Goal: Task Accomplishment & Management: Manage account settings

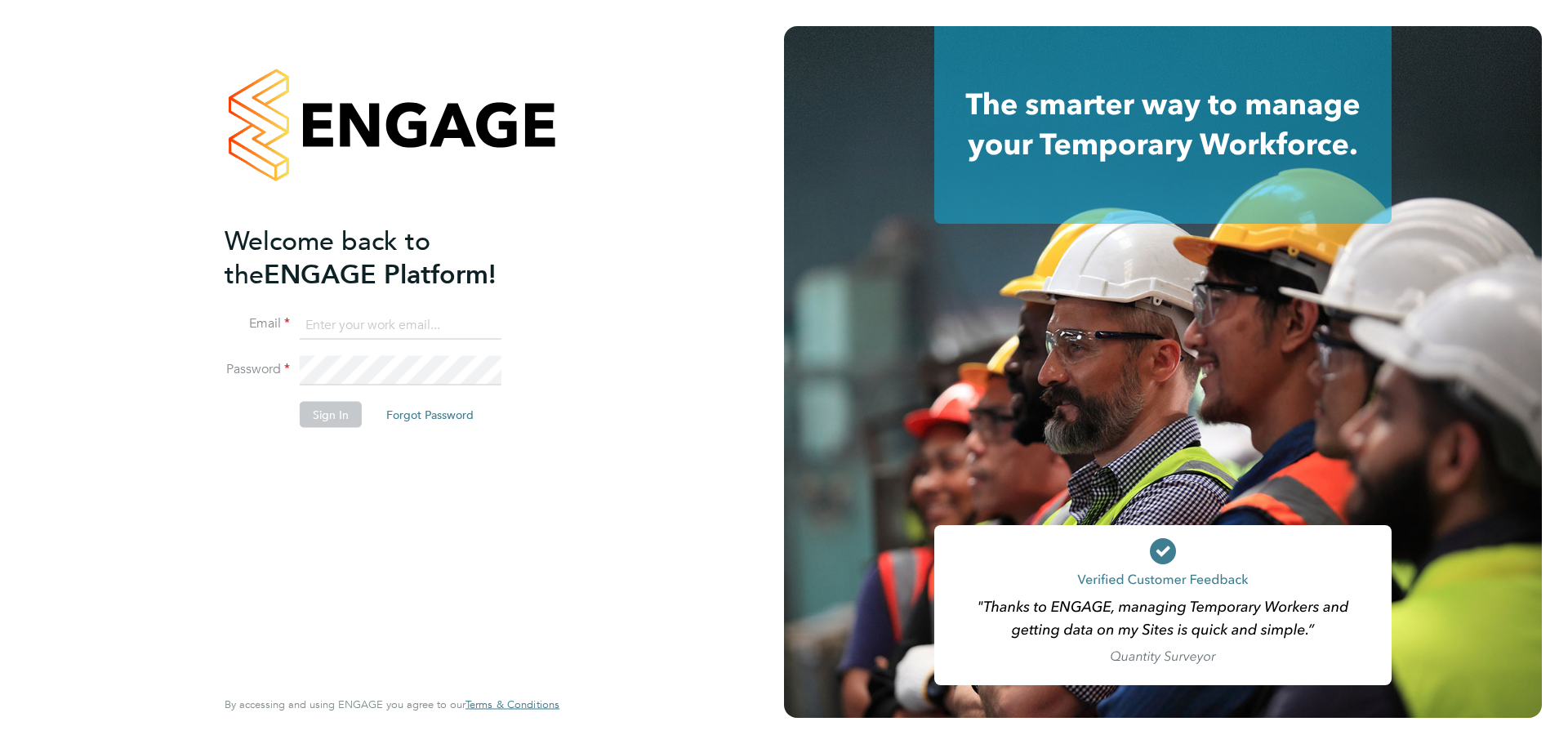
click at [356, 324] on input at bounding box center [400, 326] width 202 height 30
click at [388, 337] on input at bounding box center [400, 326] width 202 height 30
type input "grace.ley@vistry.co.uk"
click at [334, 423] on button "Sign In" at bounding box center [331, 414] width 62 height 27
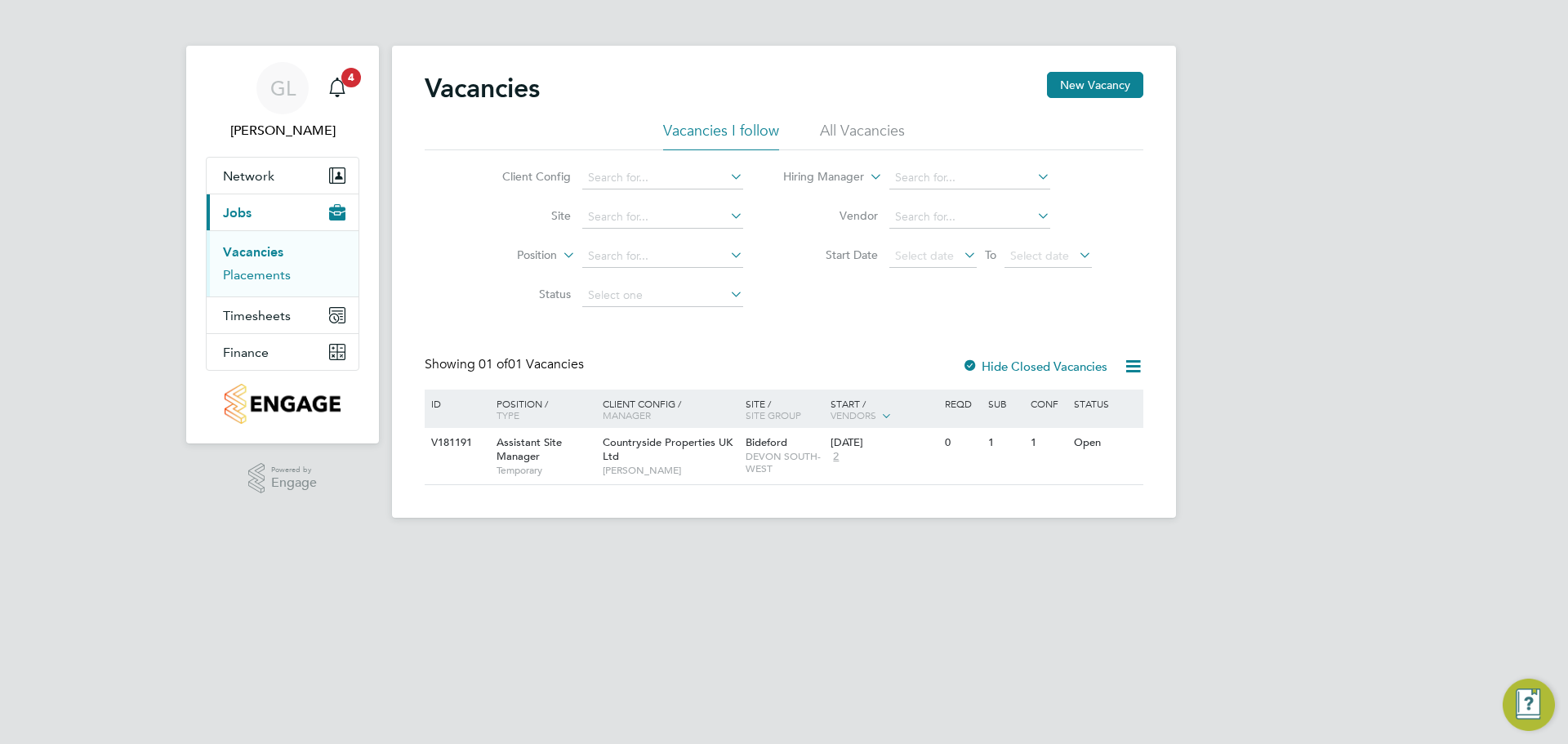
click at [239, 277] on link "Placements" at bounding box center [257, 276] width 68 height 16
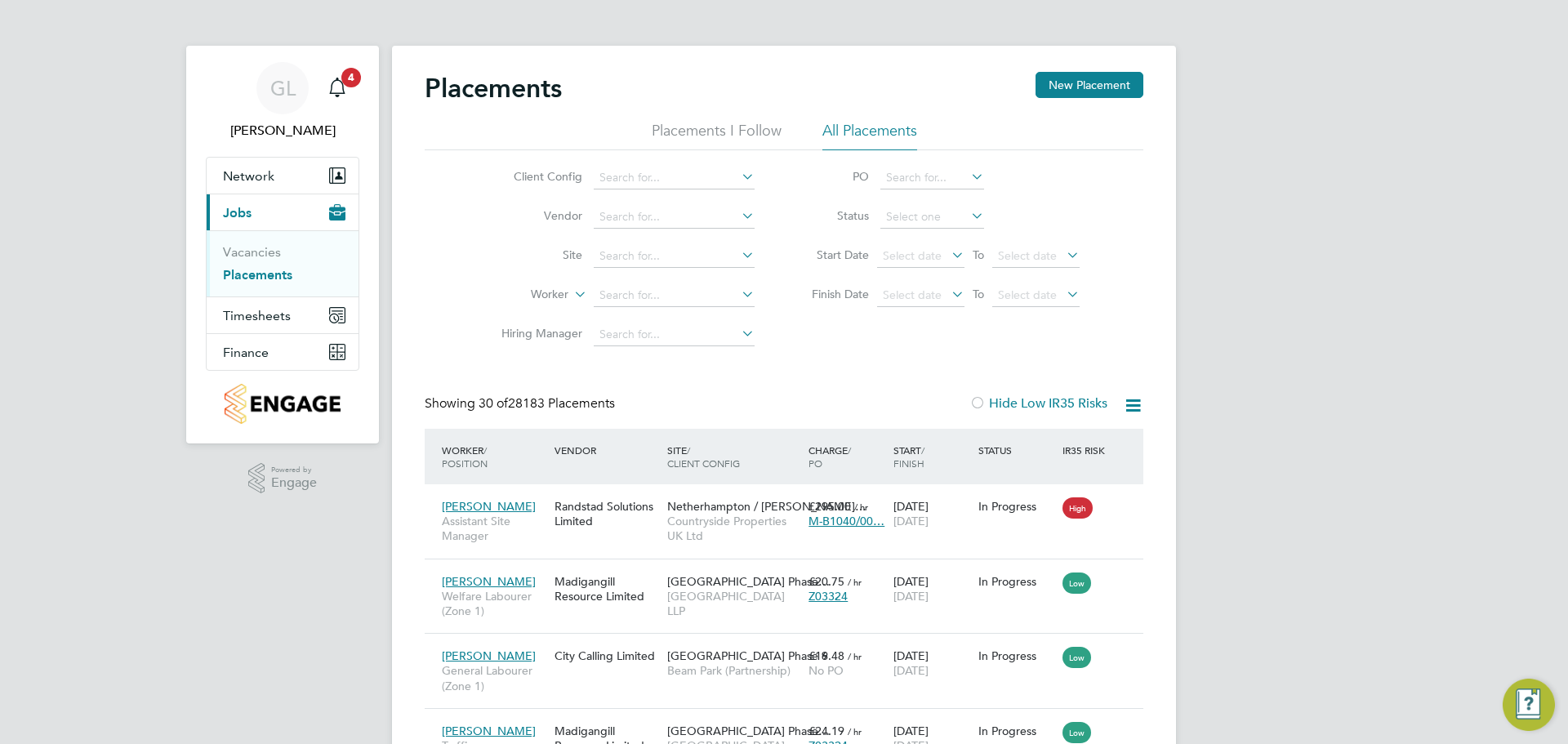
click at [618, 246] on input at bounding box center [675, 256] width 161 height 23
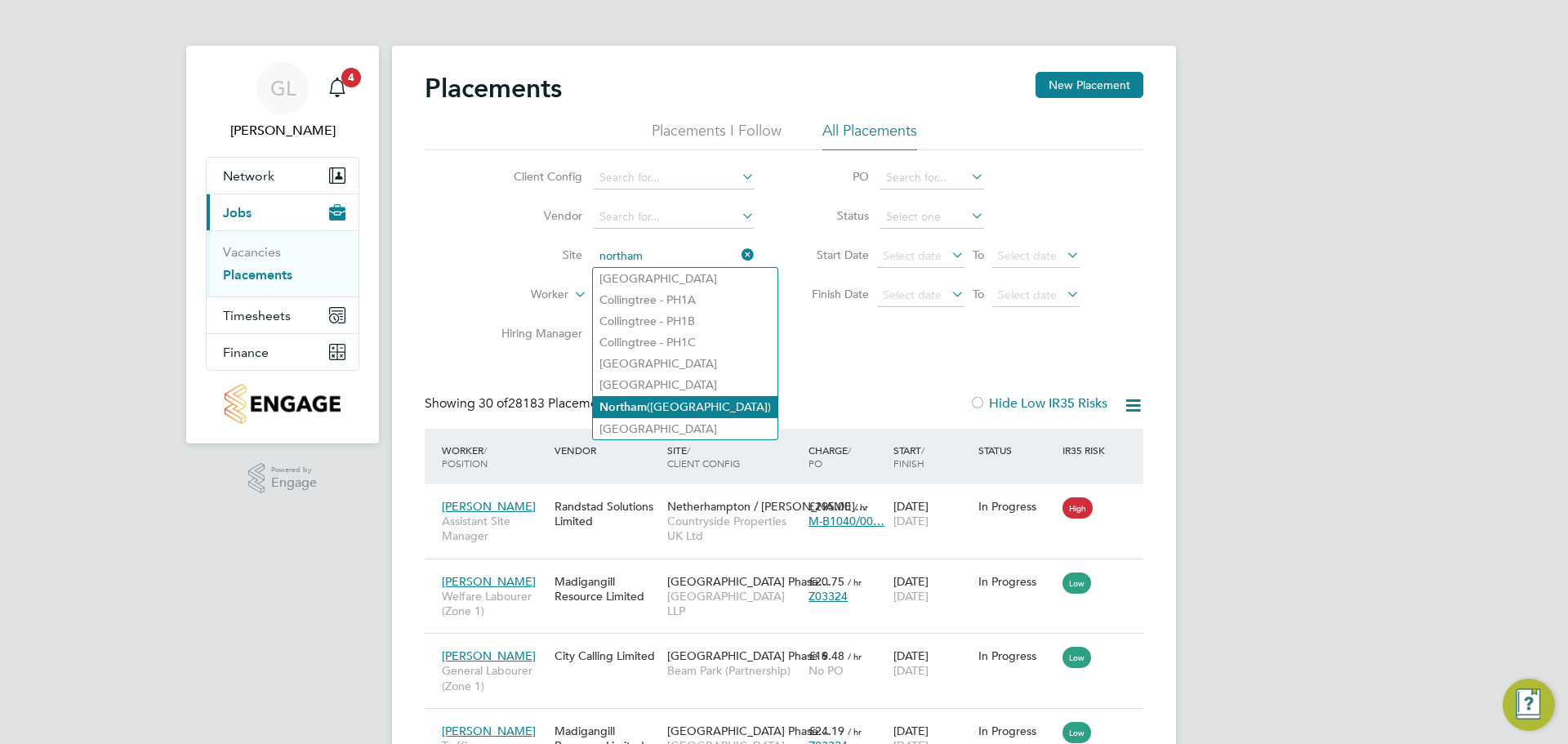
click at [633, 408] on b "Northam" at bounding box center [623, 407] width 47 height 14
type input "Northam ([GEOGRAPHIC_DATA])"
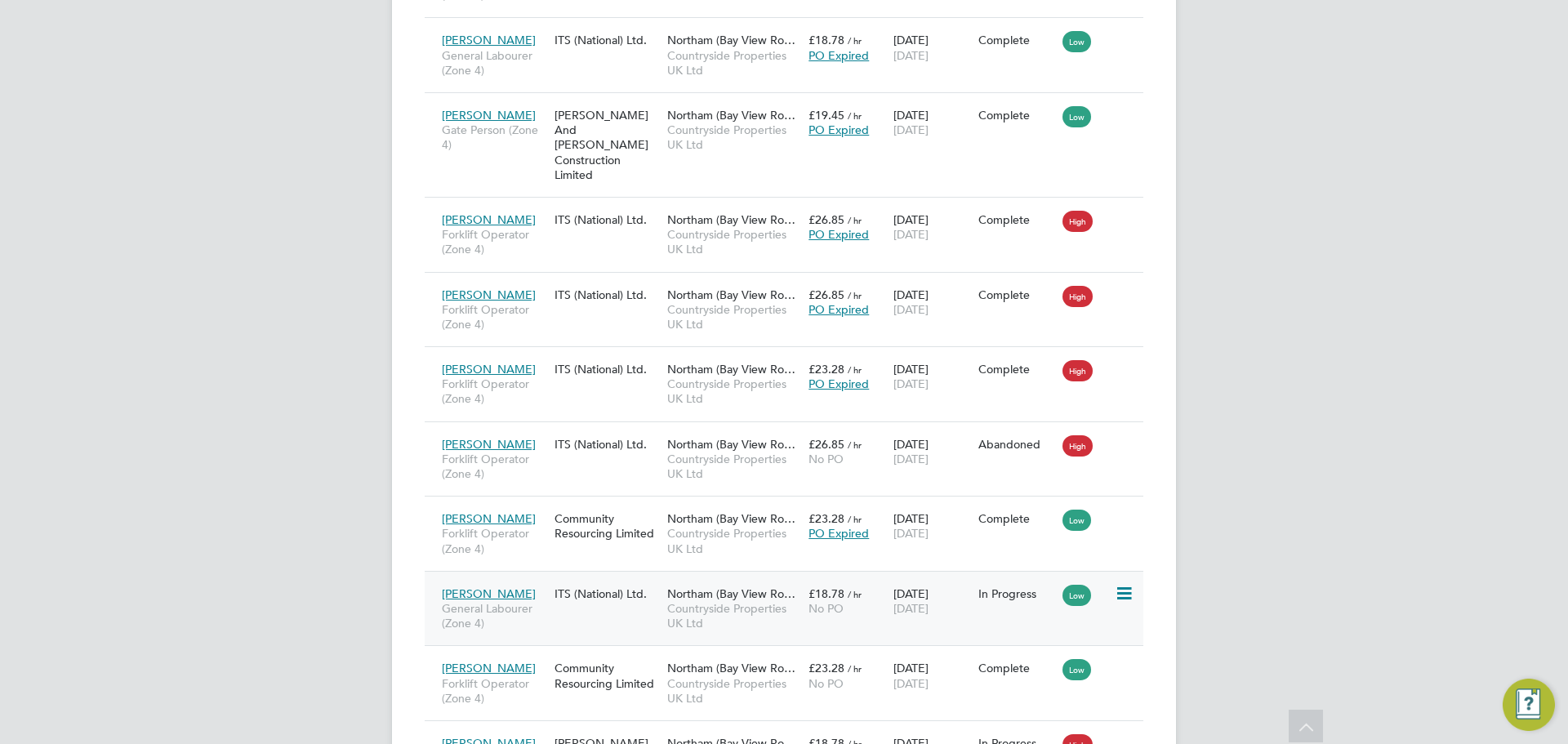
click at [1129, 585] on icon at bounding box center [1122, 594] width 17 height 20
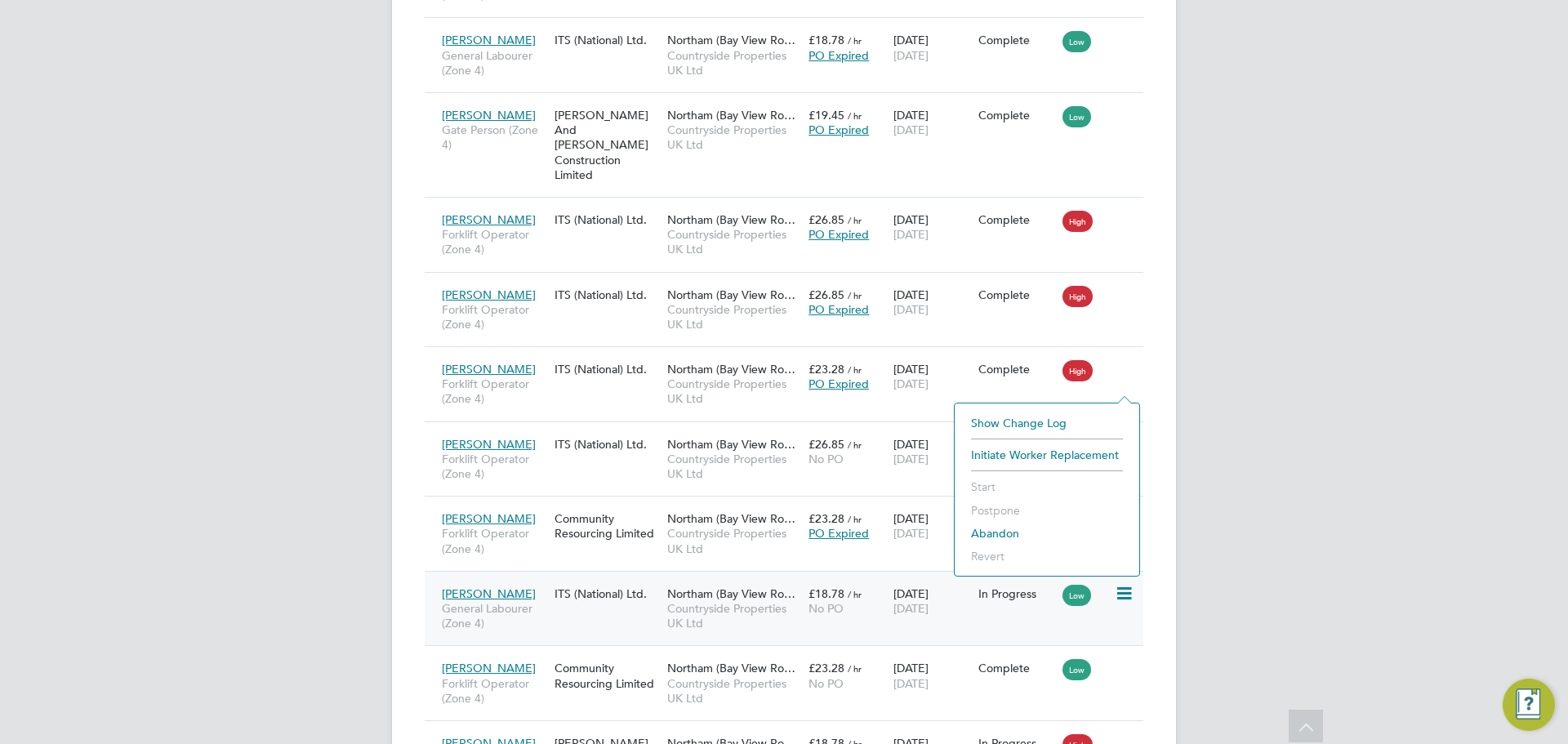
click at [499, 587] on span "[PERSON_NAME]" at bounding box center [488, 593] width 93 height 15
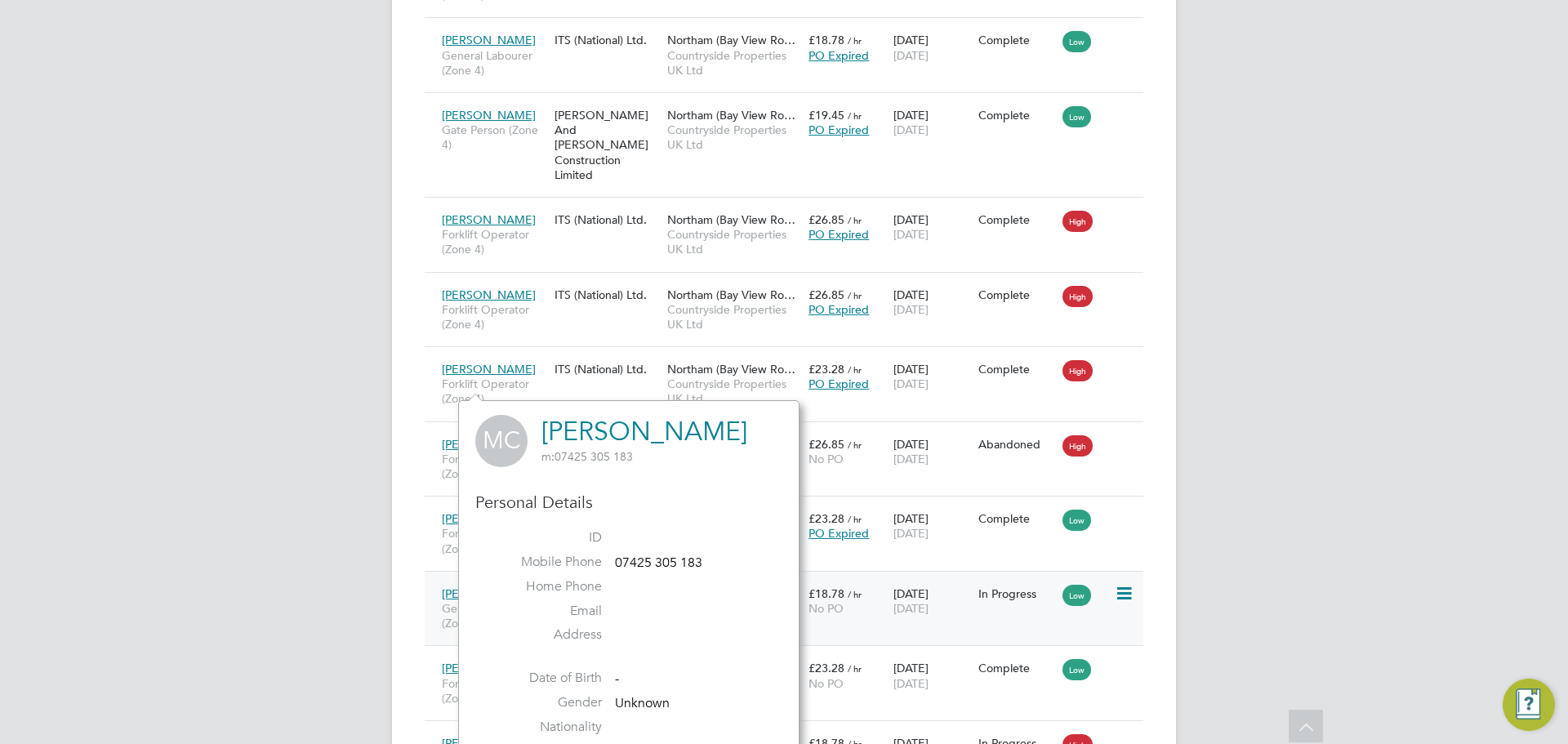
click at [431, 571] on div "Mark Clements General Labourer (Zone 4) ITS (National) Ltd. Northam (Bay View R…" at bounding box center [784, 608] width 719 height 75
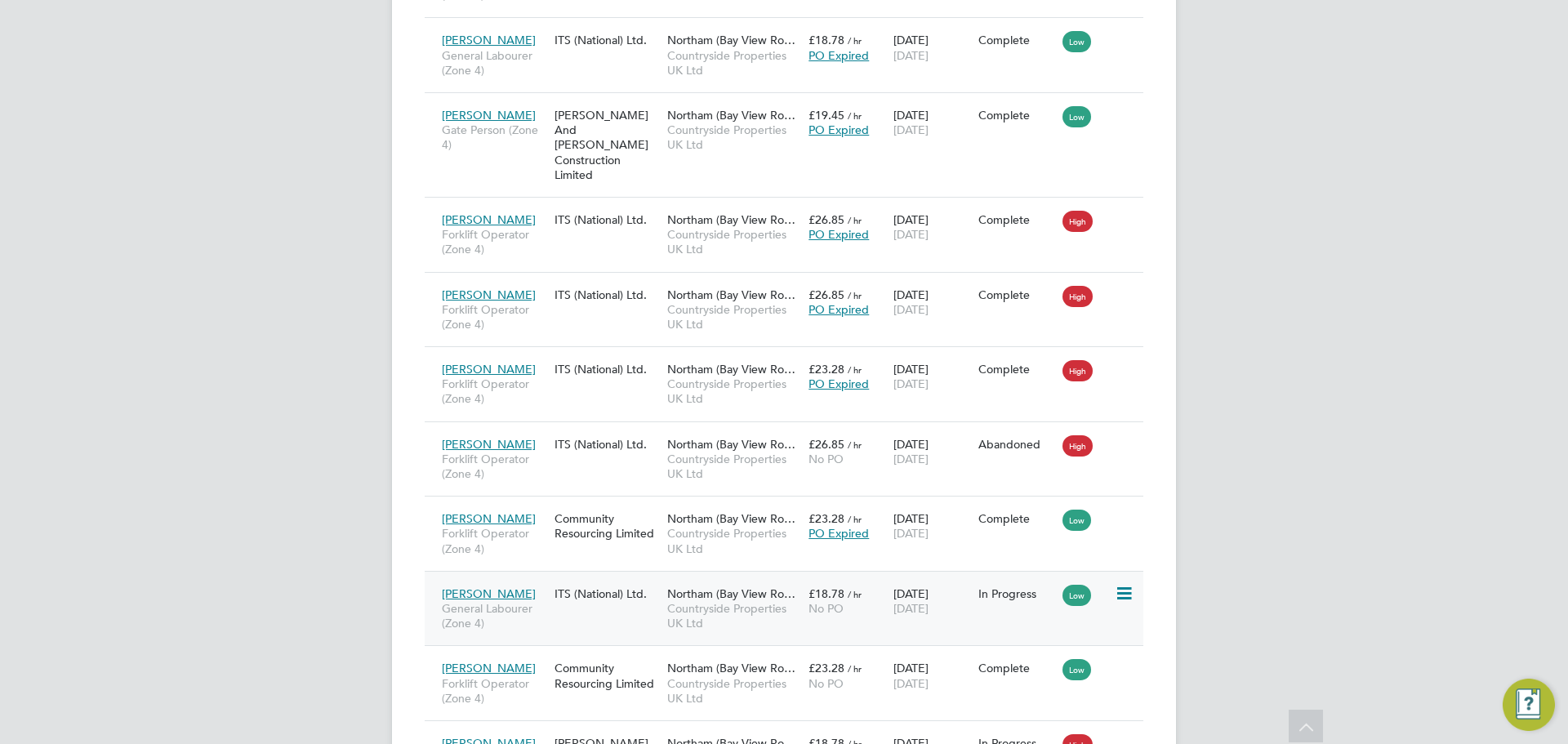
click at [431, 571] on div "Mark Clements General Labourer (Zone 4) ITS (National) Ltd. Northam (Bay View R…" at bounding box center [784, 608] width 719 height 75
click at [545, 601] on span "General Labourer (Zone 4)" at bounding box center [494, 616] width 104 height 30
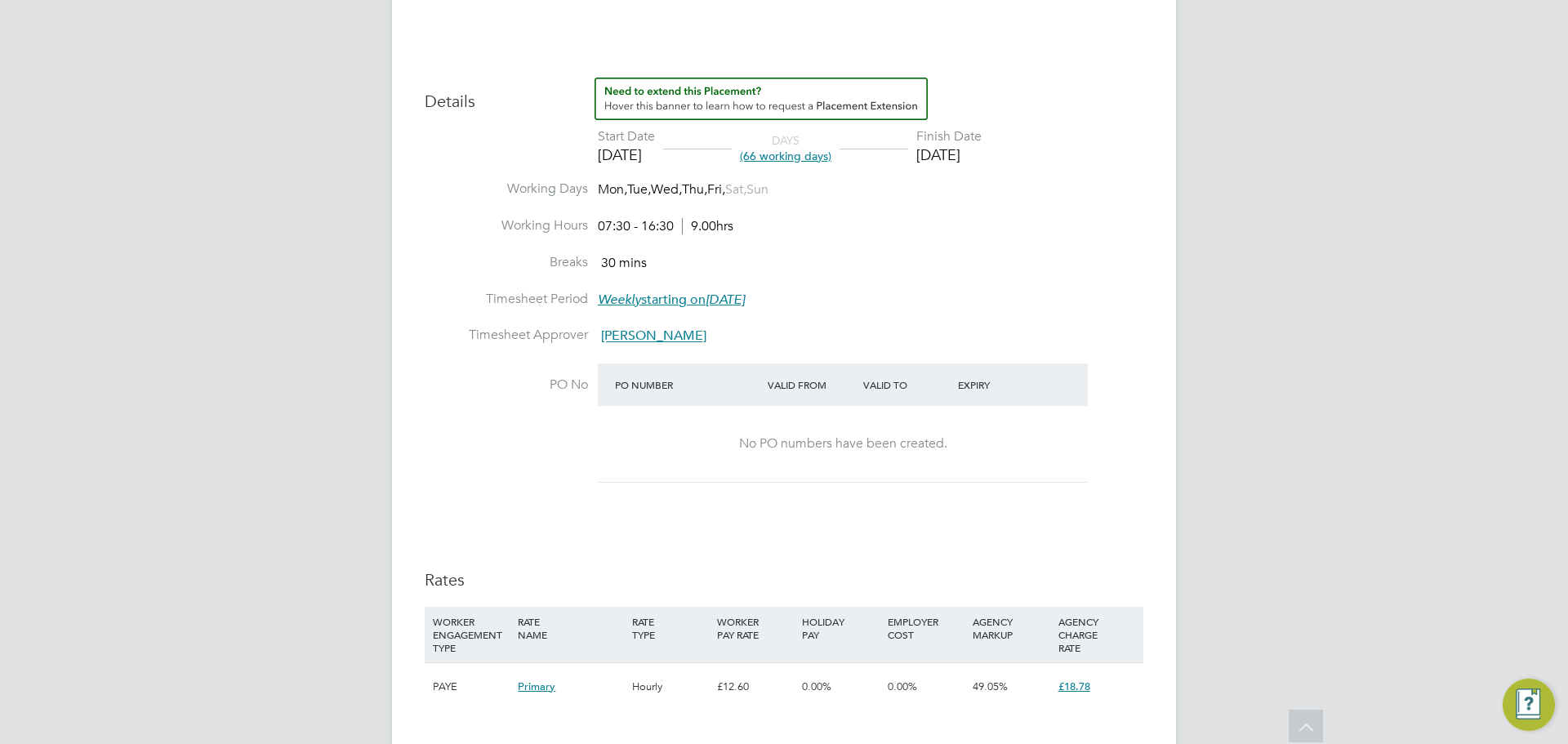
scroll to position [360, 0]
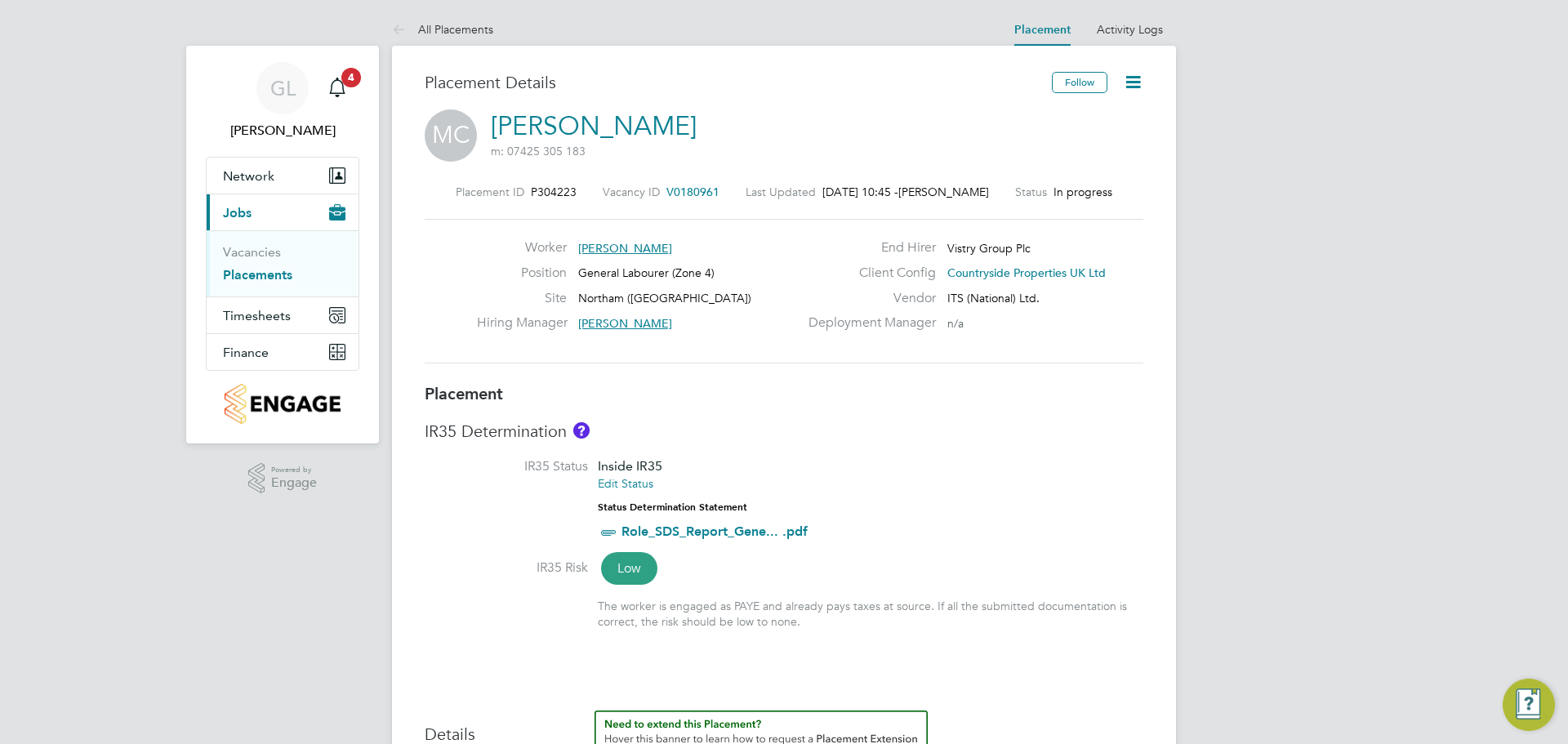
click at [1133, 88] on icon at bounding box center [1133, 82] width 21 height 21
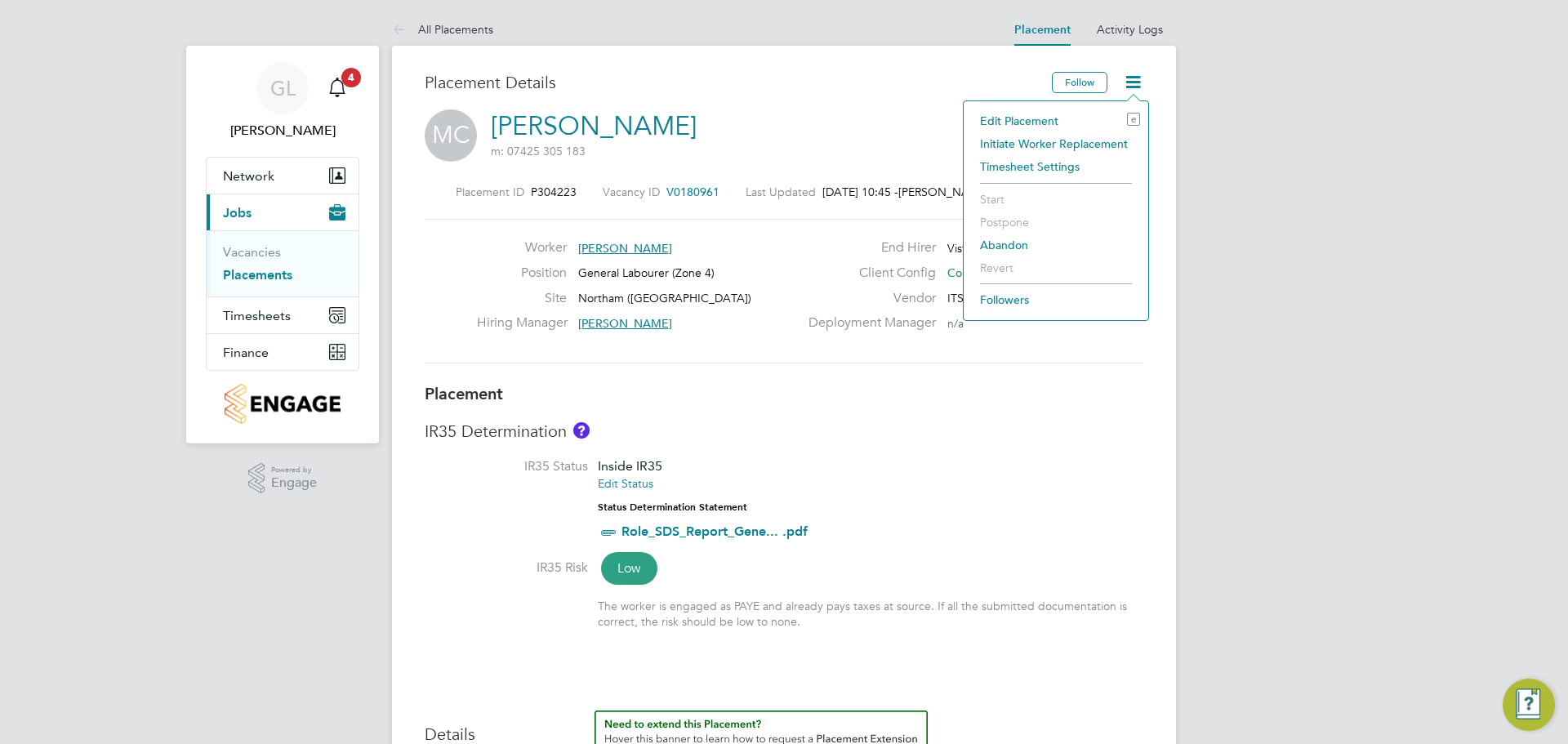
click at [989, 119] on li "Edit Placement e" at bounding box center [1055, 120] width 168 height 23
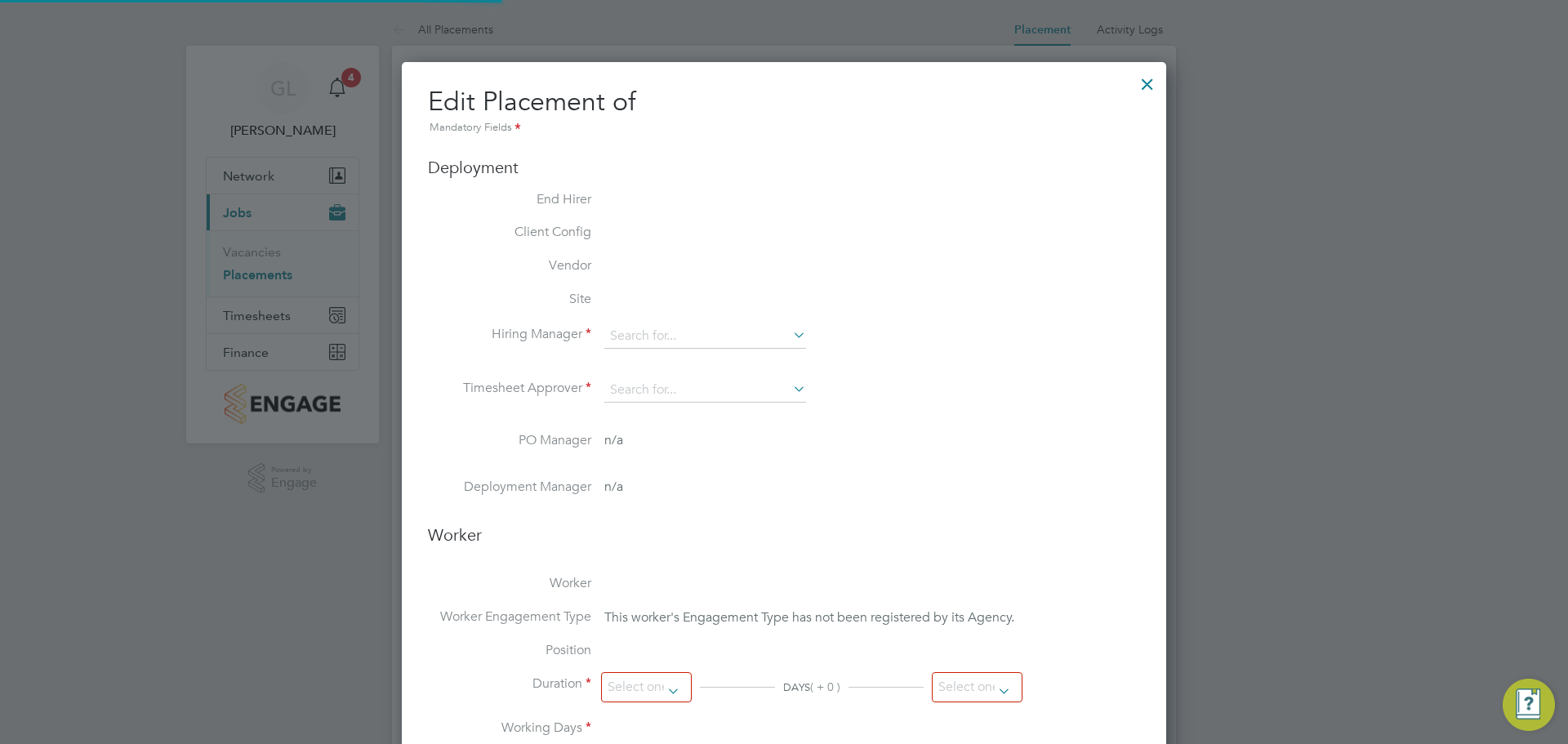
type input "[PERSON_NAME]"
type input "[DATE]"
type input "07:30"
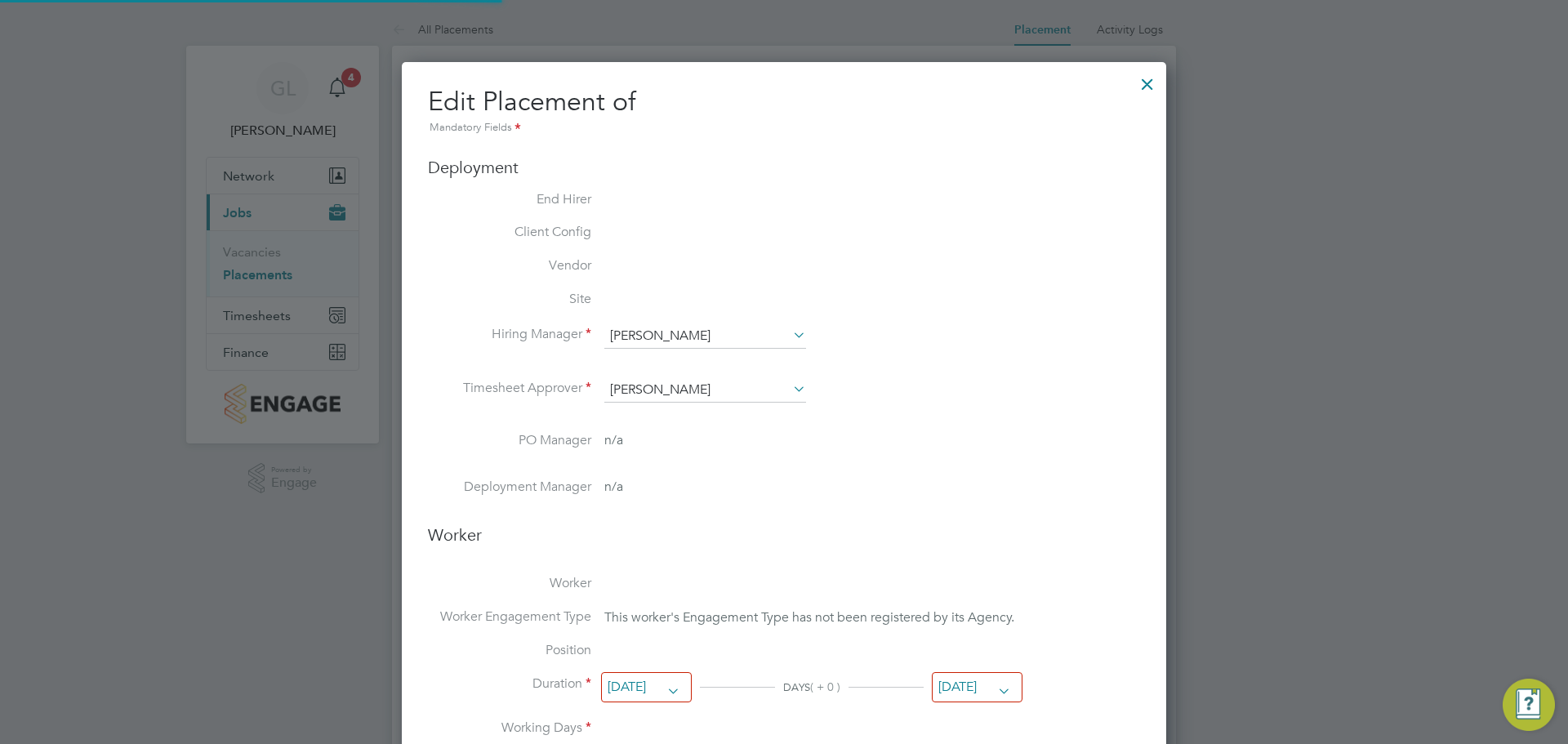
type input "16:30"
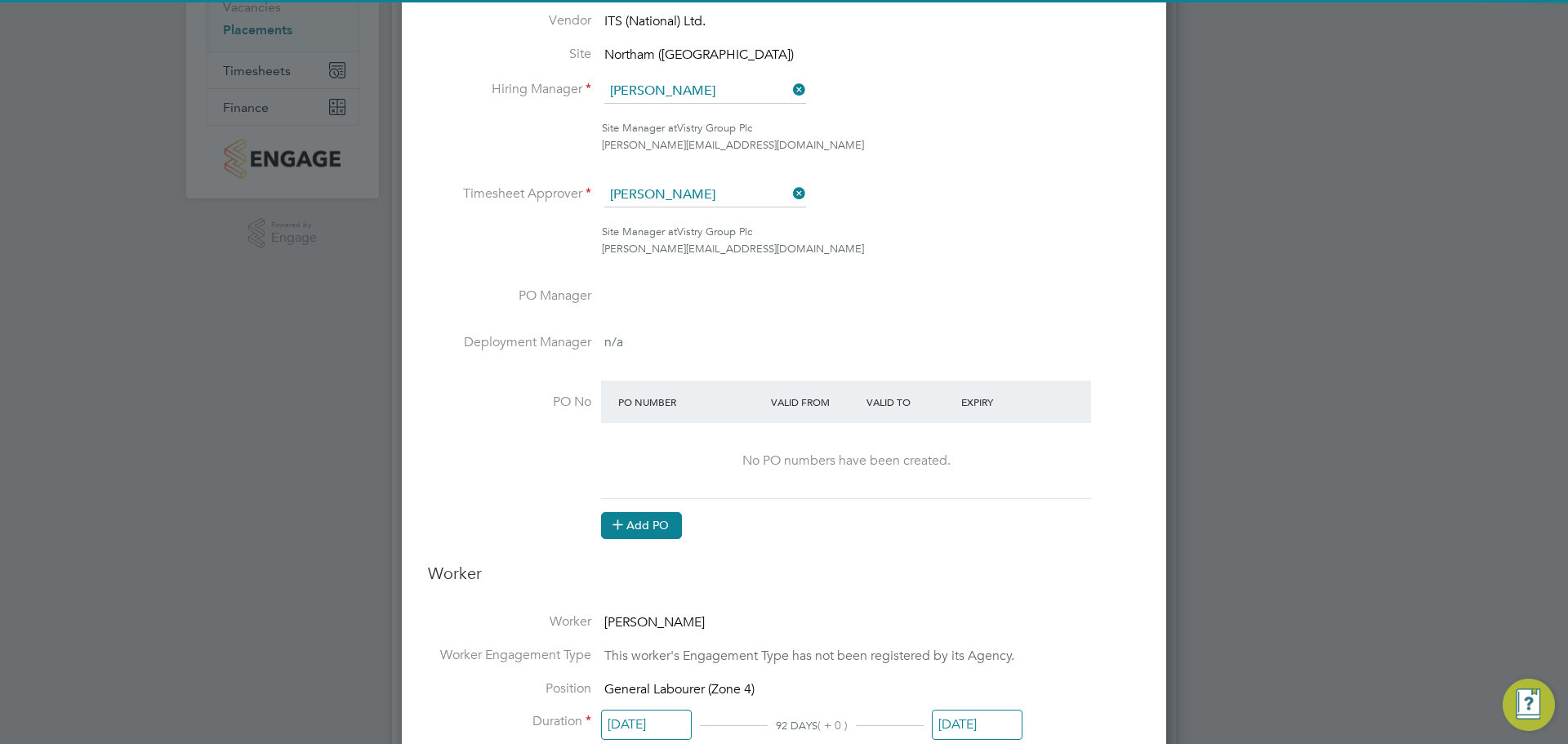
click at [613, 525] on icon at bounding box center [618, 524] width 12 height 12
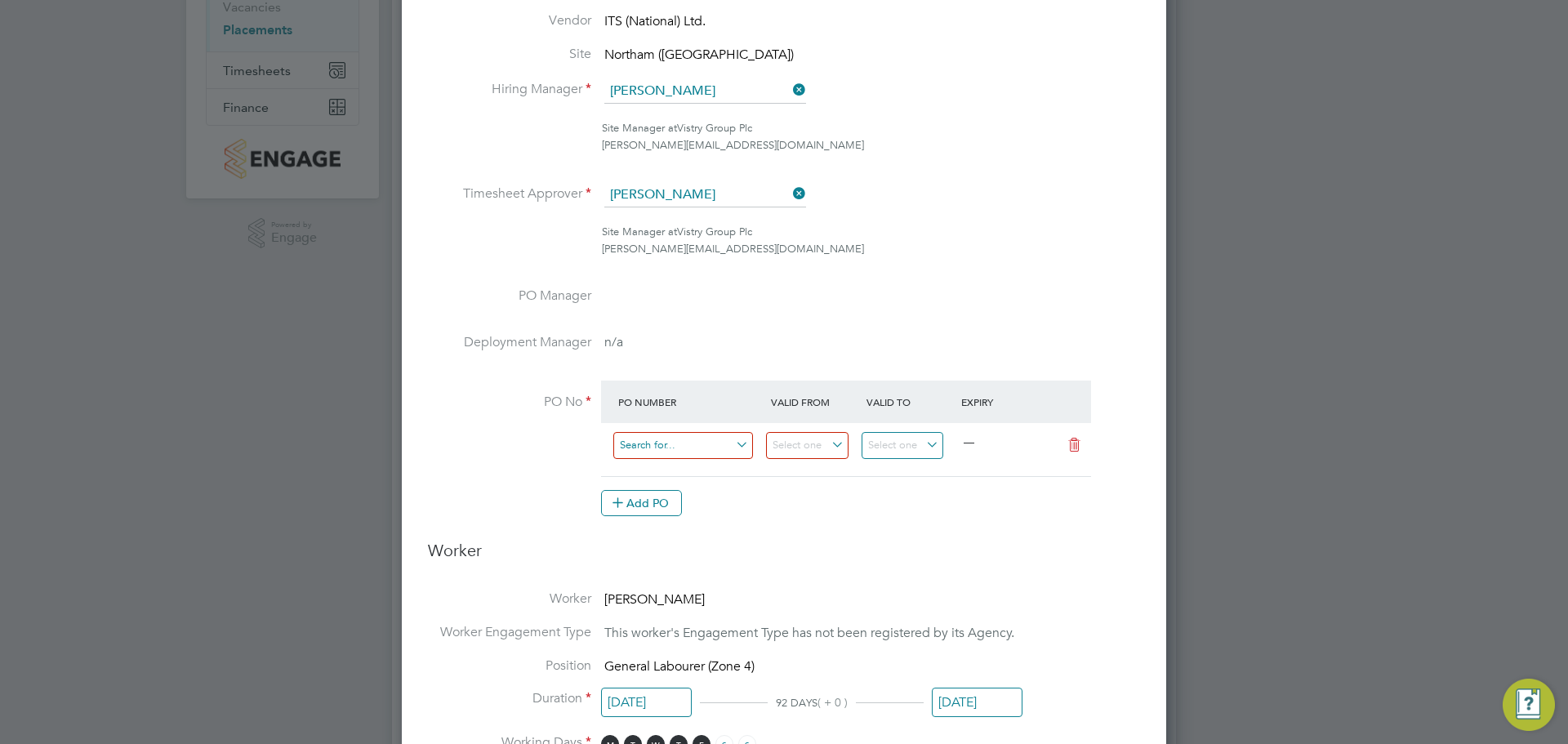
click at [684, 443] on input at bounding box center [684, 445] width 140 height 27
type input "L7120/KPTORAISEPO"
click at [823, 442] on input at bounding box center [808, 445] width 83 height 27
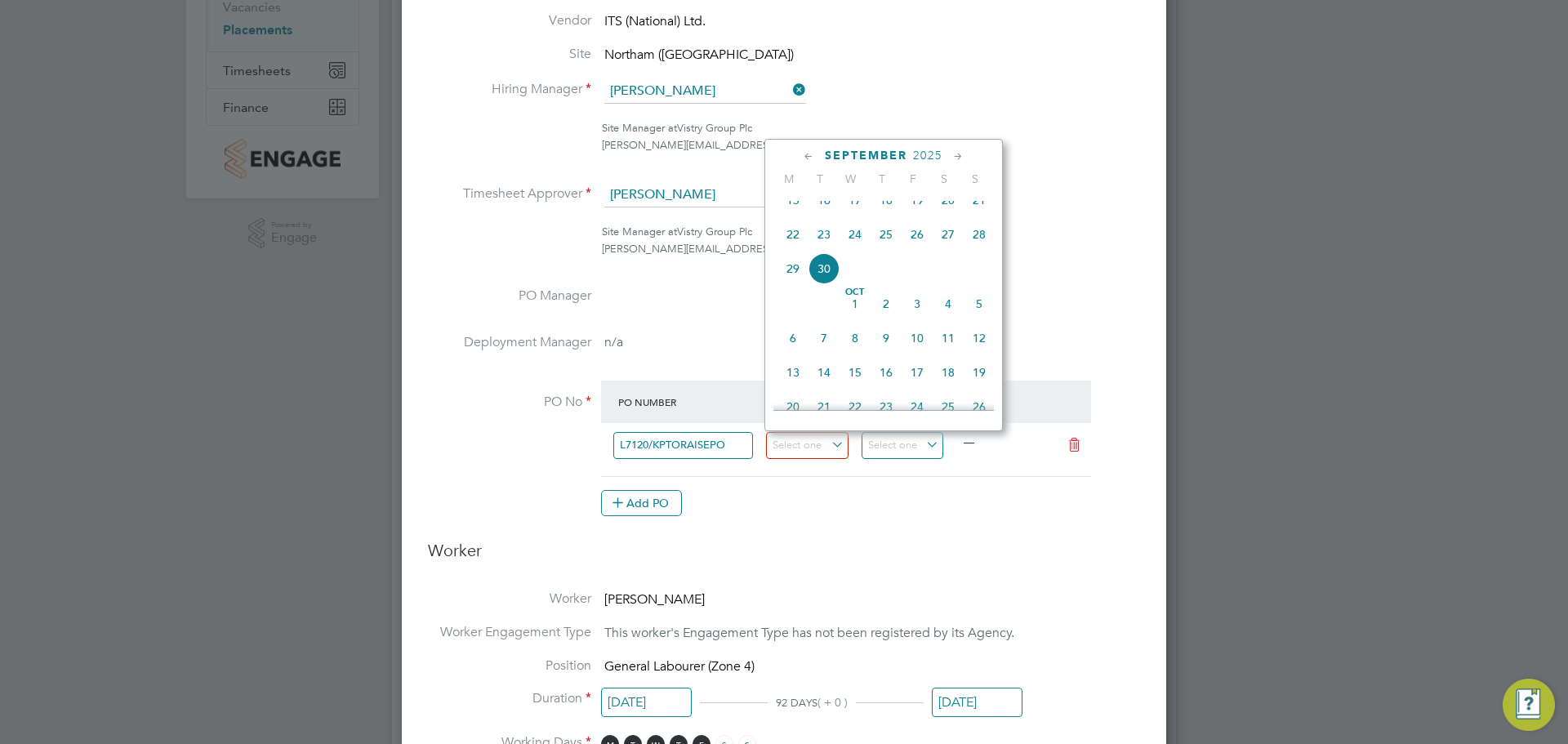
click at [792, 280] on span "29" at bounding box center [793, 269] width 31 height 31
type input "29 Sep 2025"
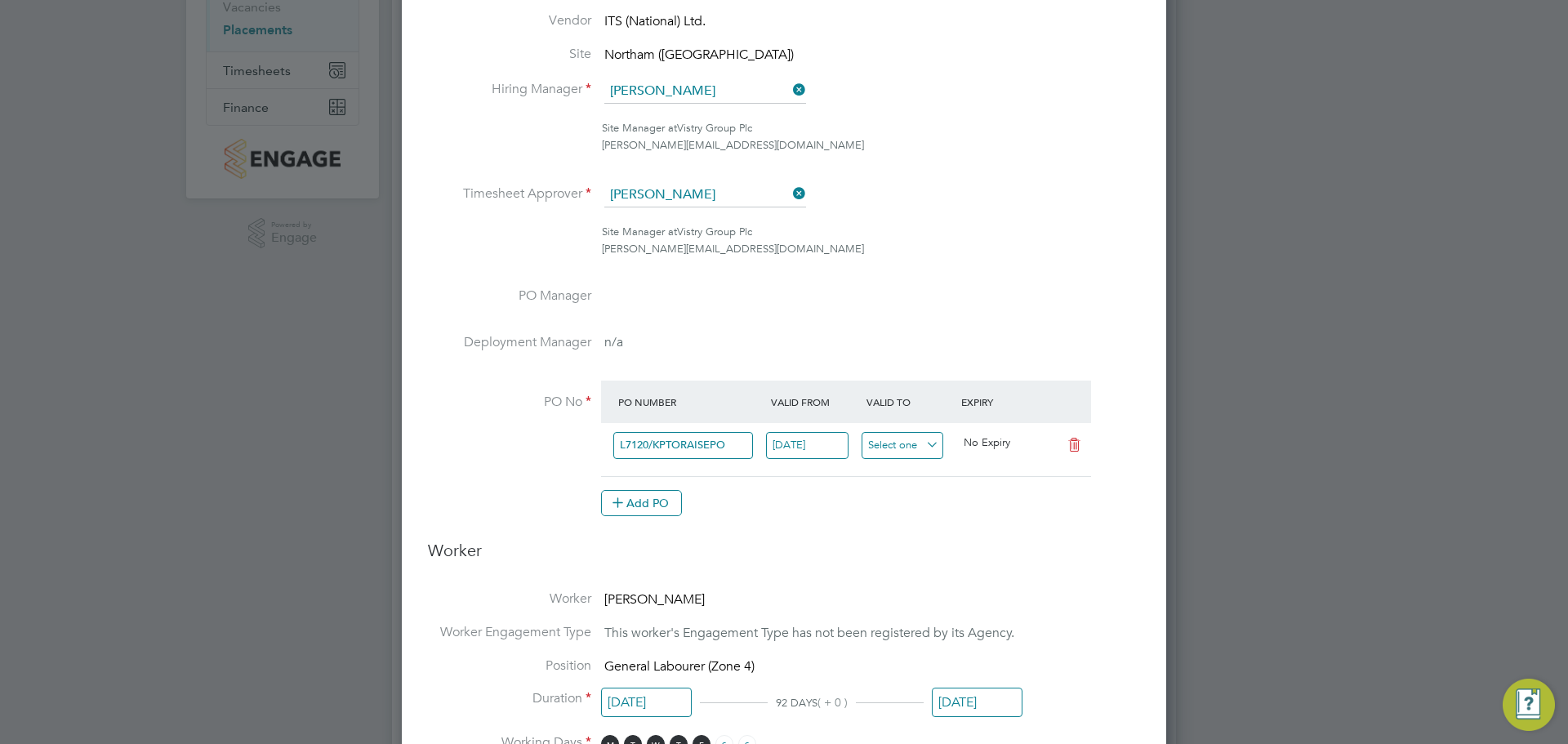
click at [912, 441] on input at bounding box center [903, 445] width 83 height 27
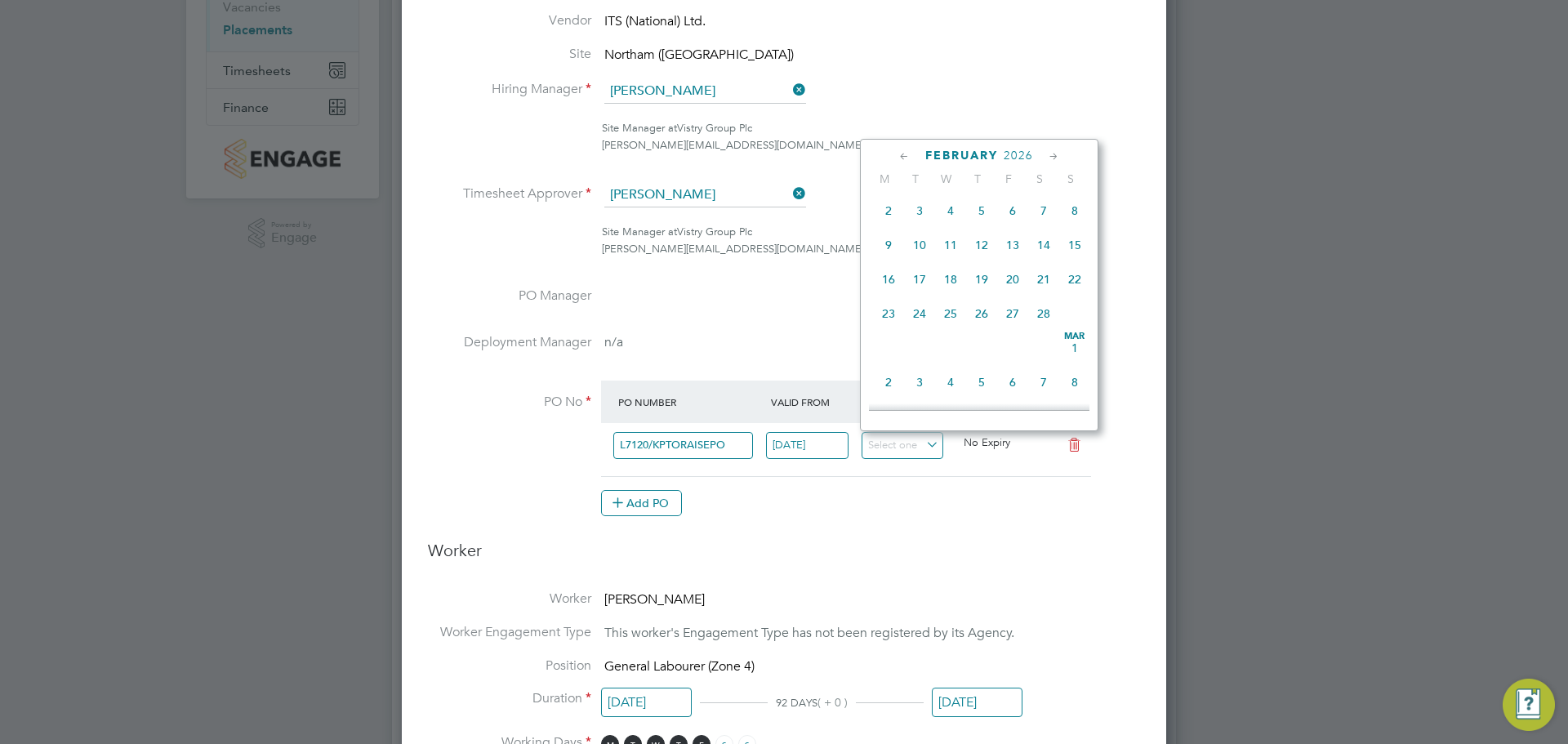
click at [1015, 330] on span "27" at bounding box center [1013, 314] width 31 height 31
type input "[DATE]"
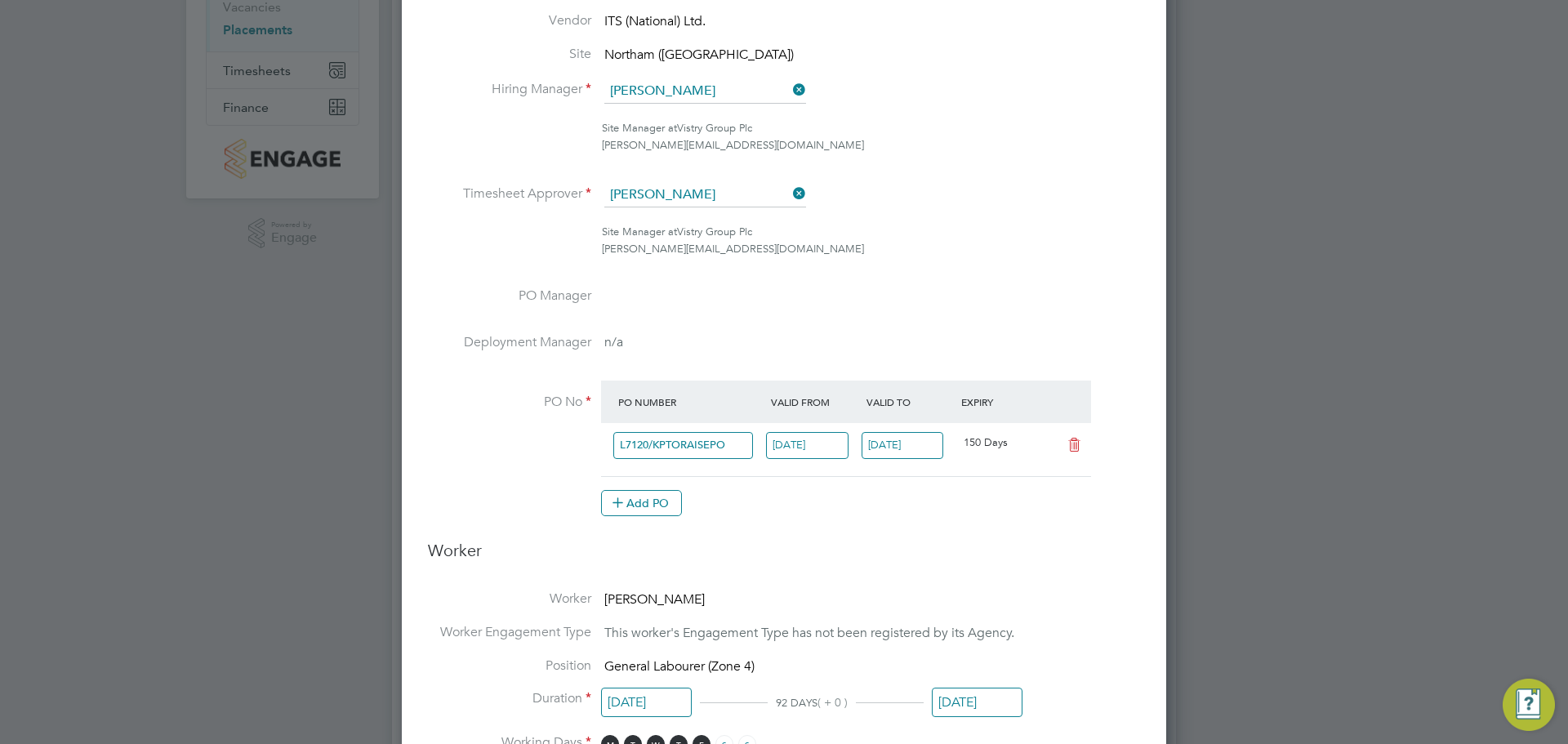
click at [1158, 373] on div "Edit Placement of Mark Clements Mandatory Fields Deployment End Hirer Vistry Gr…" at bounding box center [784, 715] width 764 height 1798
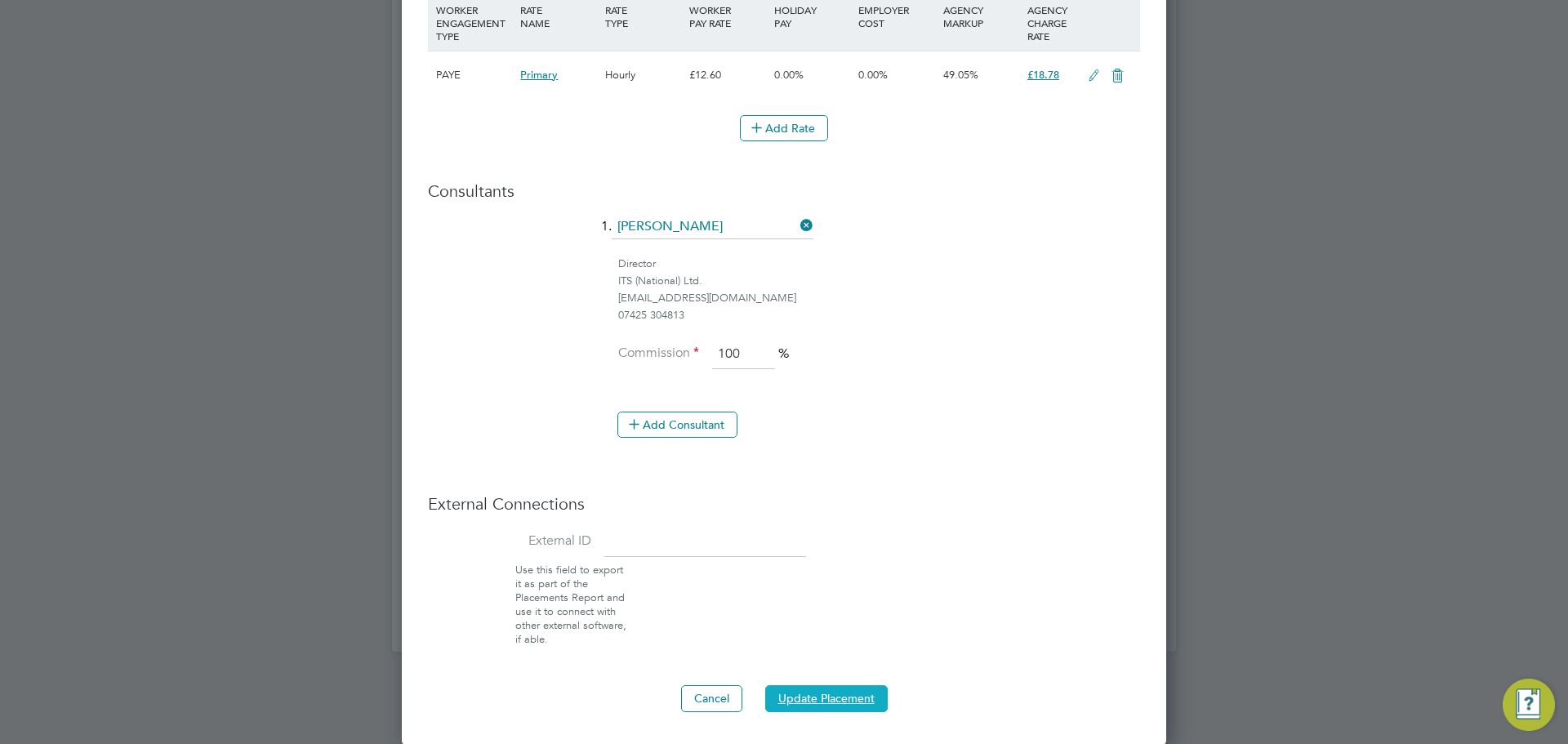
drag, startPoint x: 839, startPoint y: 691, endPoint x: 573, endPoint y: 512, distance: 320.6
click at [840, 691] on button "Update Placement" at bounding box center [826, 699] width 123 height 27
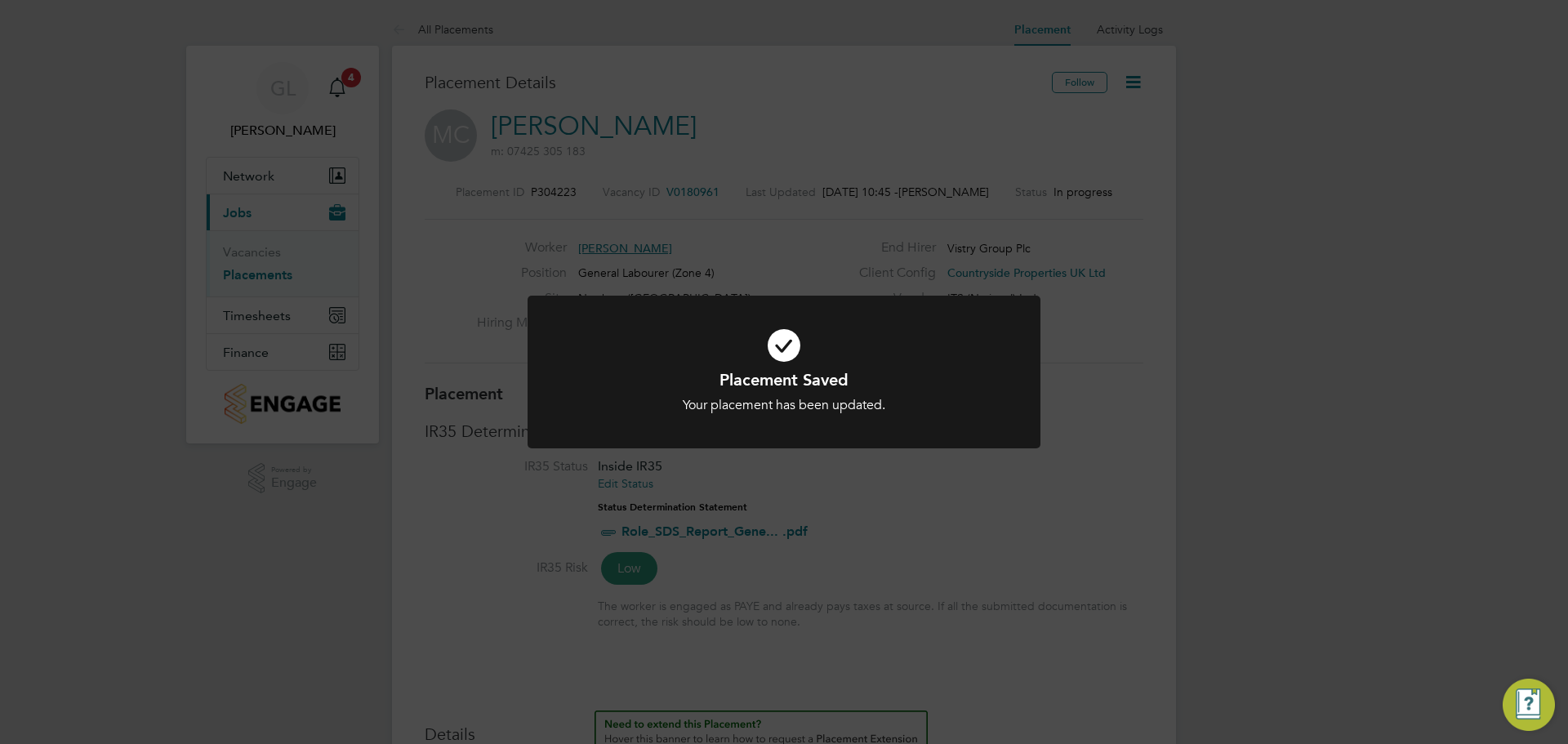
click at [1076, 489] on div "Placement Saved Your placement has been updated. Cancel Okay" at bounding box center [784, 372] width 1568 height 744
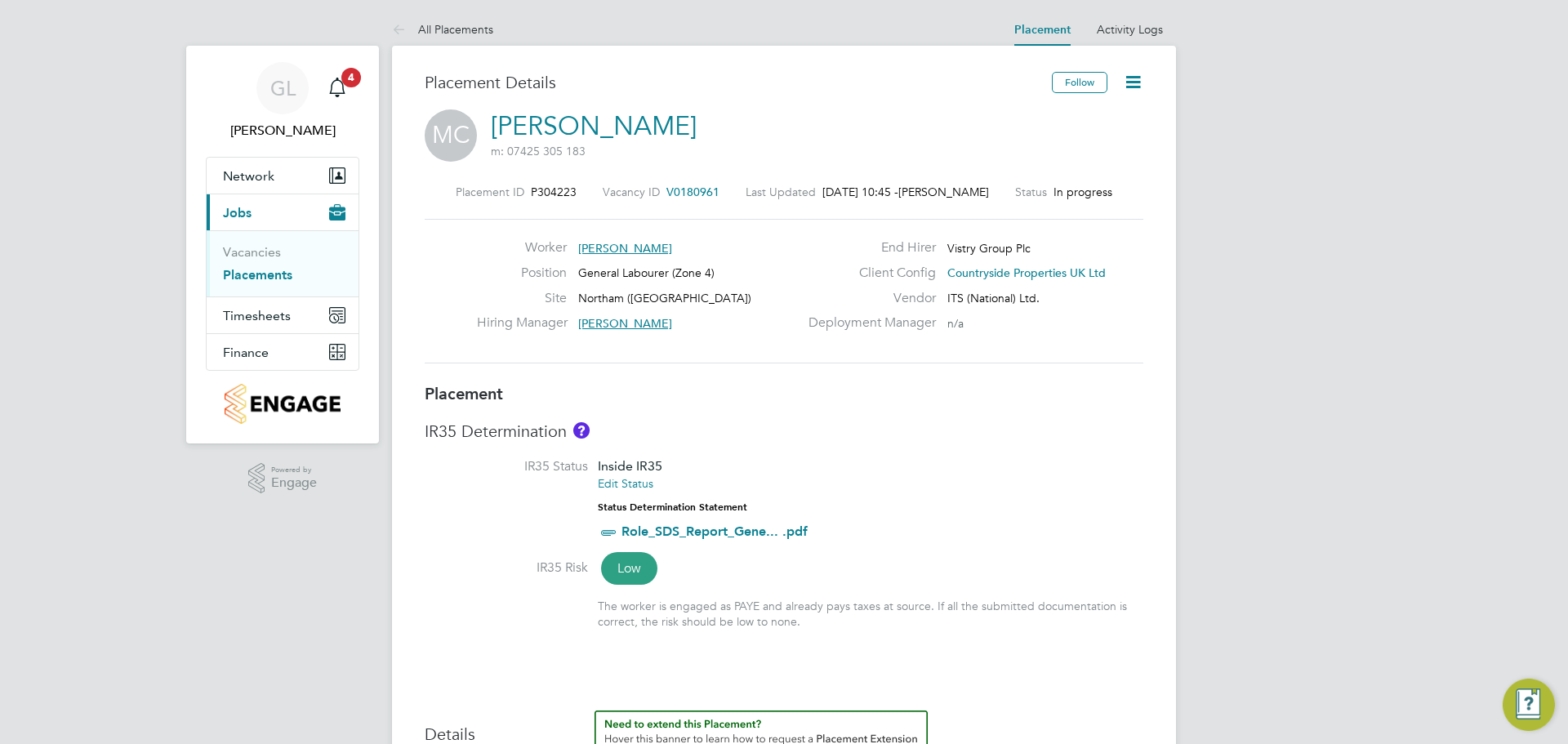
drag, startPoint x: 349, startPoint y: 90, endPoint x: 392, endPoint y: 316, distance: 230.1
click at [349, 90] on div "Main navigation" at bounding box center [336, 88] width 32 height 32
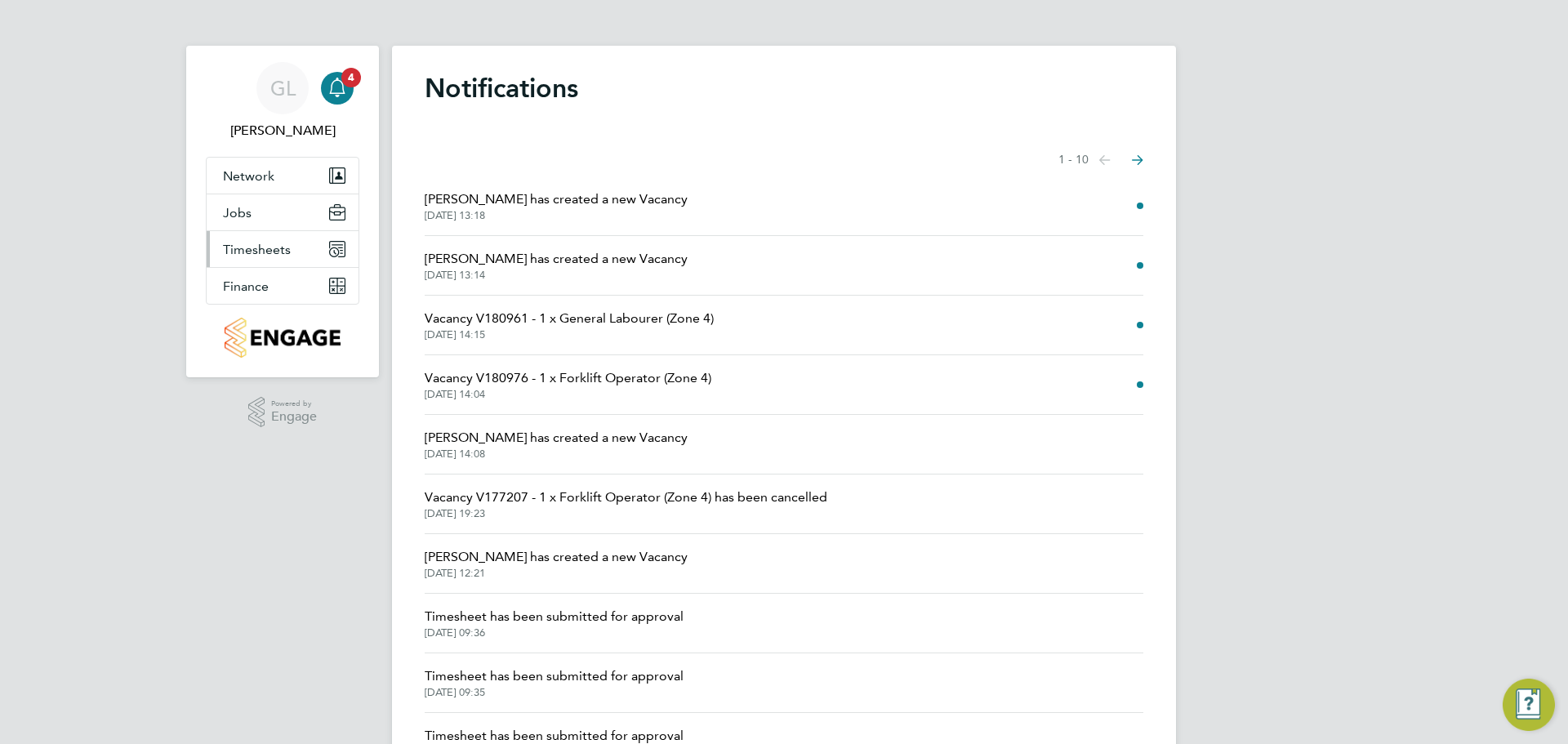
click at [265, 244] on span "Timesheets" at bounding box center [257, 250] width 68 height 16
click at [258, 253] on span "Timesheets" at bounding box center [257, 250] width 68 height 16
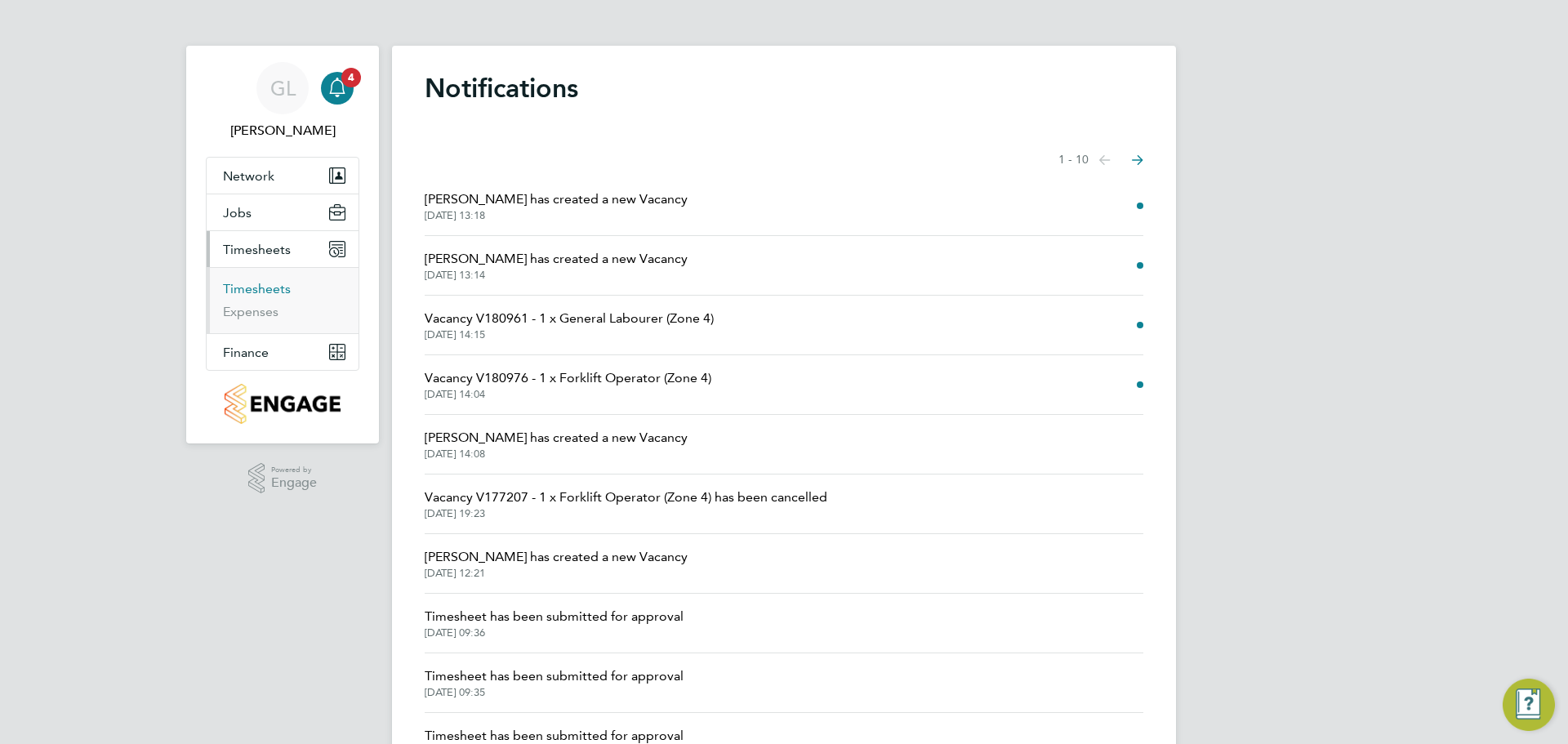
click at [263, 292] on link "Timesheets" at bounding box center [257, 289] width 68 height 16
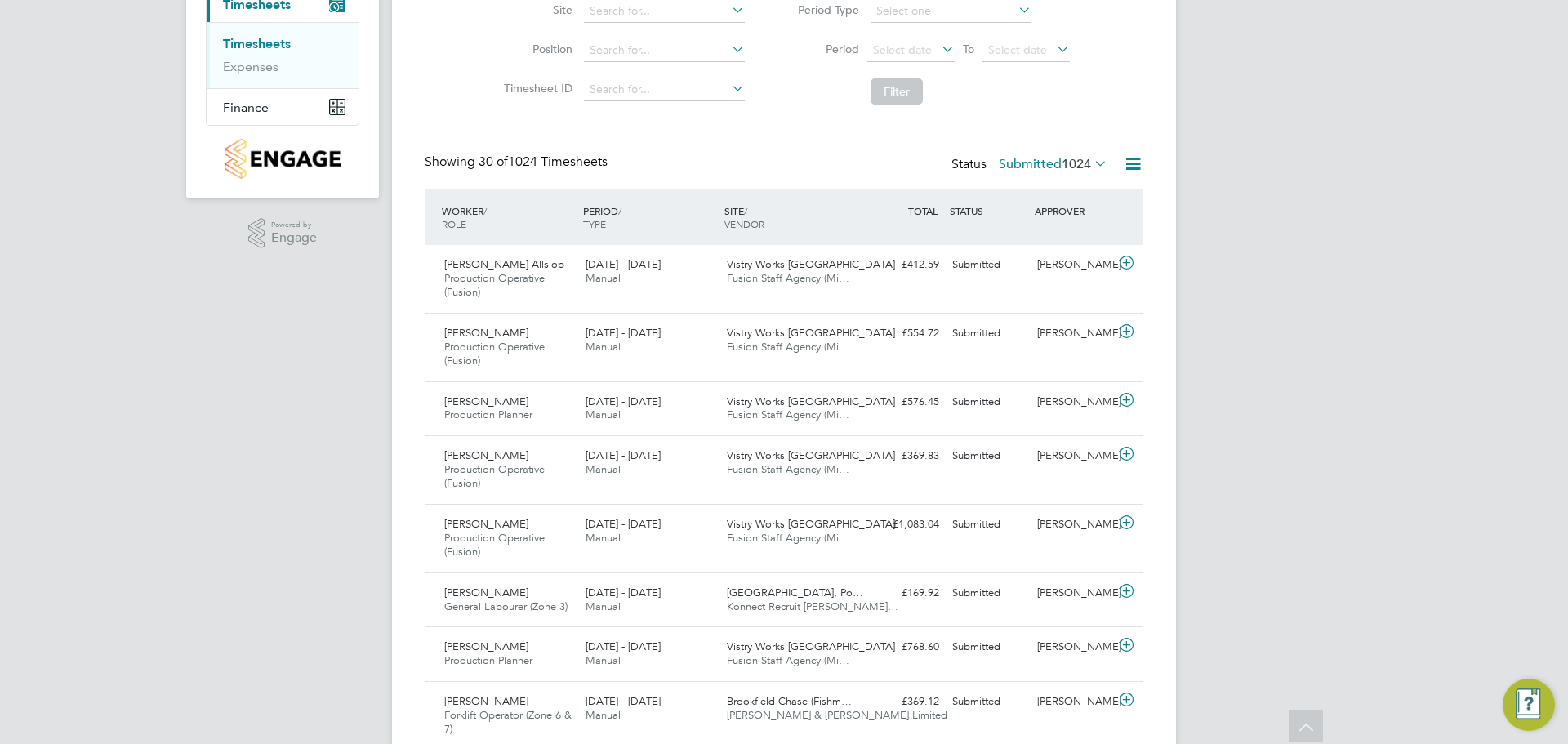
drag, startPoint x: 236, startPoint y: 250, endPoint x: 243, endPoint y: 292, distance: 42.6
click at [236, 250] on div ".st0{fill:#C0C1C2;} Powered by Engage" at bounding box center [282, 233] width 193 height 70
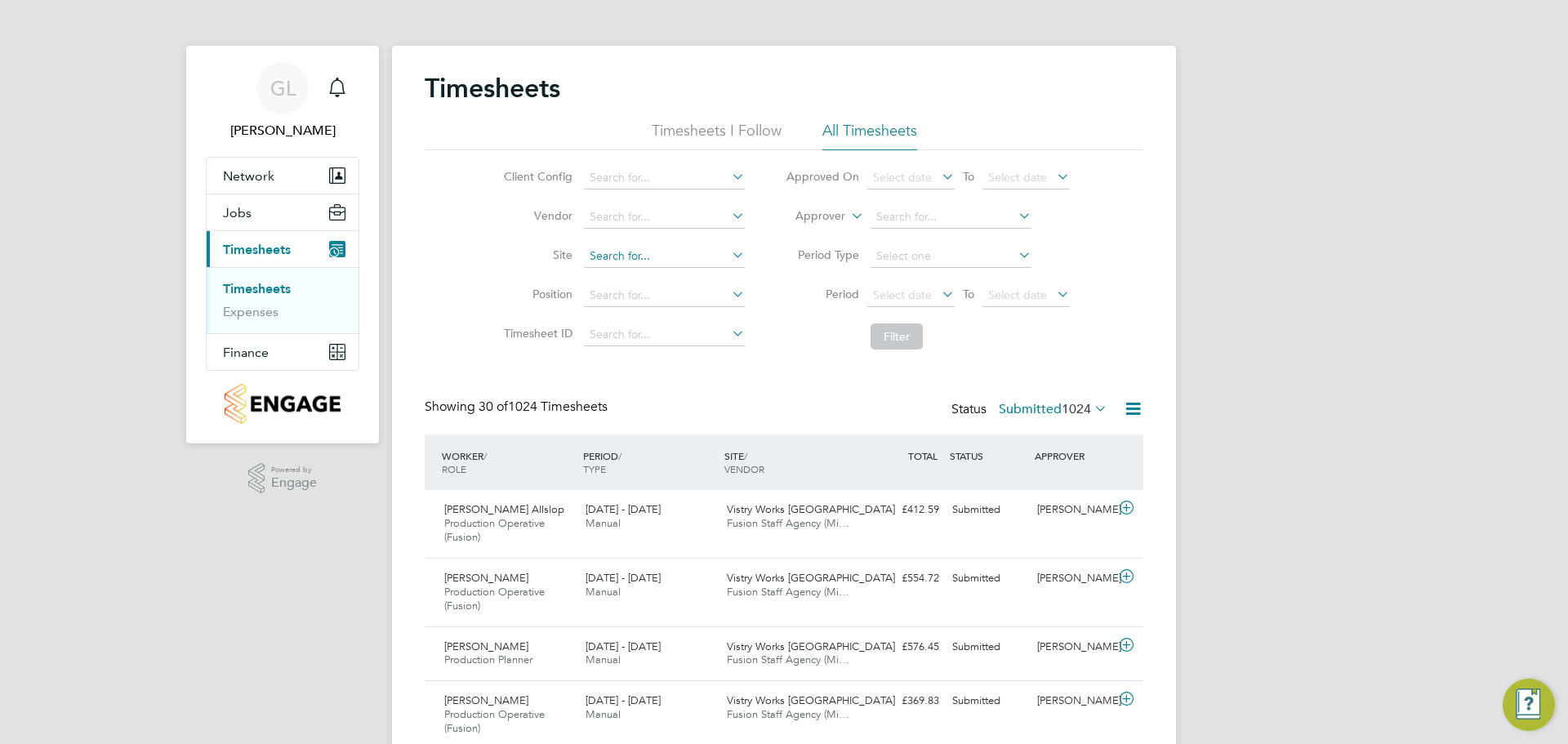
click at [588, 260] on input at bounding box center [665, 256] width 161 height 23
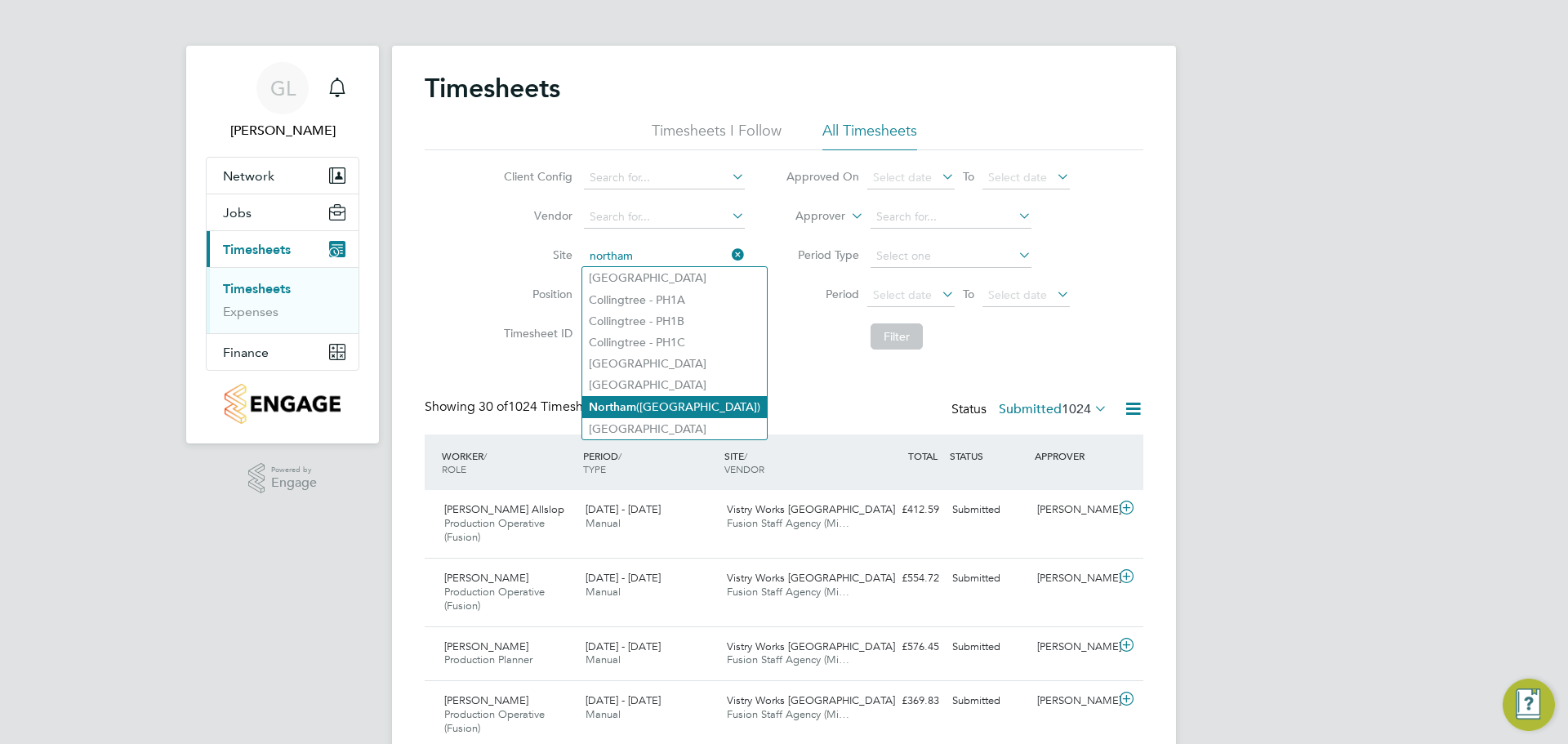
click at [641, 403] on li "Northam (Bay View Road)" at bounding box center [675, 407] width 185 height 22
type input "Northam ([GEOGRAPHIC_DATA])"
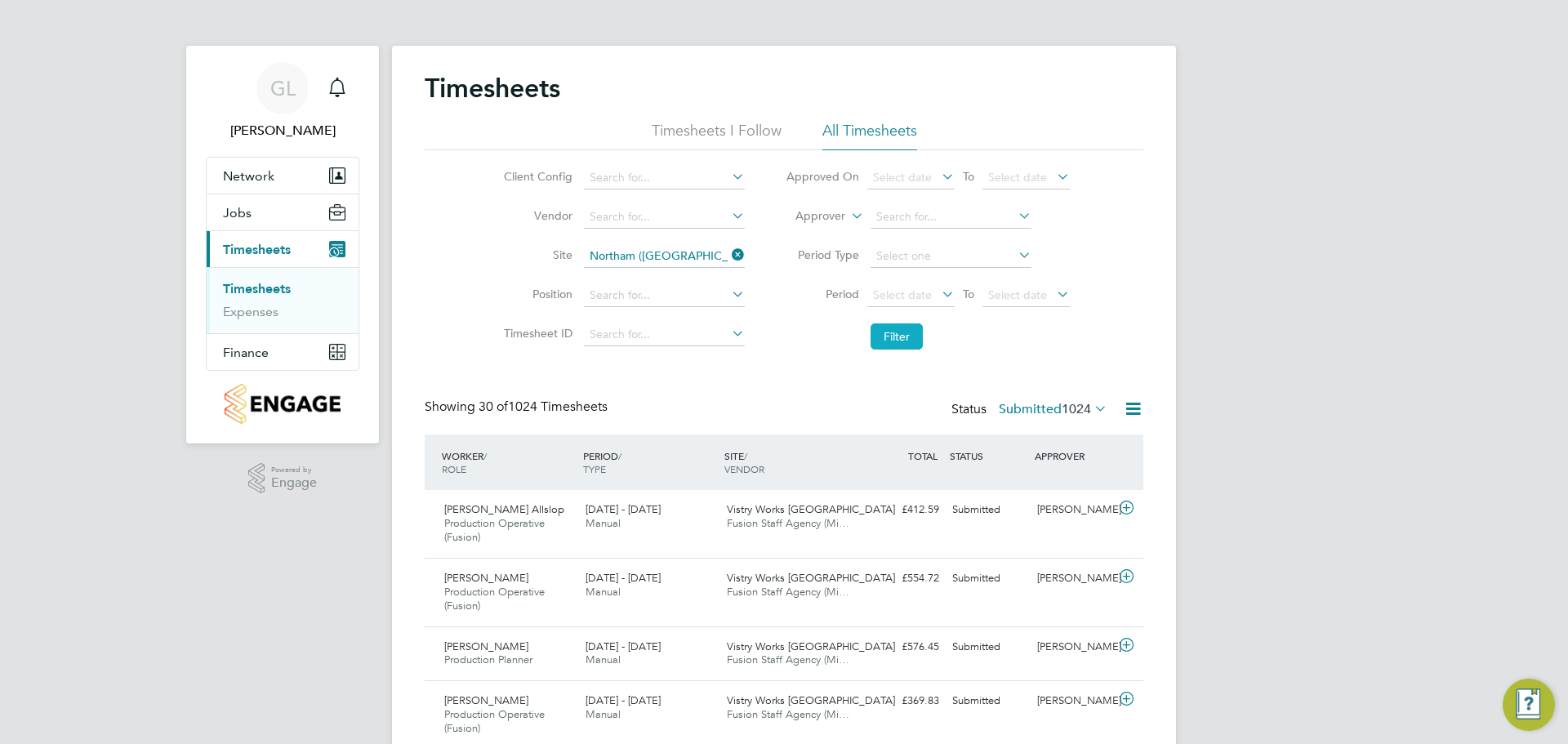
click at [910, 341] on button "Filter" at bounding box center [896, 337] width 52 height 27
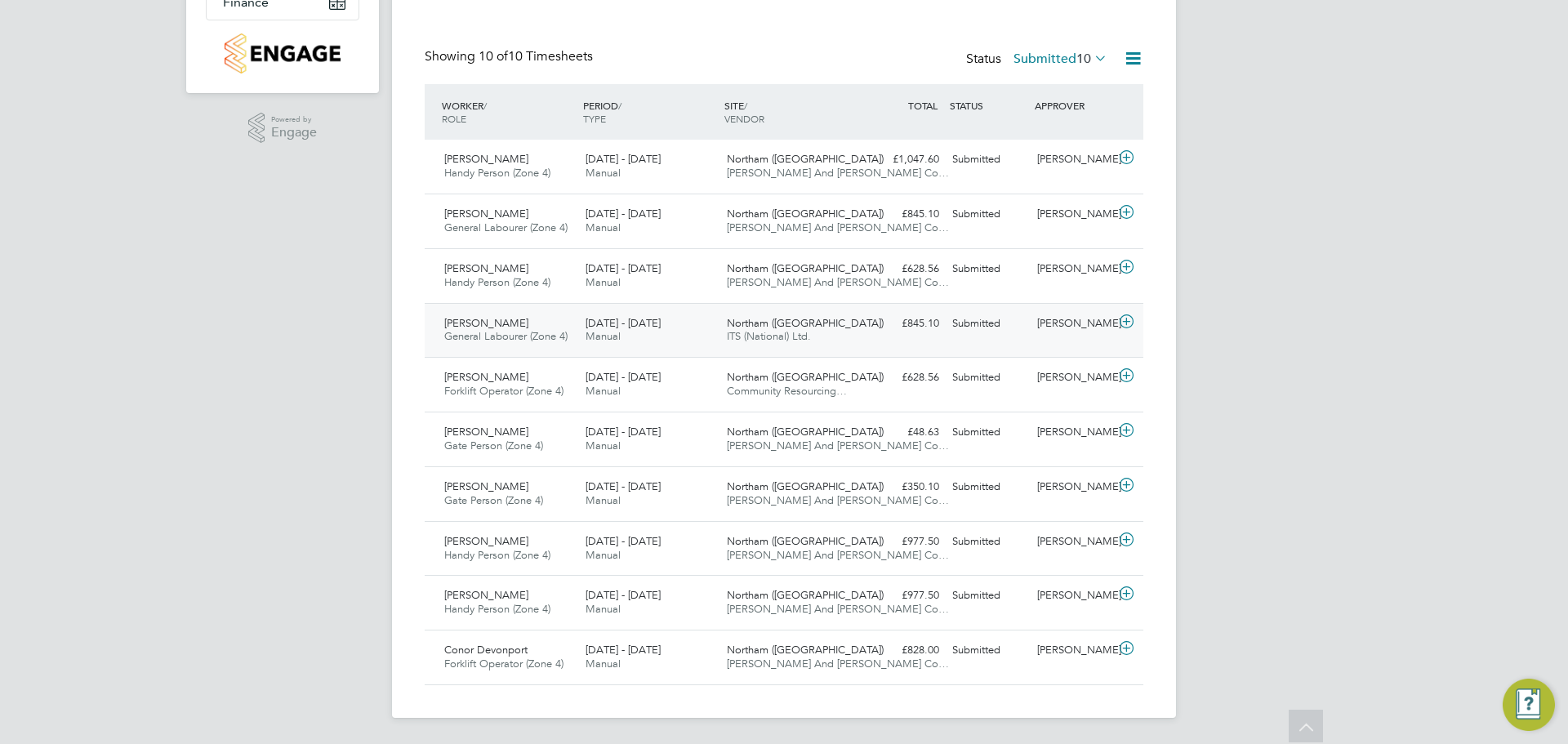
click at [1124, 322] on icon at bounding box center [1126, 322] width 21 height 13
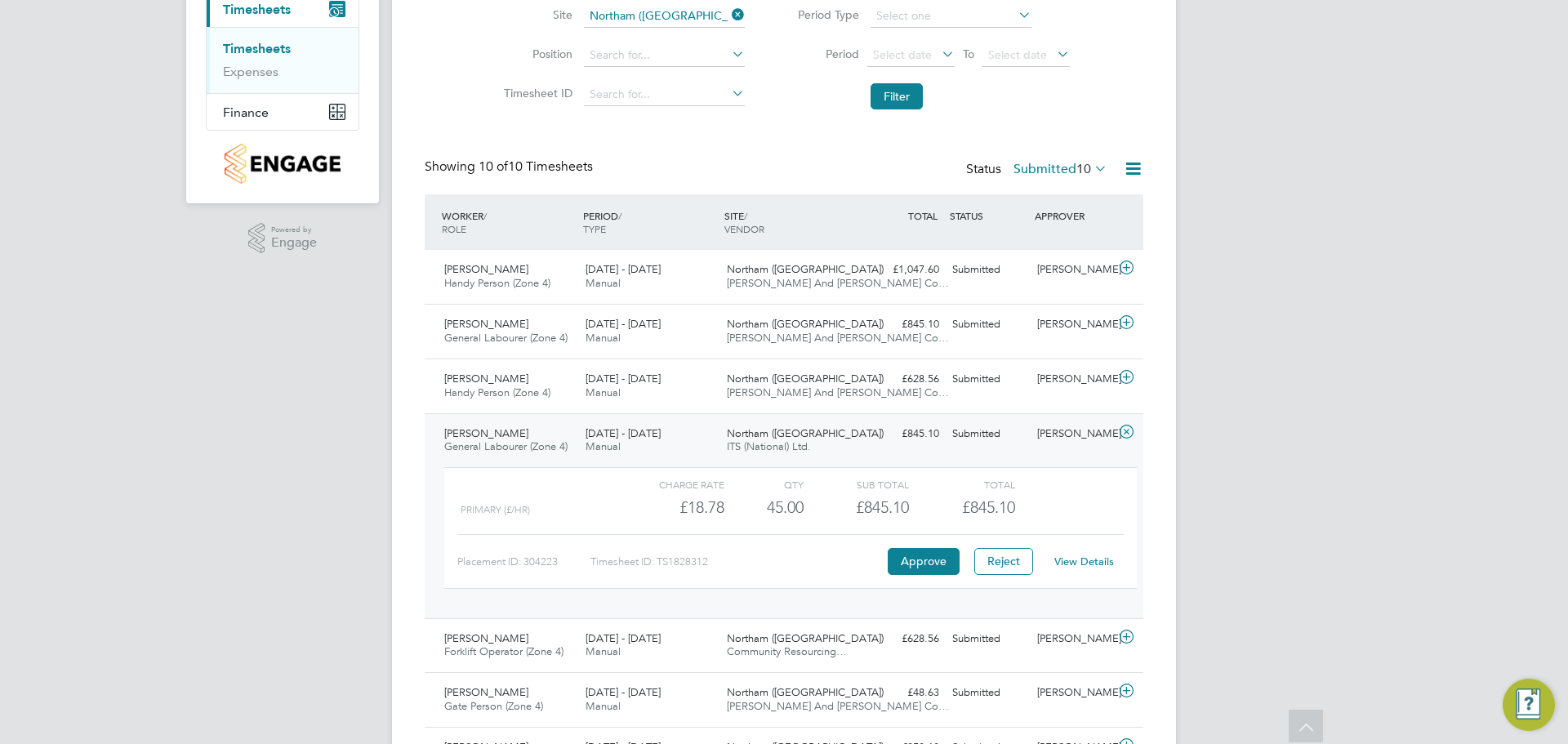
scroll to position [256, 0]
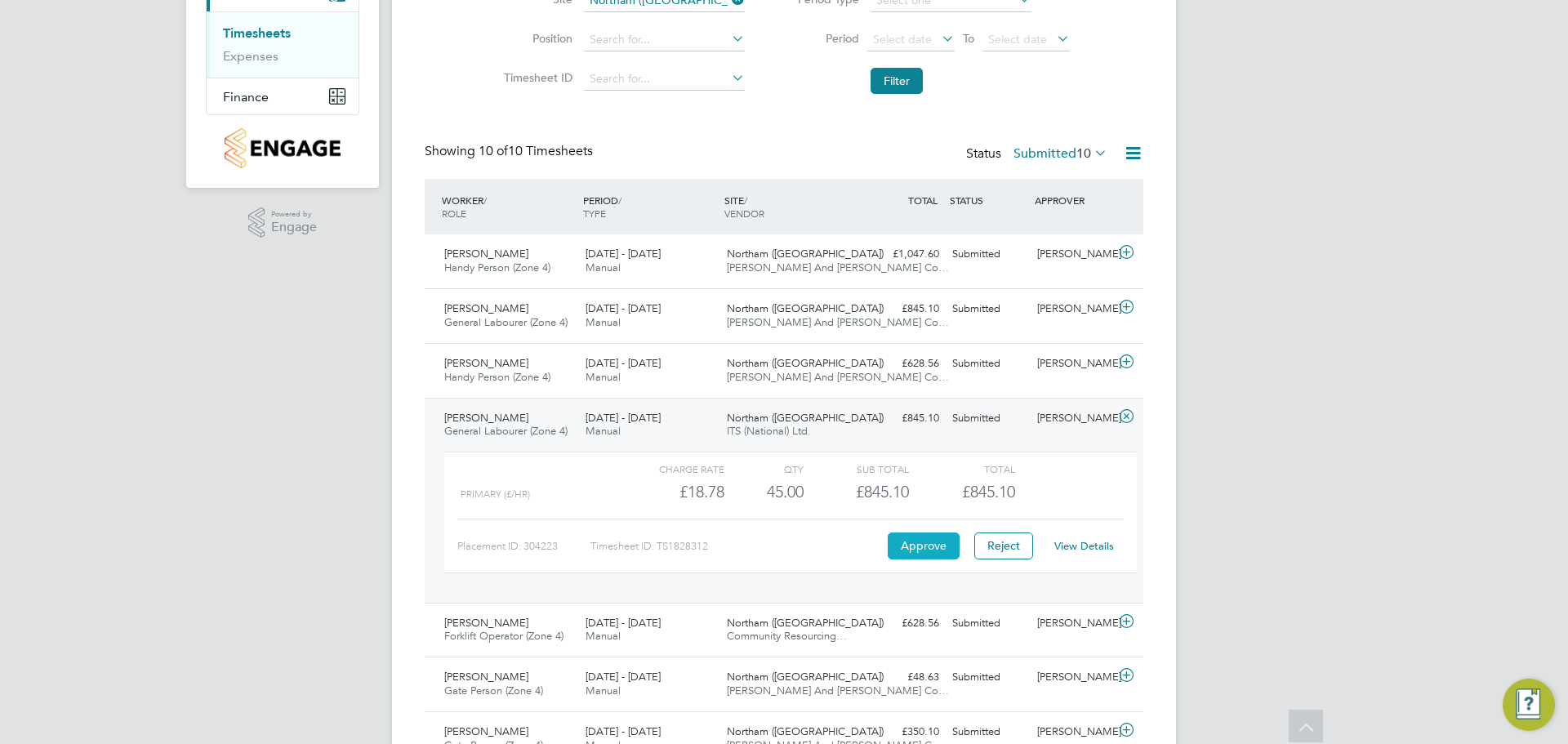
click at [938, 551] on button "Approve" at bounding box center [924, 545] width 72 height 27
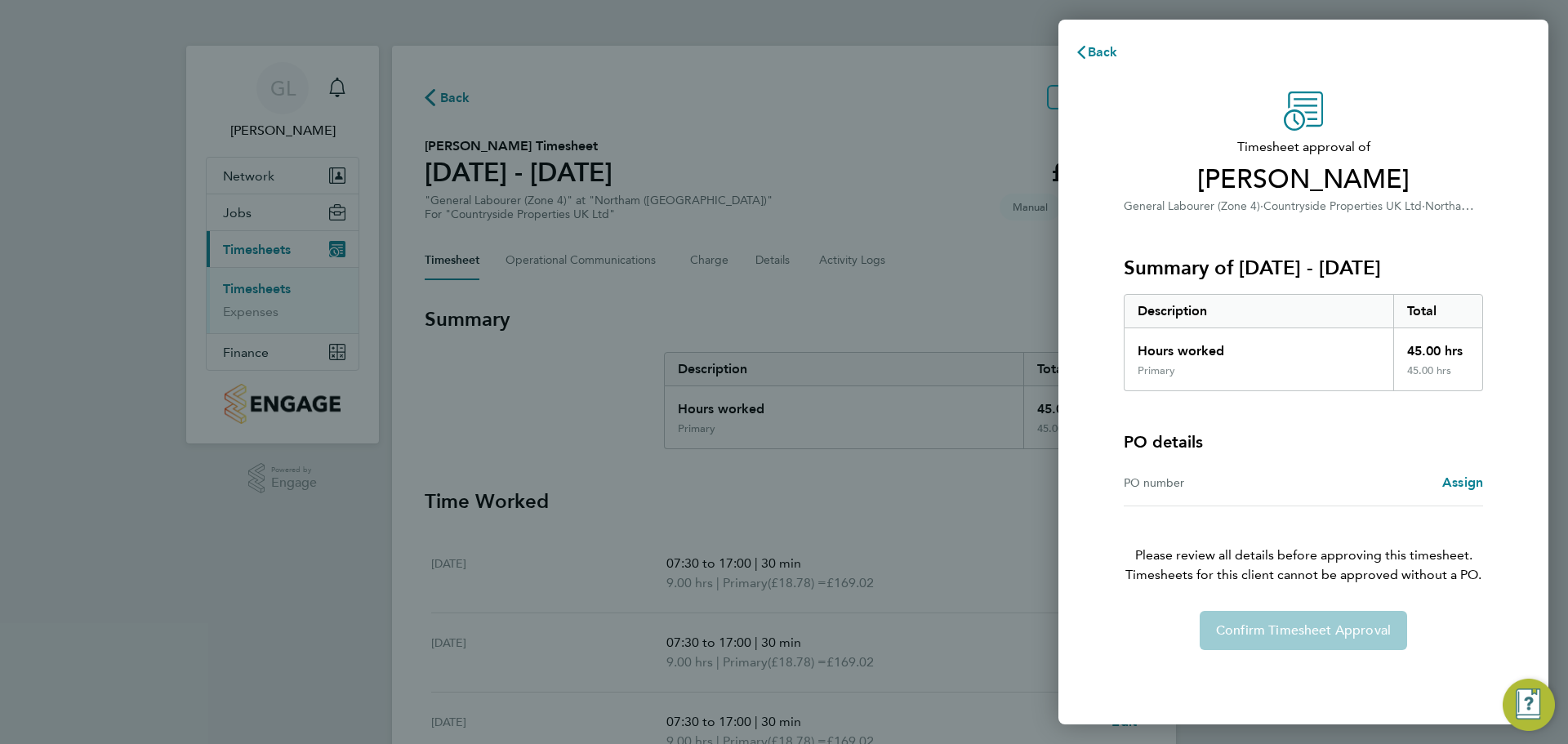
click at [1249, 291] on div "Summary of [DATE] - [DATE] Description Total Hours worked 45.00 hrs Primary 45.…" at bounding box center [1303, 303] width 359 height 176
click at [1452, 482] on span "Assign" at bounding box center [1463, 482] width 41 height 16
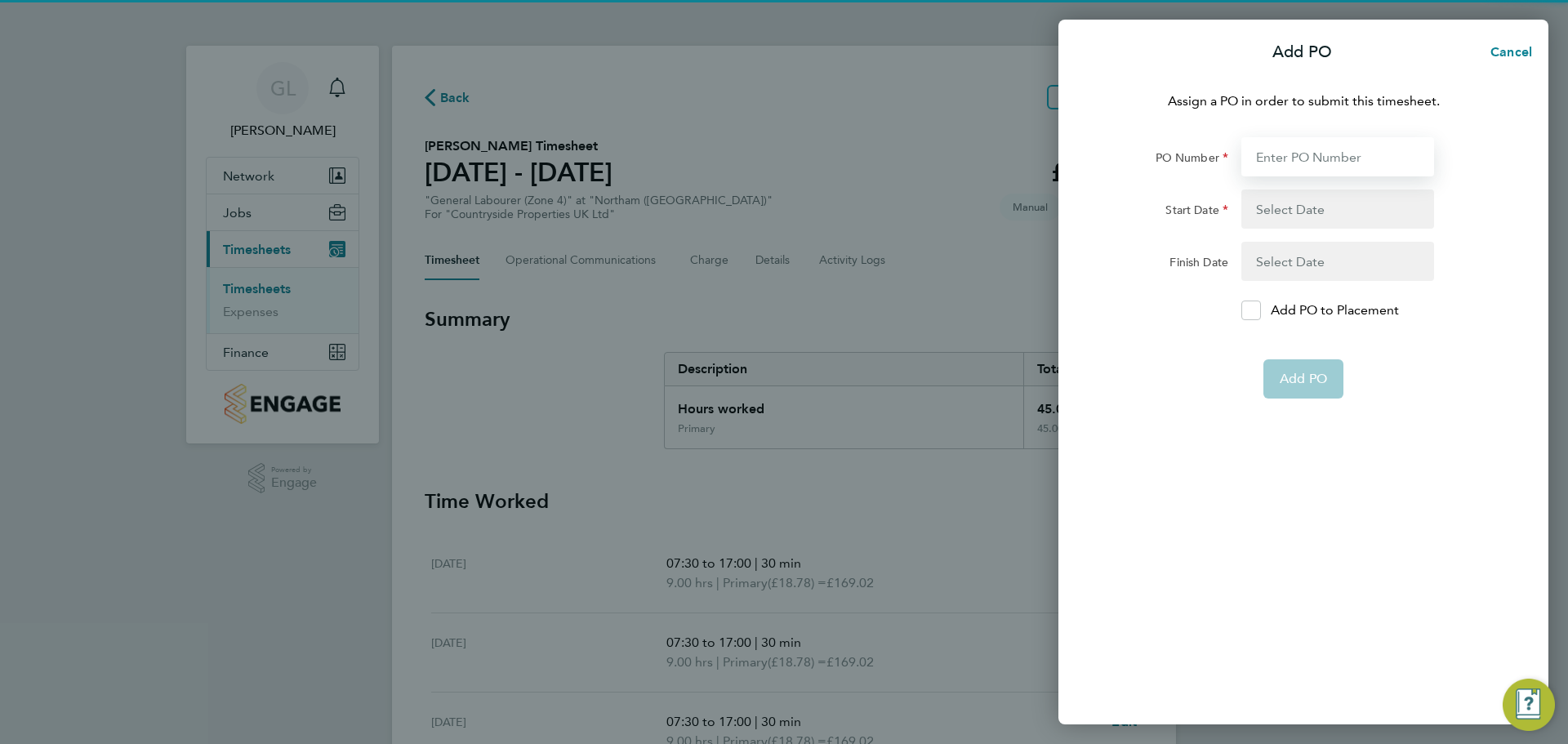
click at [1317, 159] on input "PO Number" at bounding box center [1338, 156] width 193 height 39
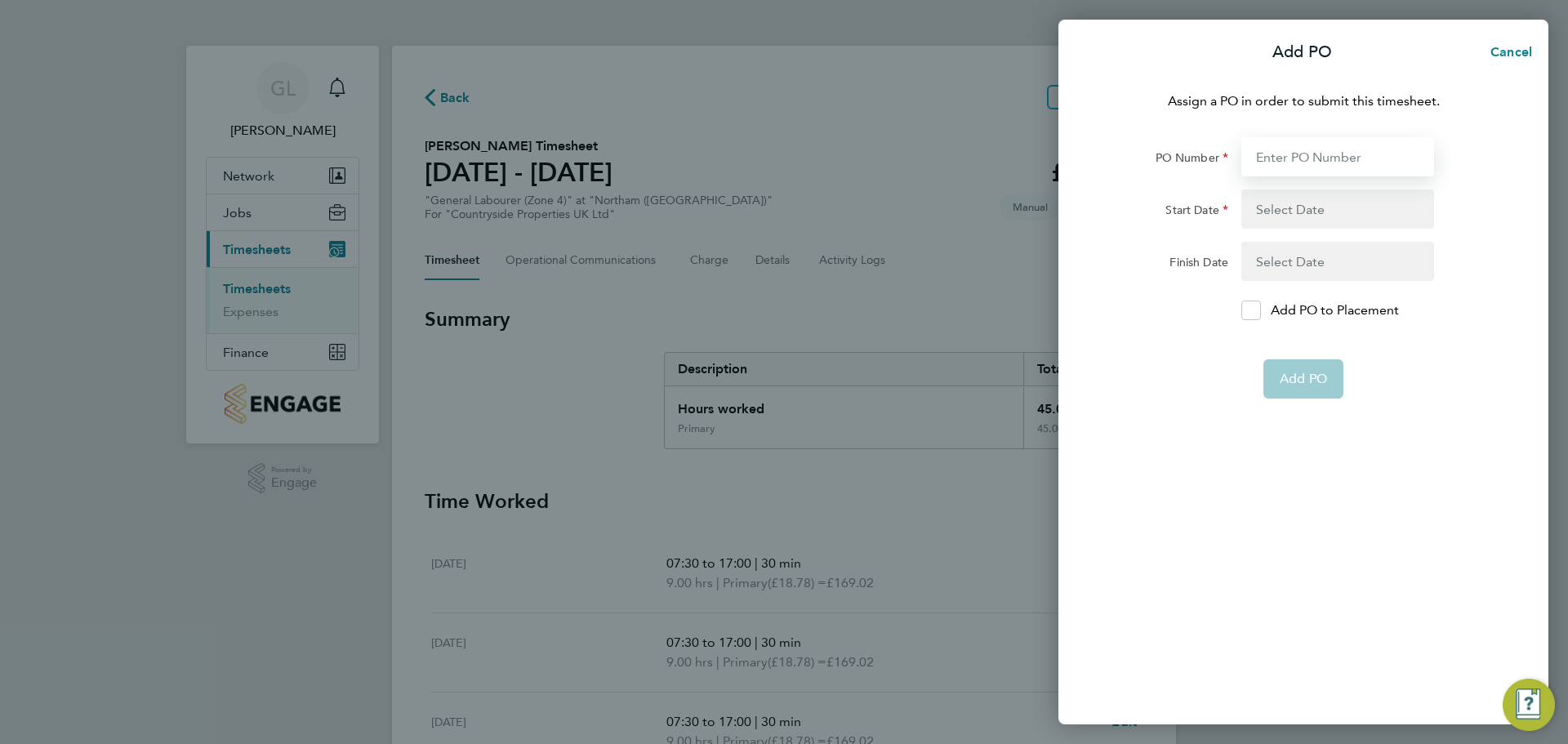
click at [1317, 159] on input "PO Number" at bounding box center [1338, 156] width 193 height 39
type input "L"
type input "S-L7120"
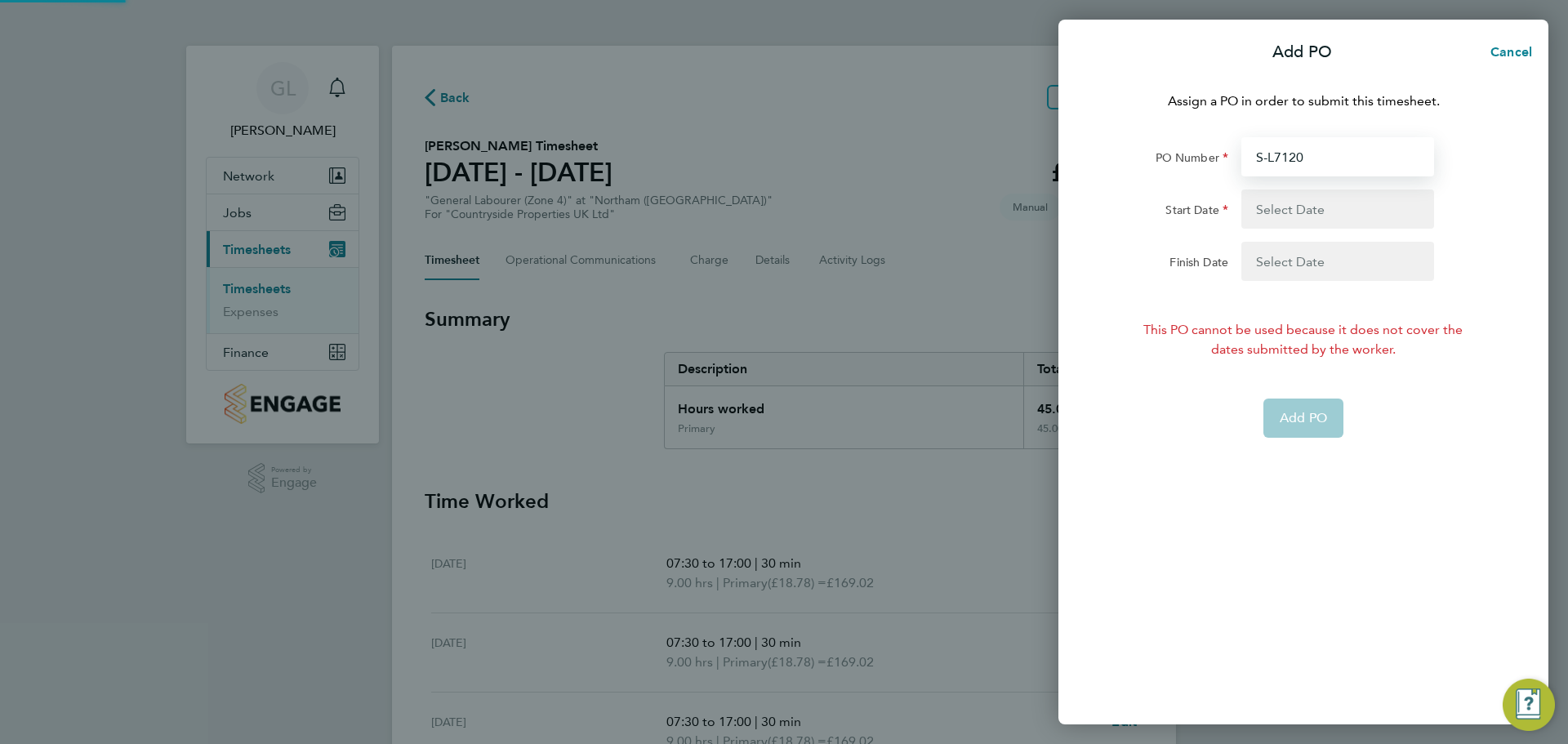
type input "14 Apr 25"
type input "18 Apr 25"
type input "S-L7120/"
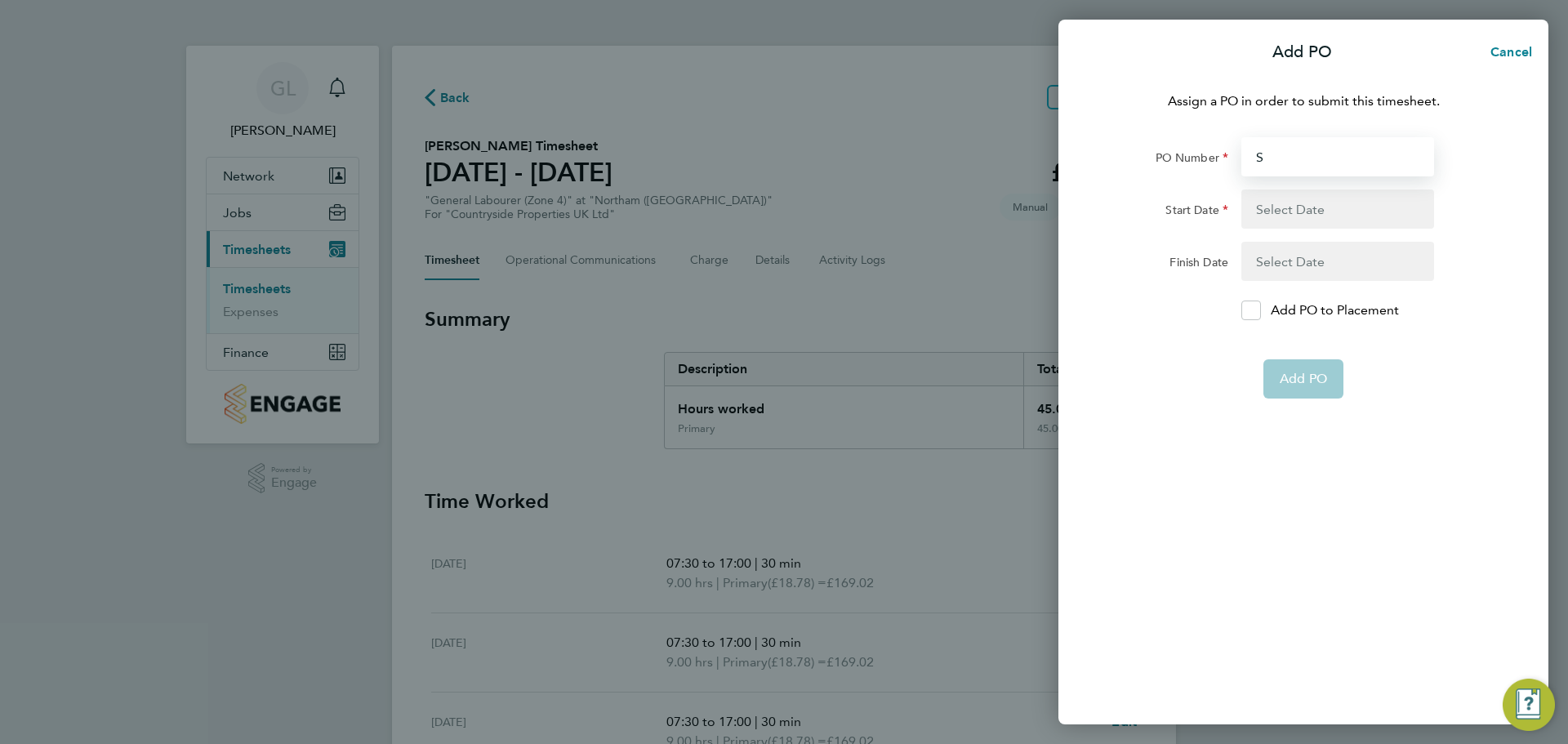
type input "S0"
type input "S-L7120/"
type input "S-L7"
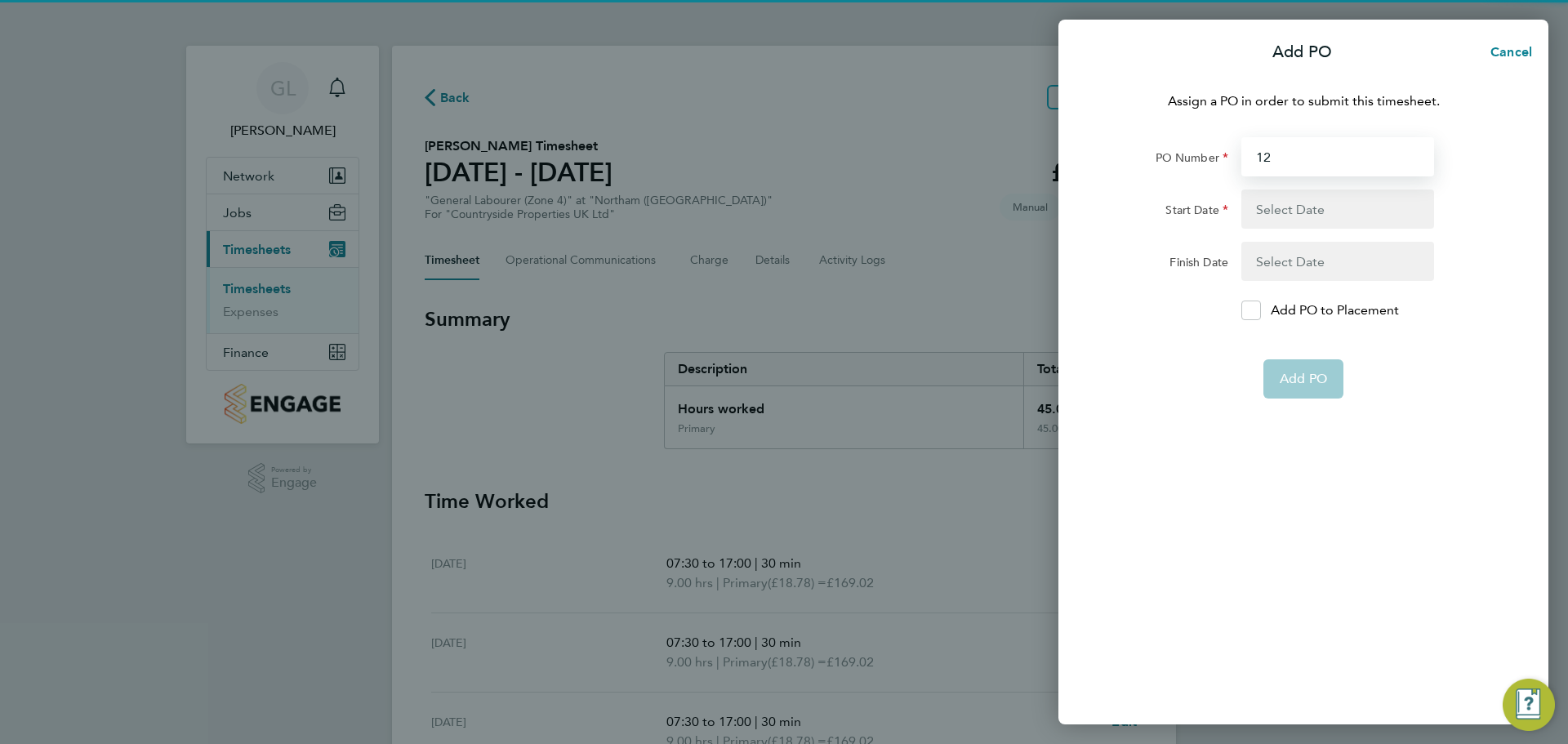
type input "1"
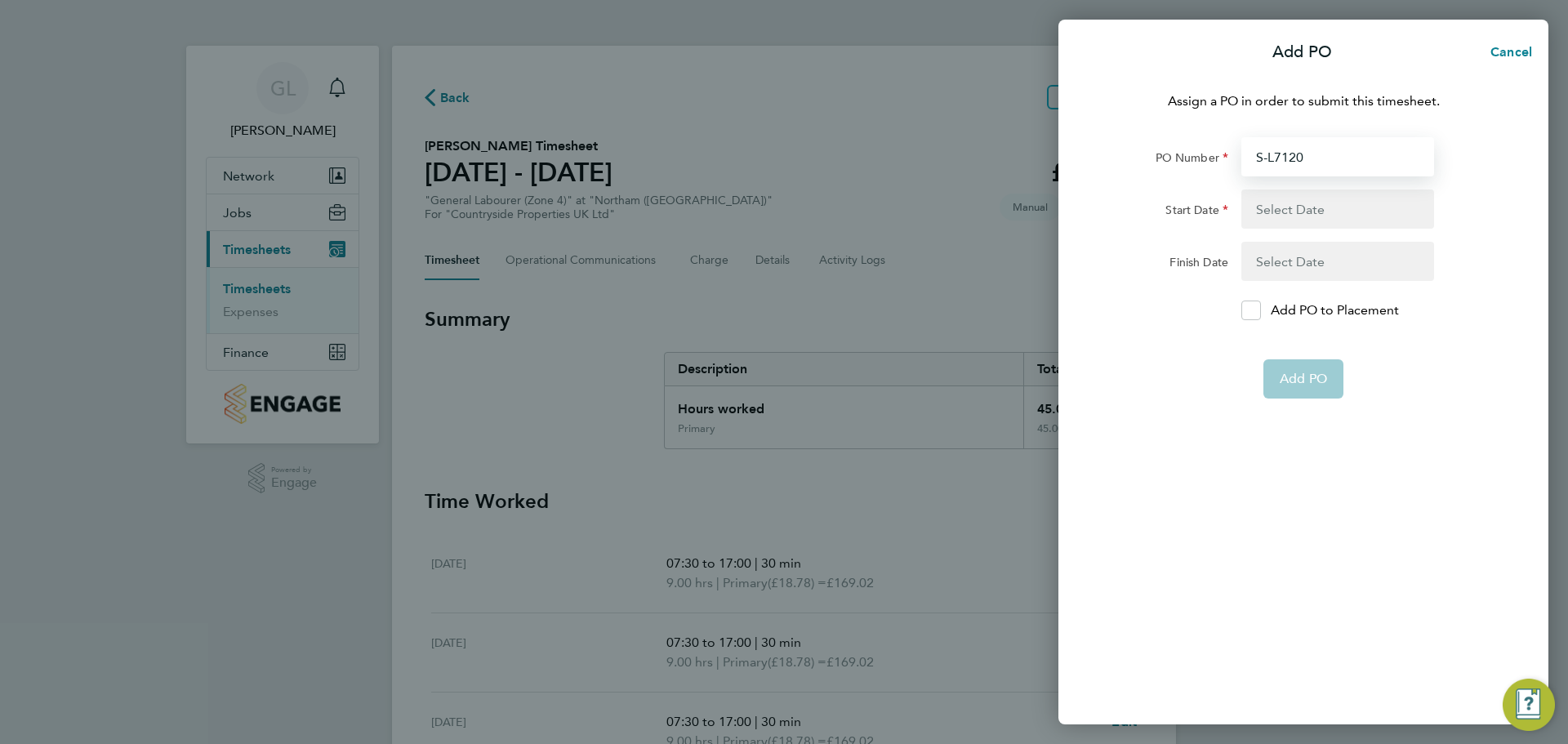
type input "S-L7120/"
click at [1397, 144] on input "PO Number" at bounding box center [1338, 156] width 193 height 39
type input "S-L7120"
type input "14 Apr 25"
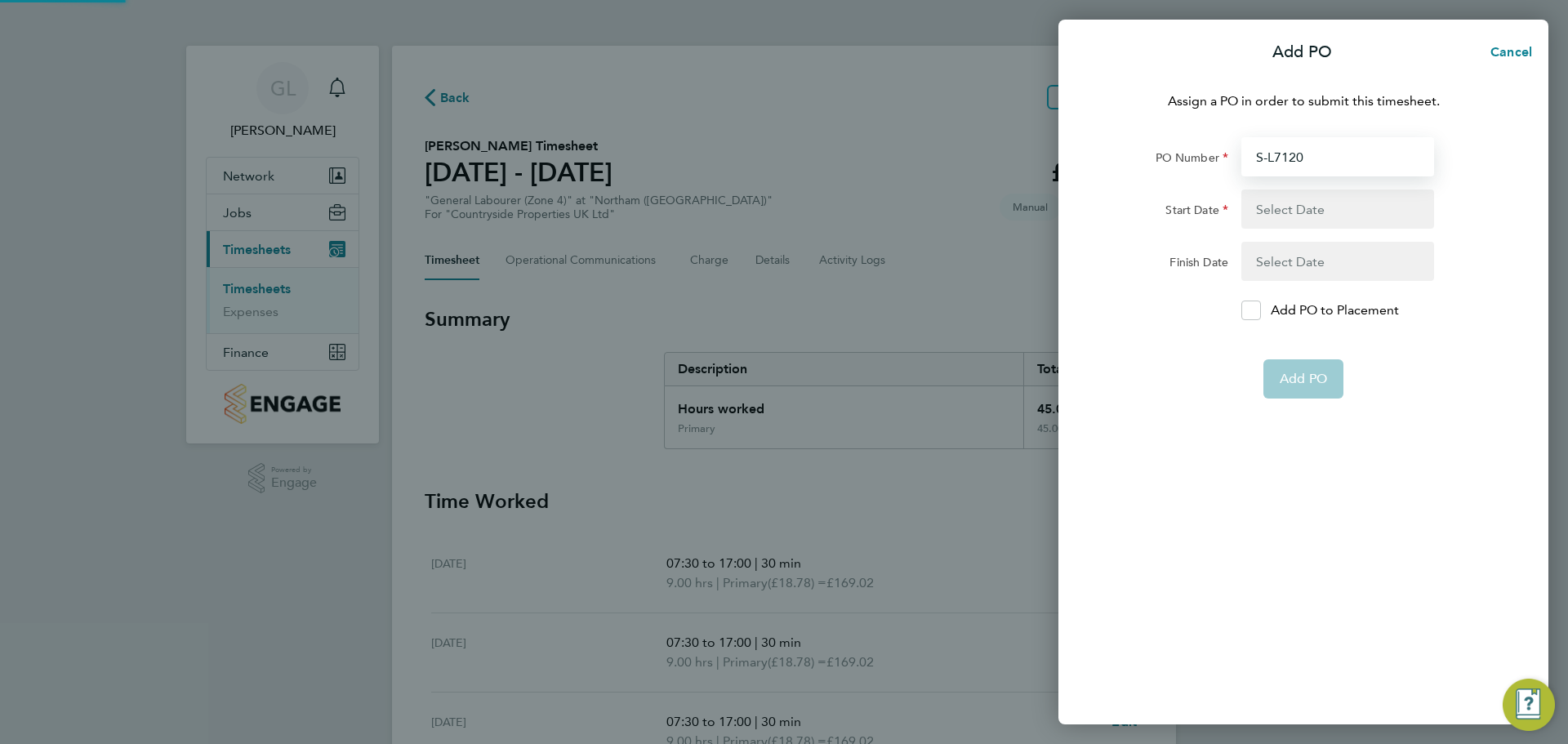
type input "18 Apr 25"
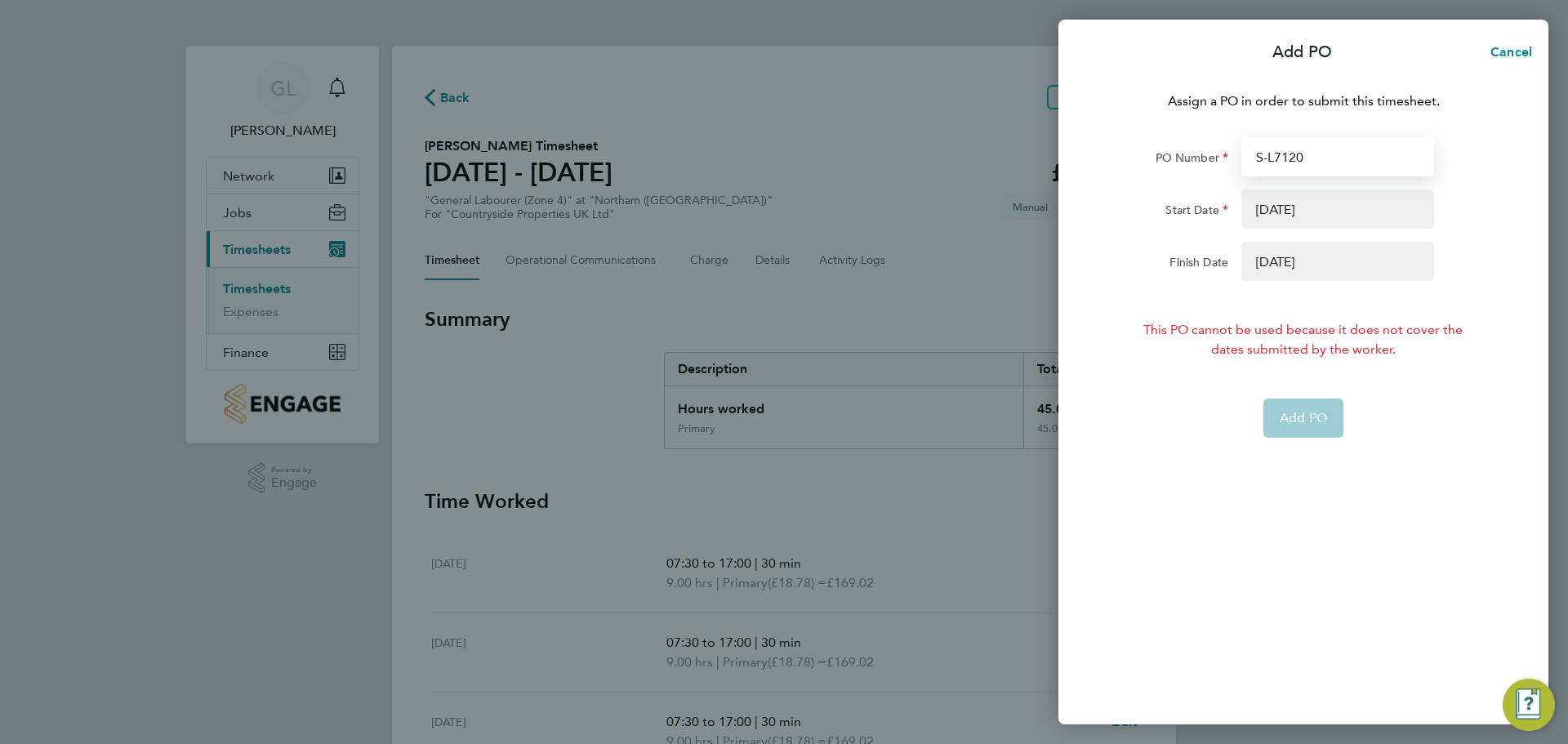
click at [1316, 161] on input "S-L7120" at bounding box center [1338, 156] width 193 height 39
type input "S-L7120/"
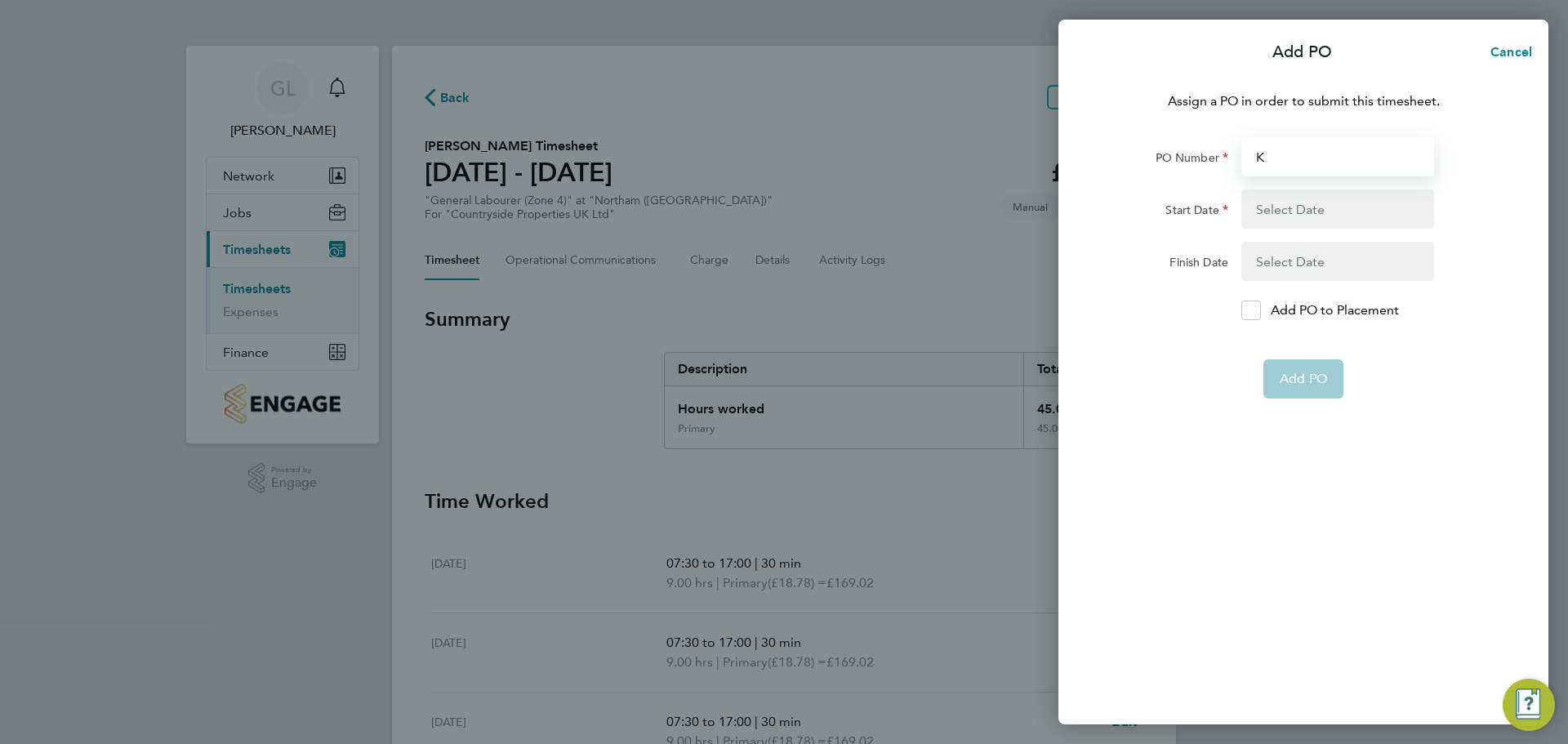
type input "KP"
type input "t"
click at [1248, 306] on form "PO Number Start Date Finish Date Add PO to Placement Add PO" at bounding box center [1303, 268] width 398 height 262
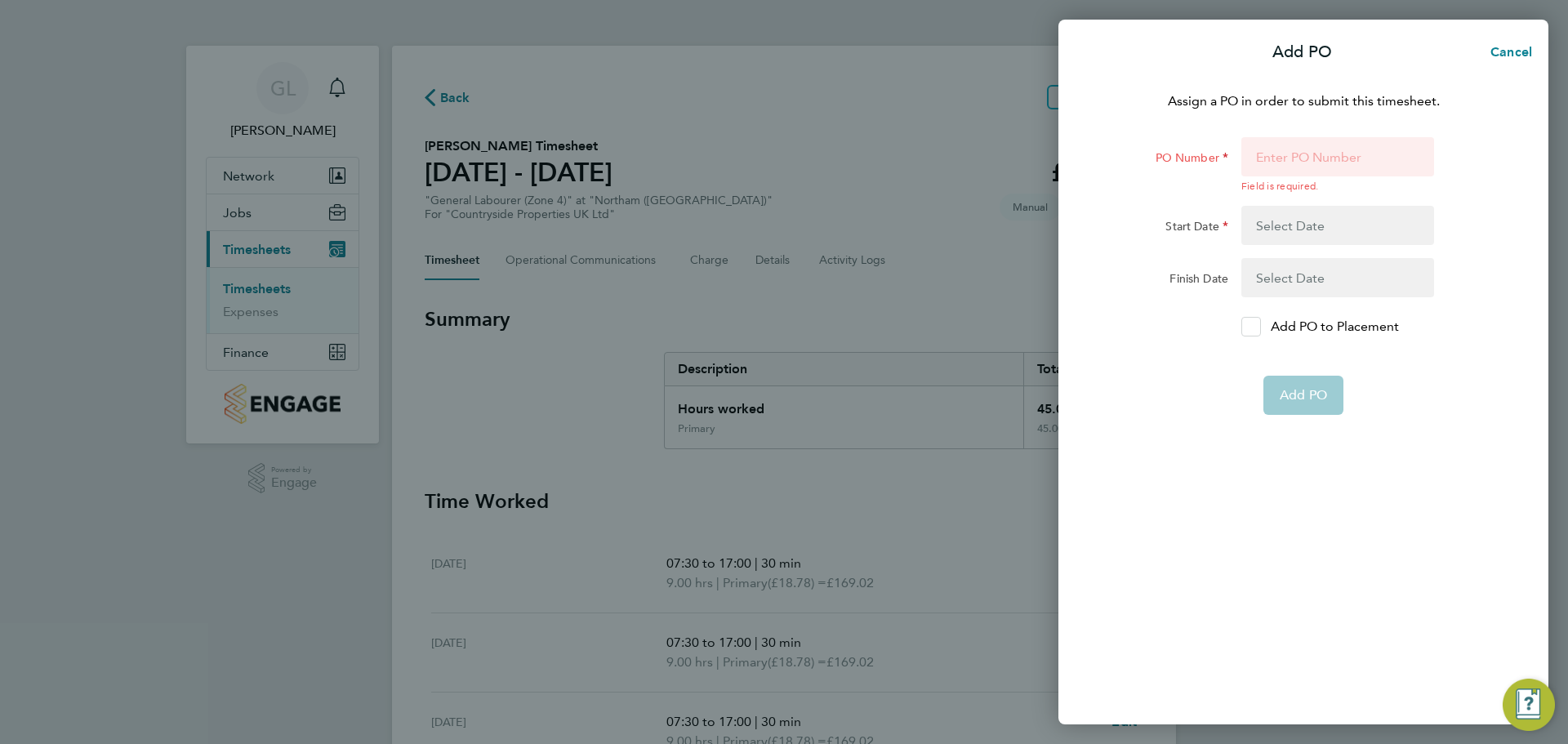
click at [1248, 318] on div at bounding box center [1251, 327] width 20 height 20
click at [1257, 327] on input "Add PO to Placement" at bounding box center [1257, 327] width 0 height 0
click at [1248, 332] on icon at bounding box center [1250, 327] width 12 height 11
click at [1257, 327] on input "Add PO to Placement" at bounding box center [1257, 327] width 0 height 0
click at [1248, 332] on icon at bounding box center [1250, 327] width 12 height 11
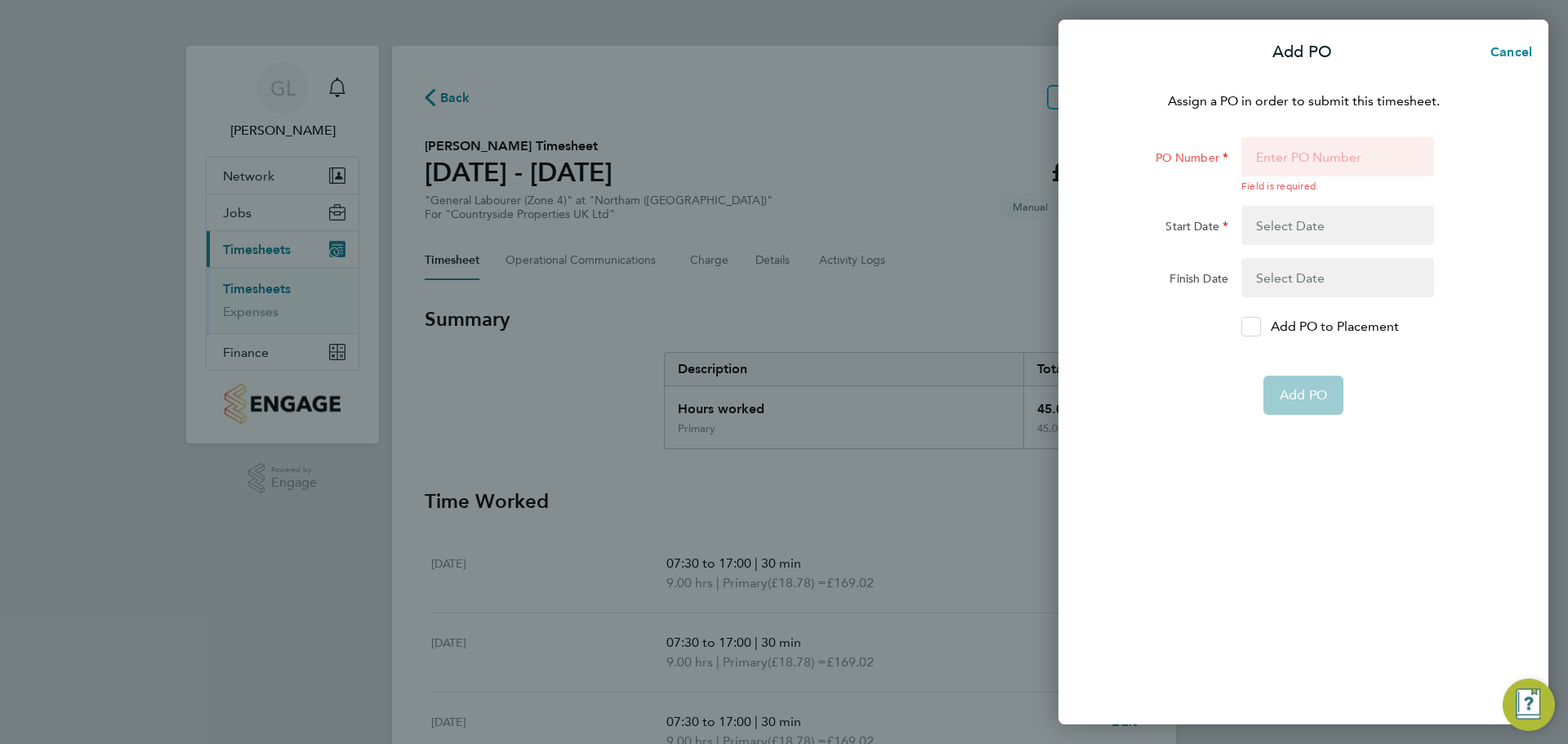
click at [1257, 327] on input "Add PO to Placement" at bounding box center [1257, 327] width 0 height 0
click at [1254, 152] on input "PO Number" at bounding box center [1338, 156] width 193 height 39
type input "S-L7120"
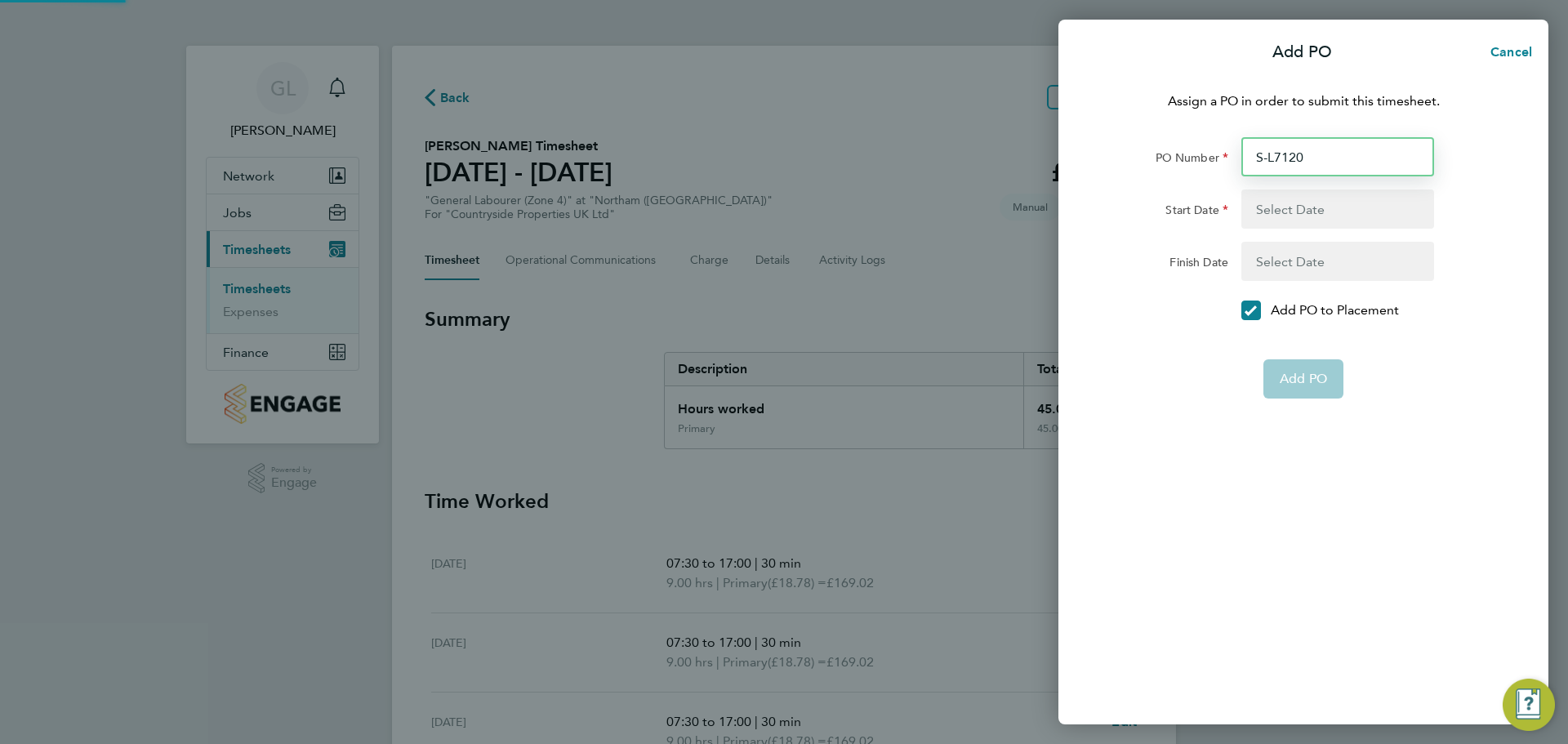
type input "14 Apr 25"
type input "18 Apr 25"
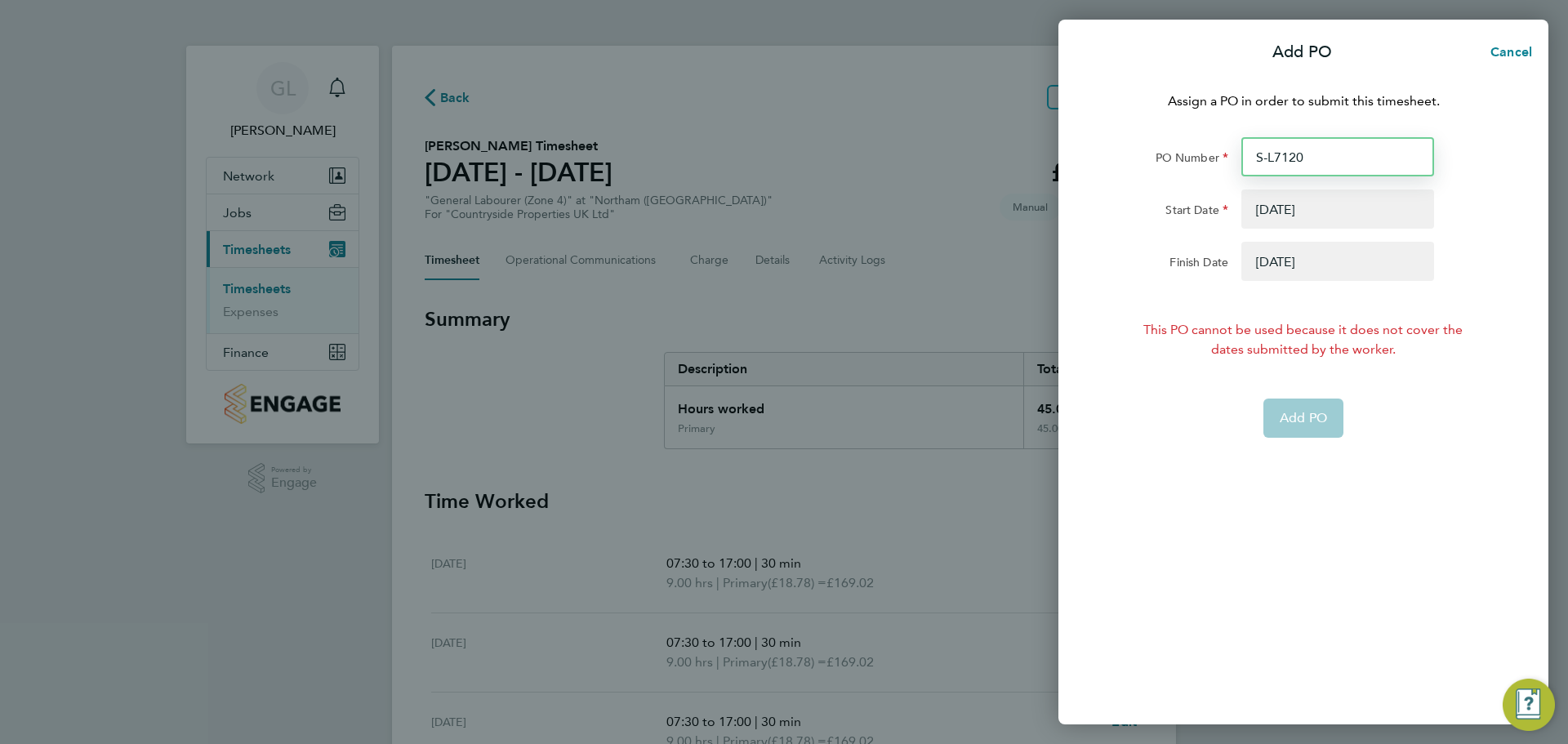
click at [1315, 155] on input "S-L7120" at bounding box center [1338, 156] width 193 height 39
type input "S-L7120/"
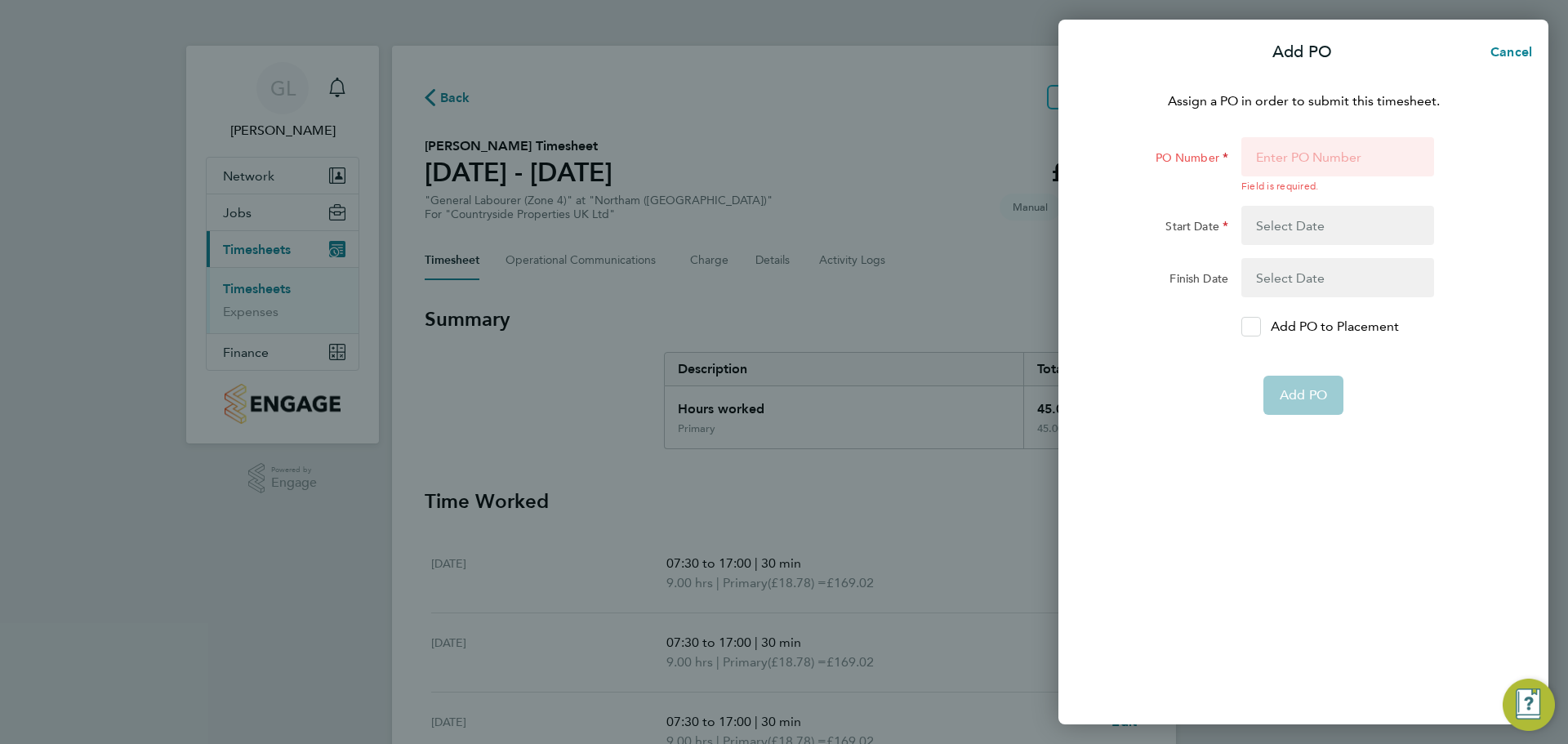
click at [1248, 317] on div at bounding box center [1251, 327] width 20 height 20
click at [1257, 327] on input "Add PO to Placement" at bounding box center [1257, 327] width 0 height 0
click at [1243, 131] on div "Assign a PO in order to submit this timesheet. PO Number Field is required. Sta…" at bounding box center [1303, 398] width 490 height 652
click at [1273, 155] on input "PO Number" at bounding box center [1338, 156] width 193 height 39
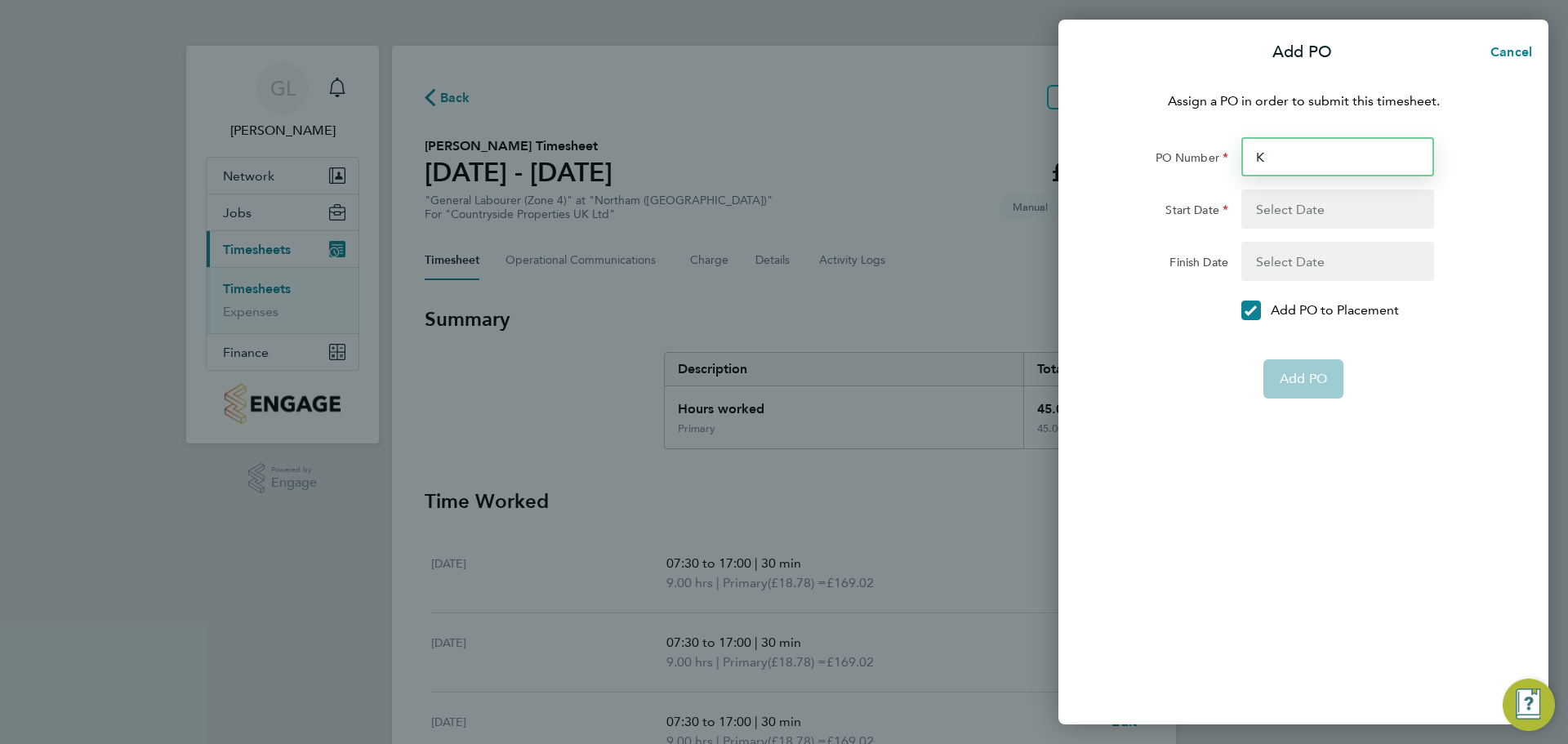
type input "KP"
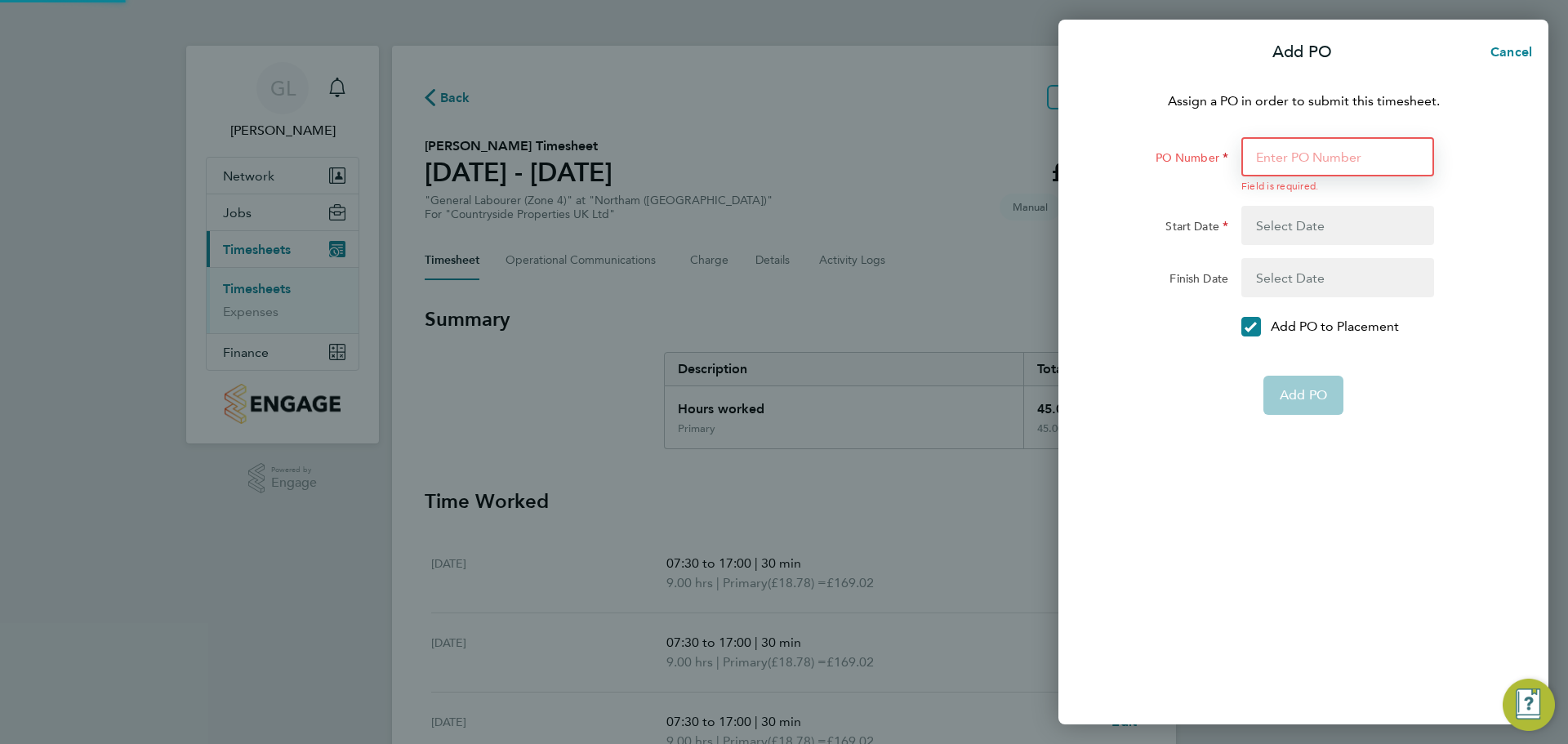
type input "T"
click at [1514, 54] on span "Cancel" at bounding box center [1508, 52] width 46 height 16
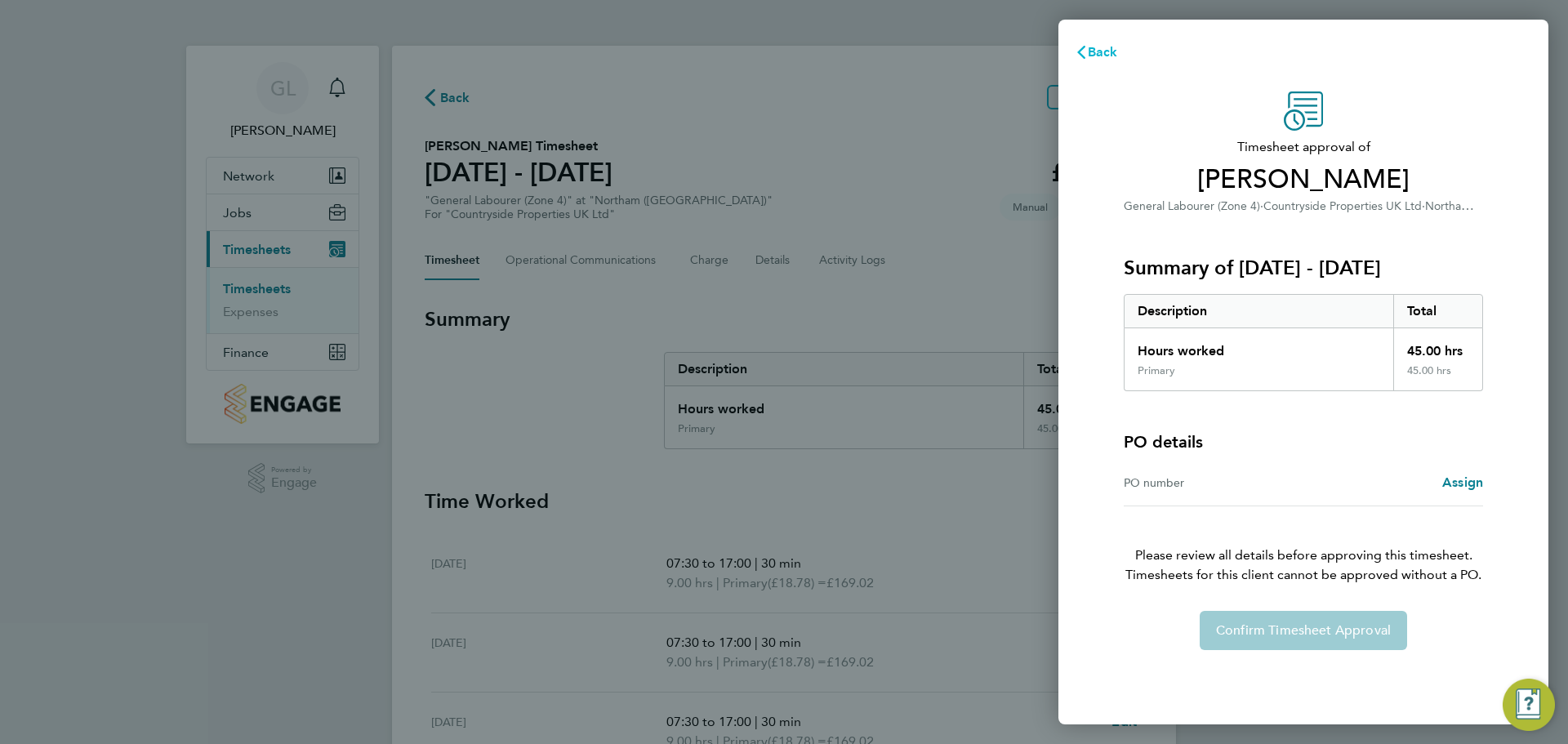
drag, startPoint x: 1080, startPoint y: 54, endPoint x: 1094, endPoint y: 54, distance: 14.0
click at [1093, 54] on span "Back" at bounding box center [1097, 51] width 43 height 13
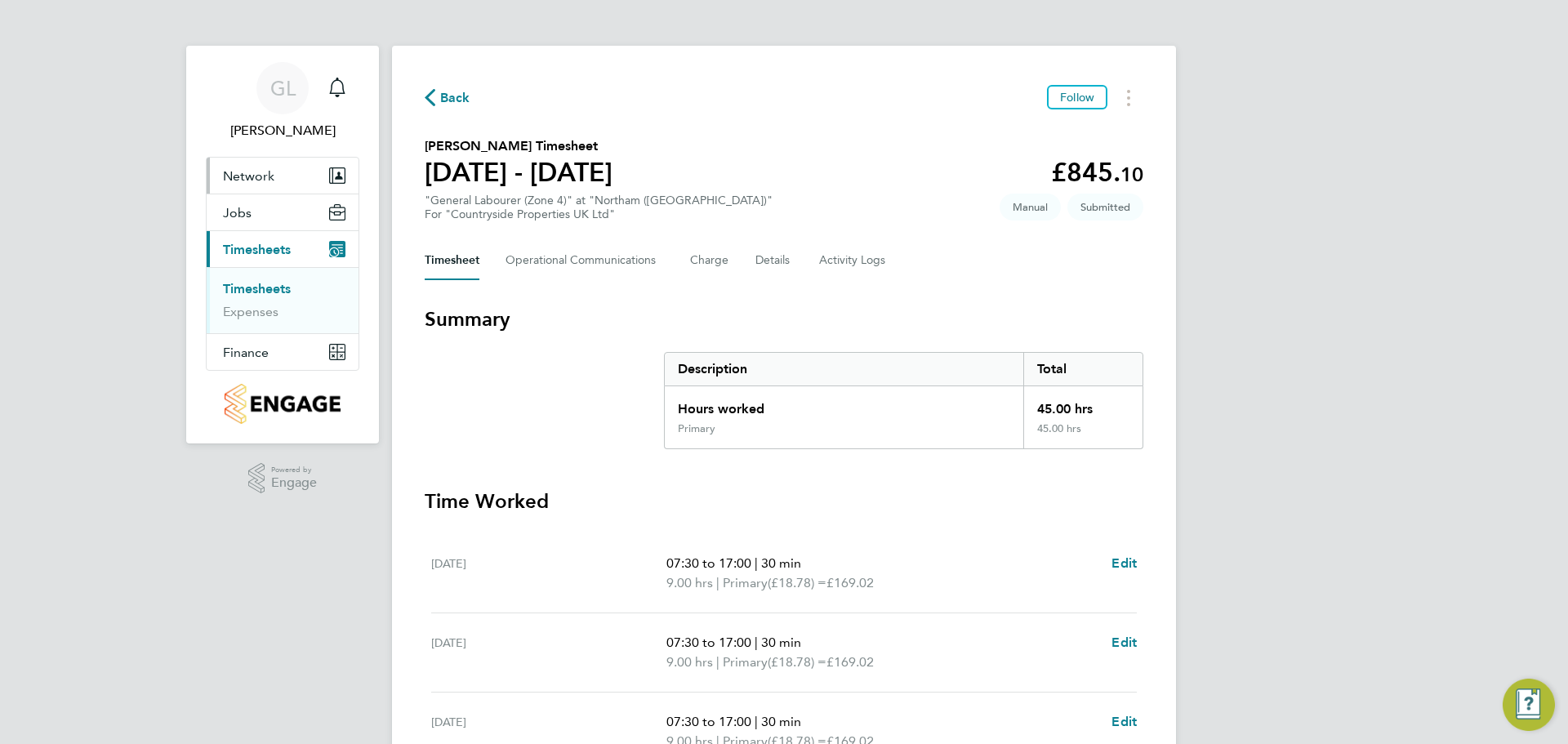
click at [238, 181] on span "Network" at bounding box center [249, 176] width 51 height 16
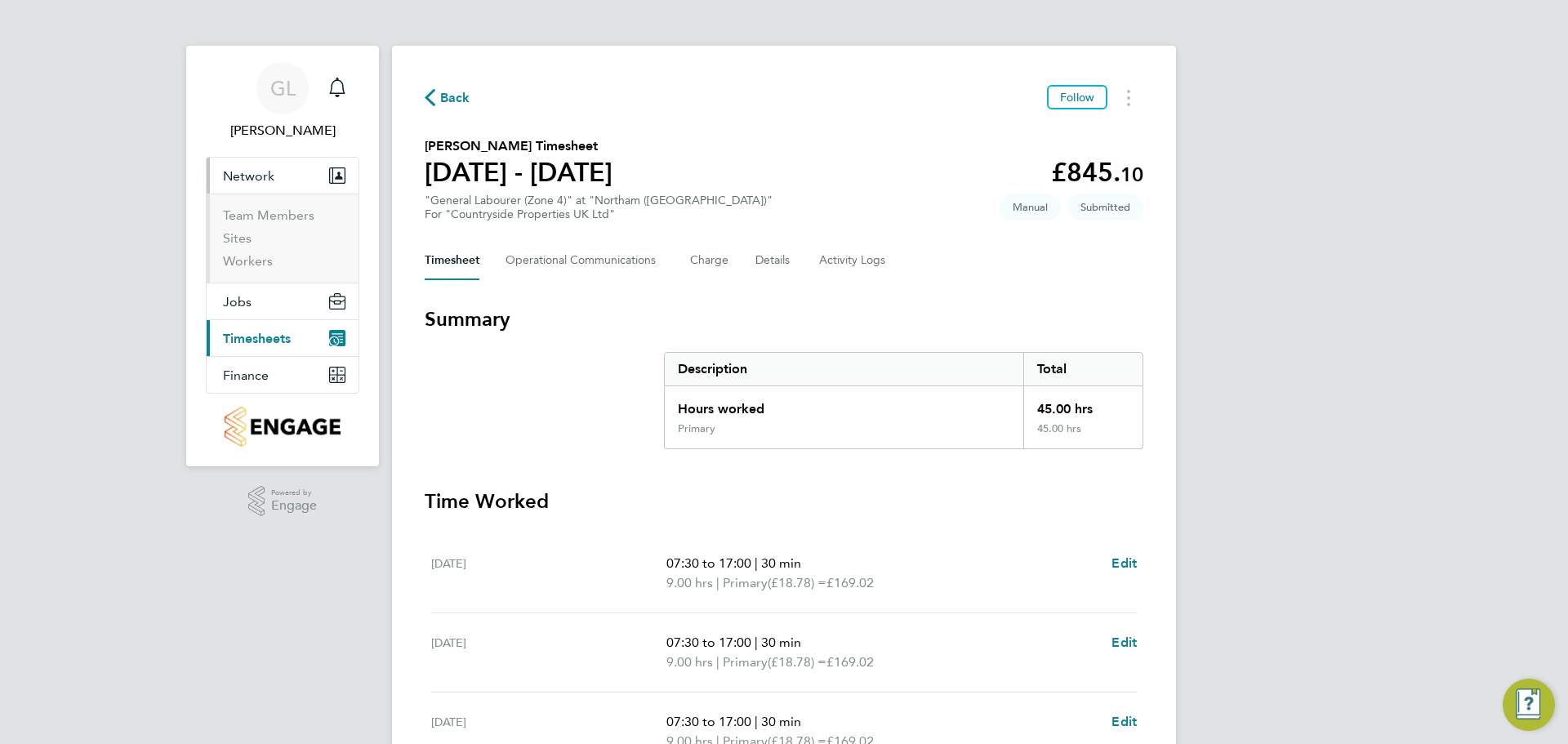
click at [235, 321] on button "Current page: Timesheets" at bounding box center [282, 338] width 151 height 36
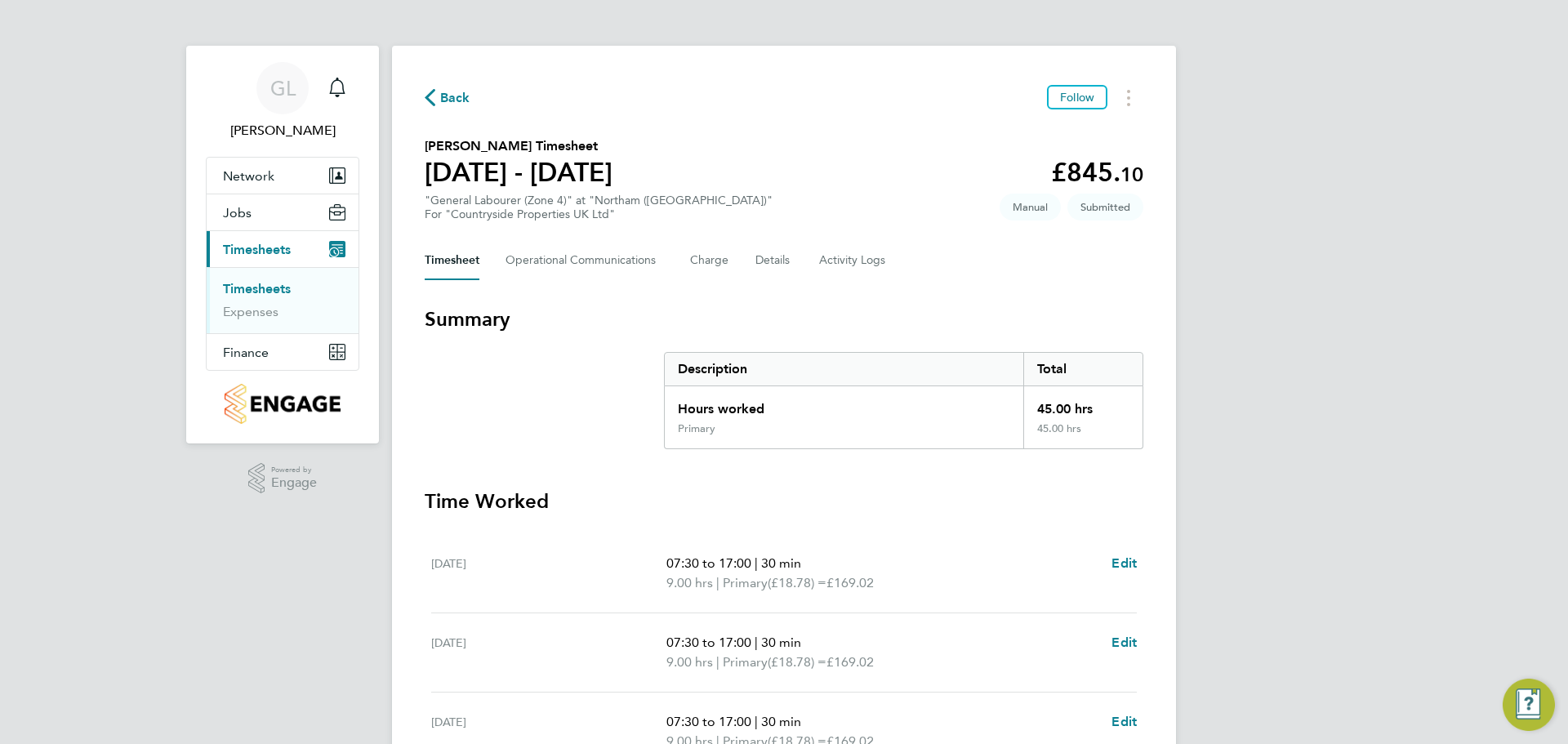
click at [229, 248] on span "Timesheets" at bounding box center [257, 250] width 68 height 16
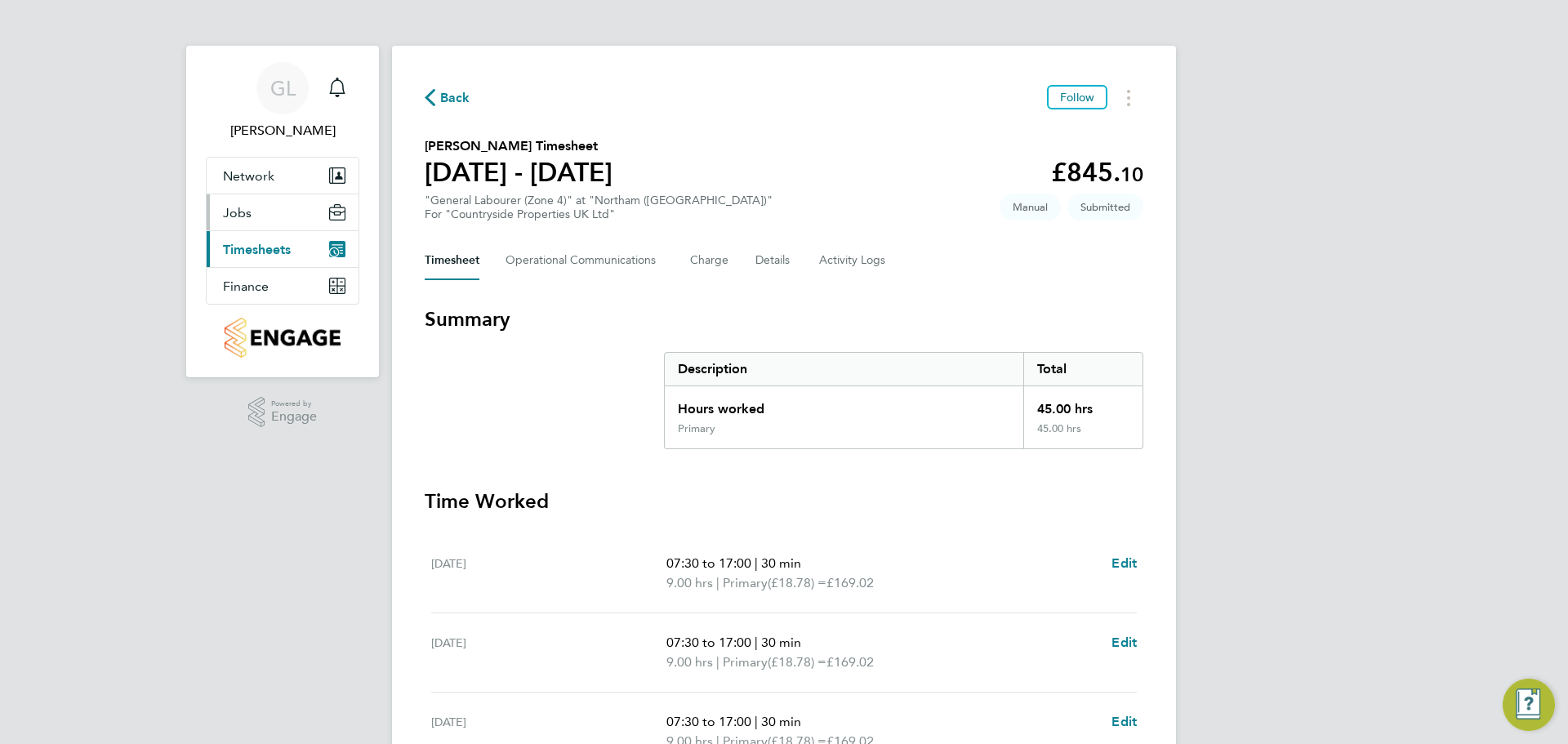
click at [230, 219] on span "Jobs" at bounding box center [237, 213] width 29 height 16
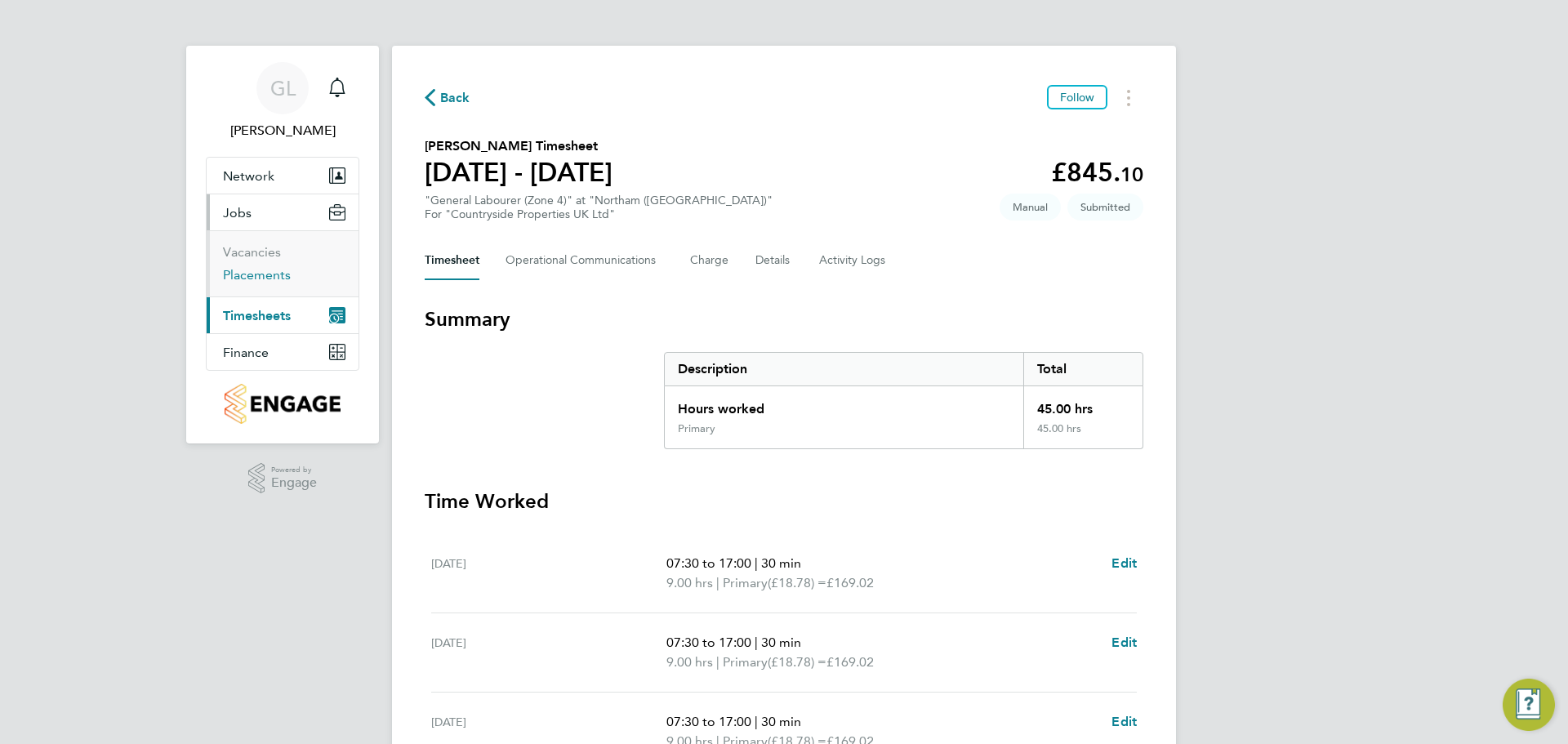
click at [238, 276] on link "Placements" at bounding box center [257, 276] width 68 height 16
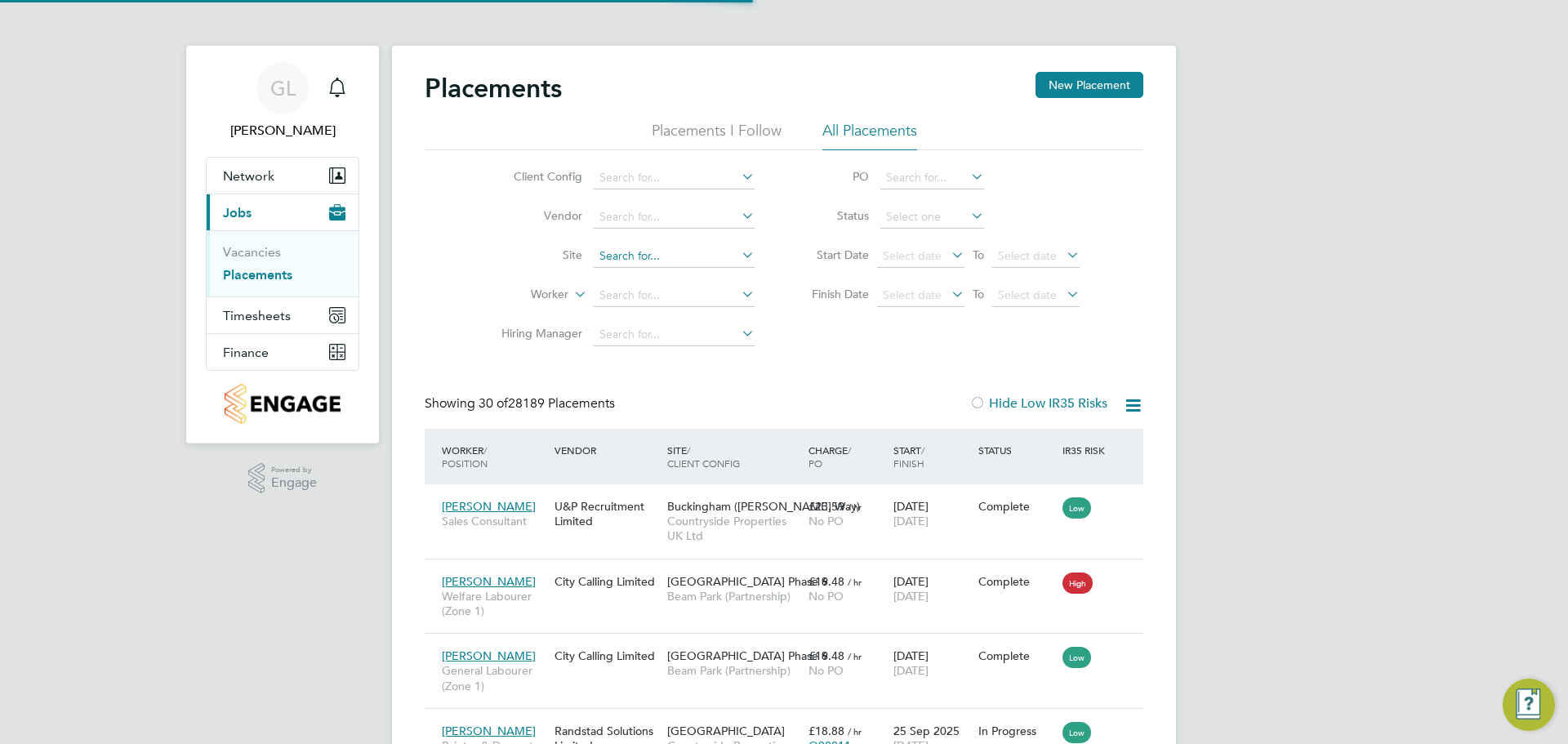
click at [603, 248] on input at bounding box center [675, 256] width 161 height 23
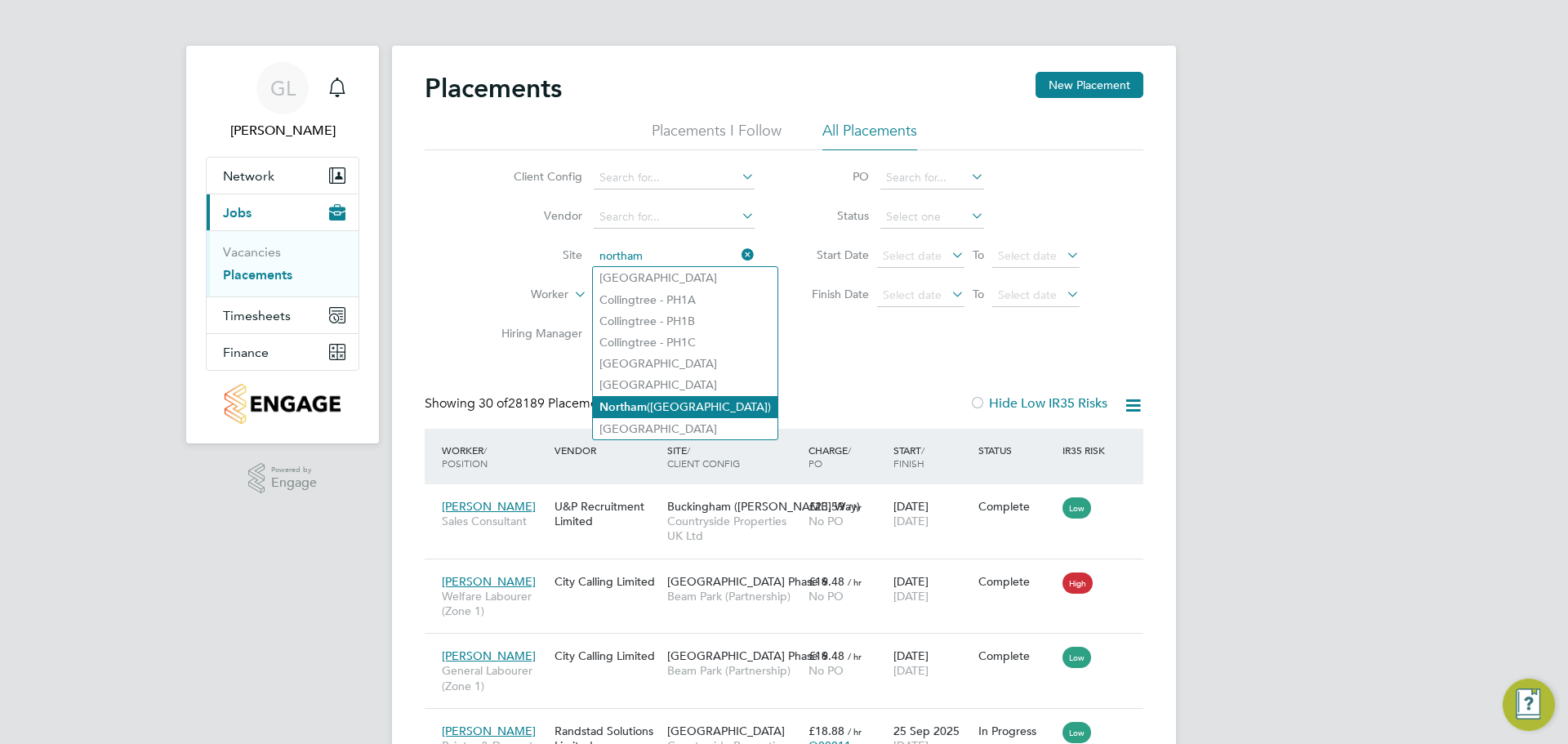
click at [637, 401] on b "Northam" at bounding box center [623, 407] width 47 height 14
type input "Northam ([GEOGRAPHIC_DATA])"
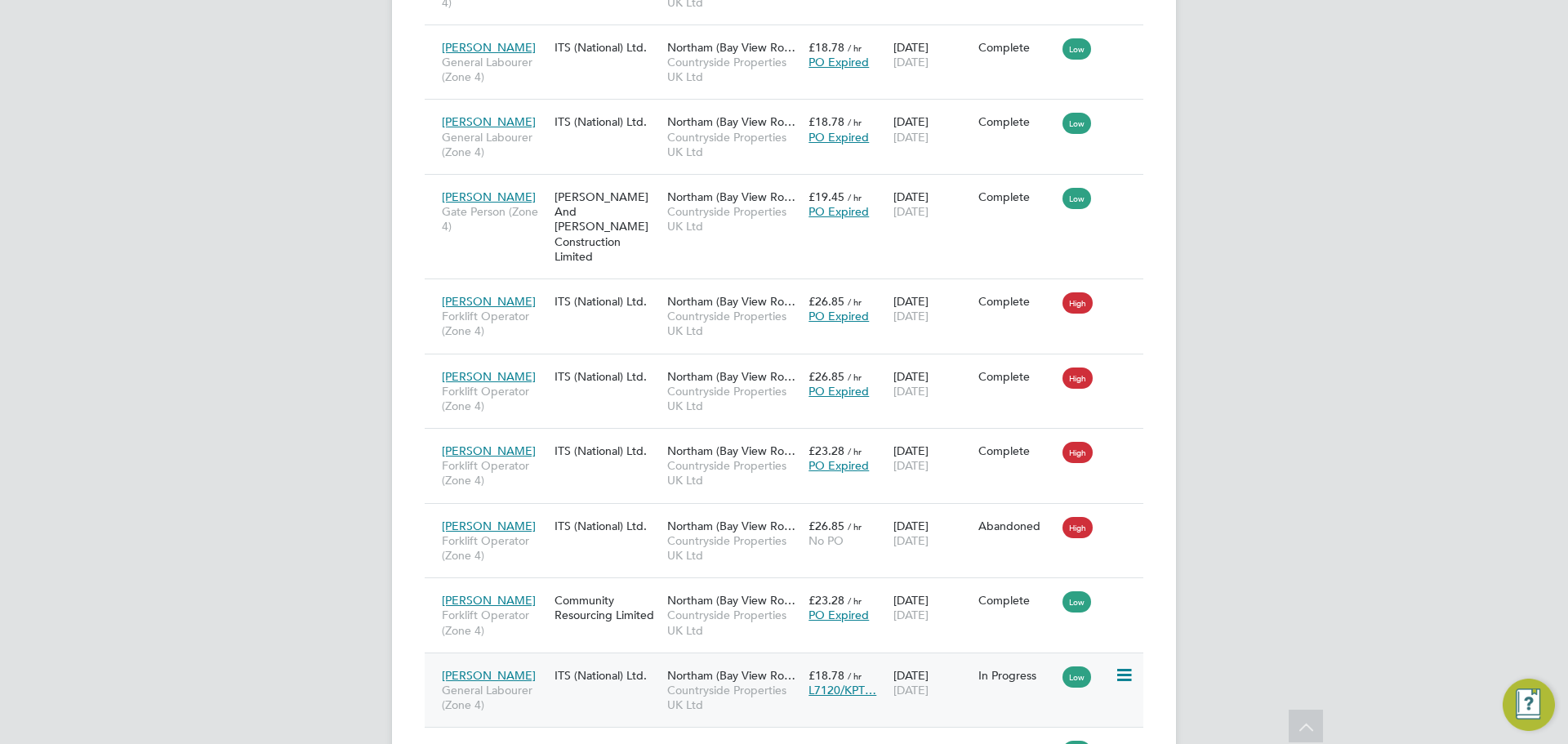
click at [1125, 666] on icon at bounding box center [1122, 676] width 17 height 20
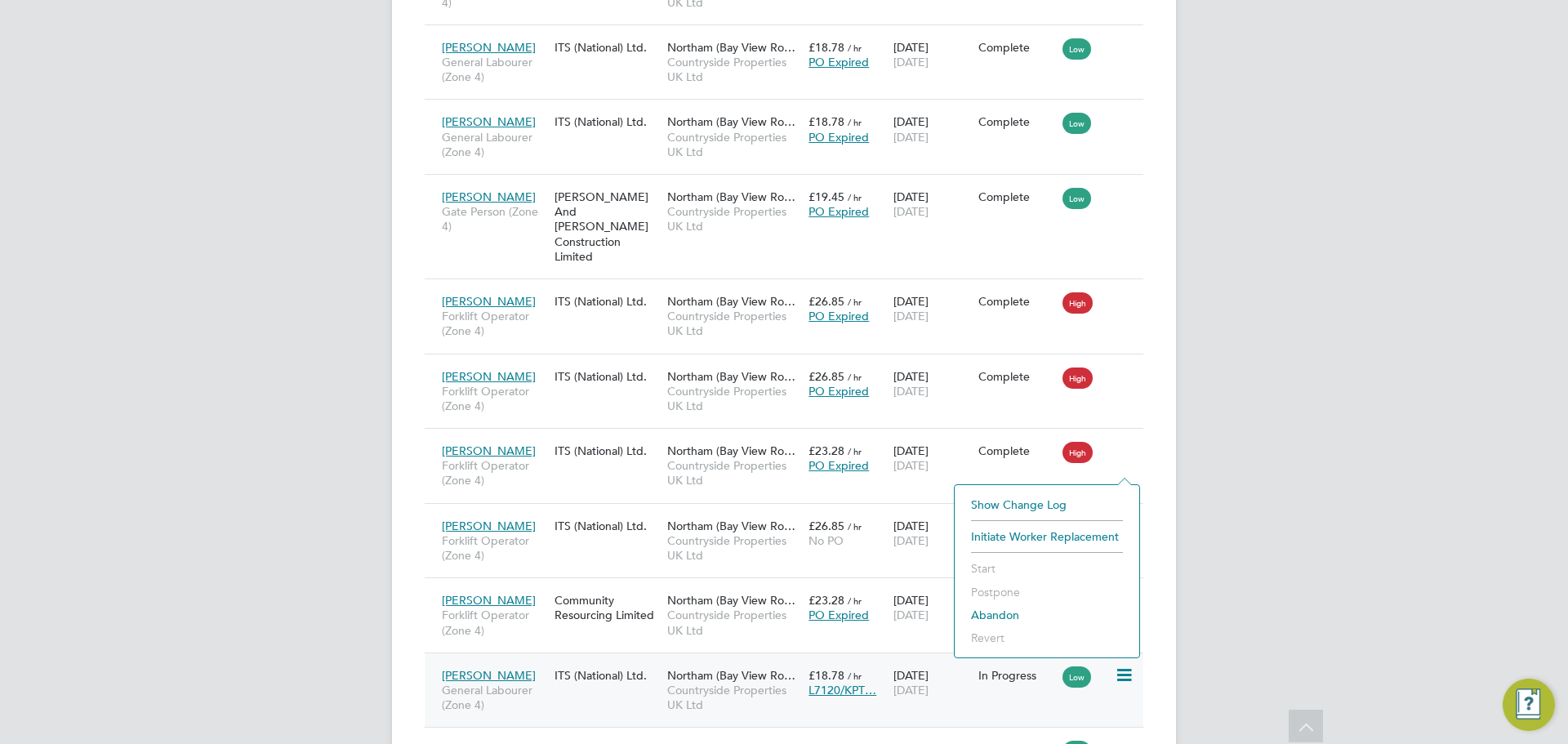
click at [681, 683] on span "Countryside Properties UK Ltd" at bounding box center [733, 698] width 133 height 30
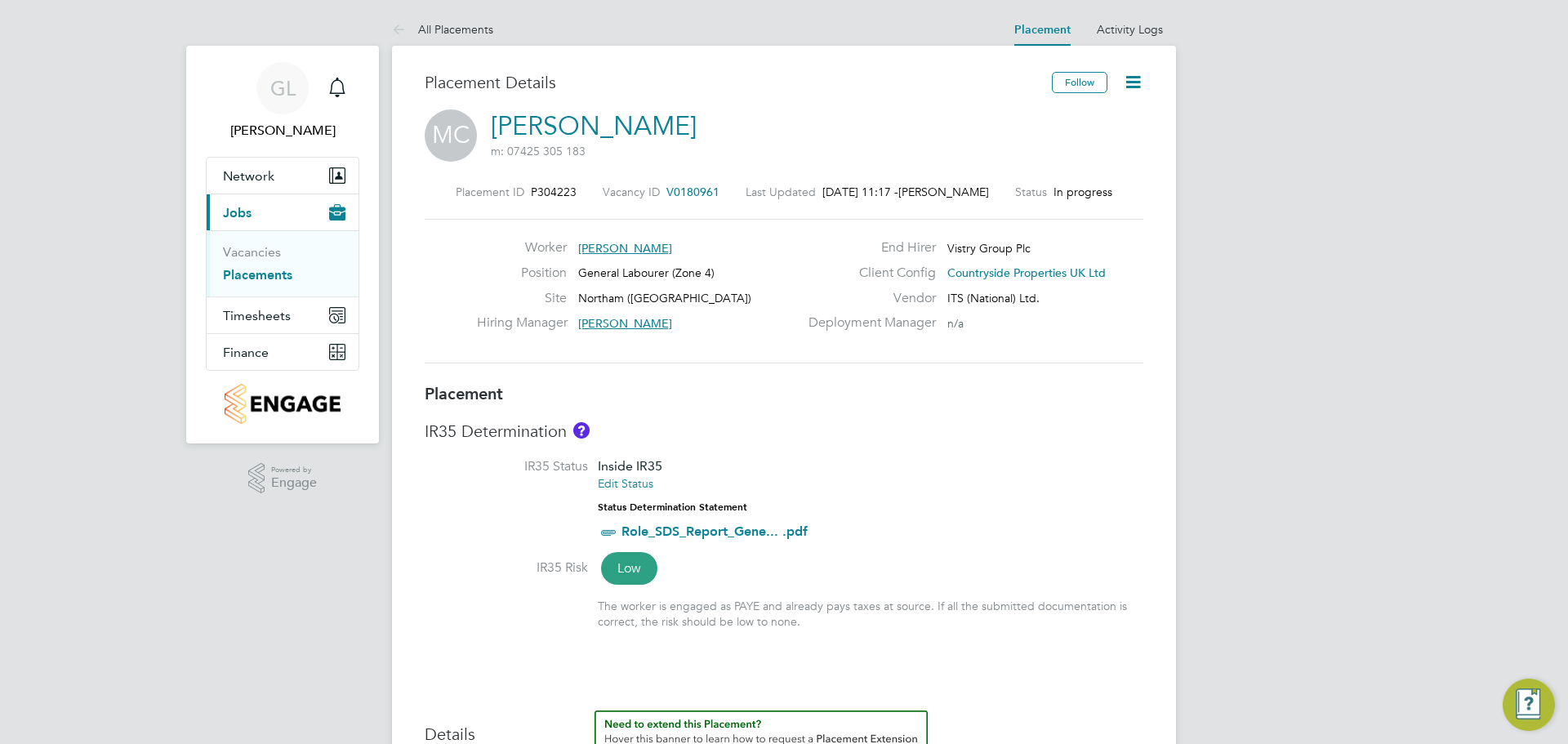
click at [1139, 75] on icon at bounding box center [1133, 82] width 21 height 21
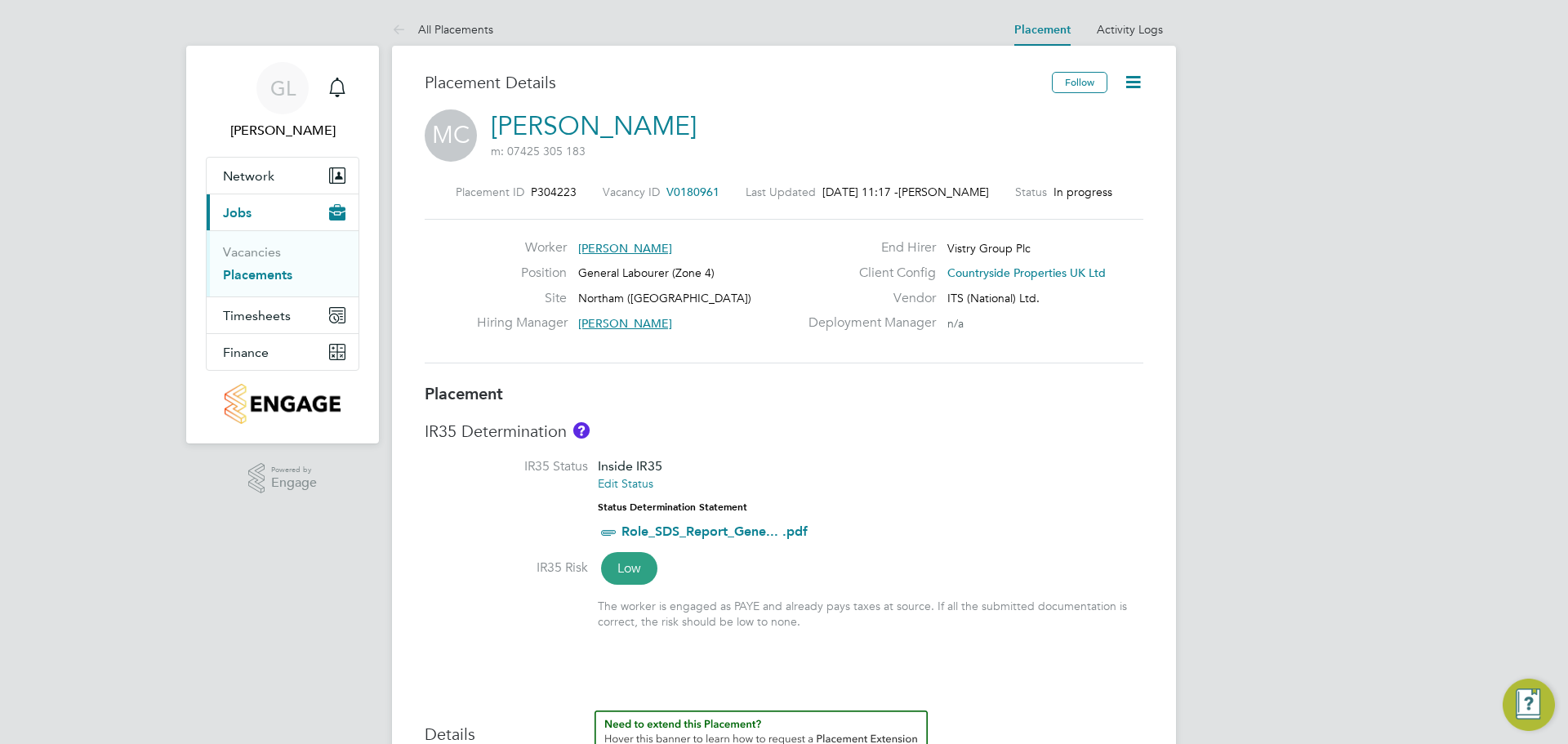
click at [1134, 74] on icon at bounding box center [1133, 82] width 21 height 21
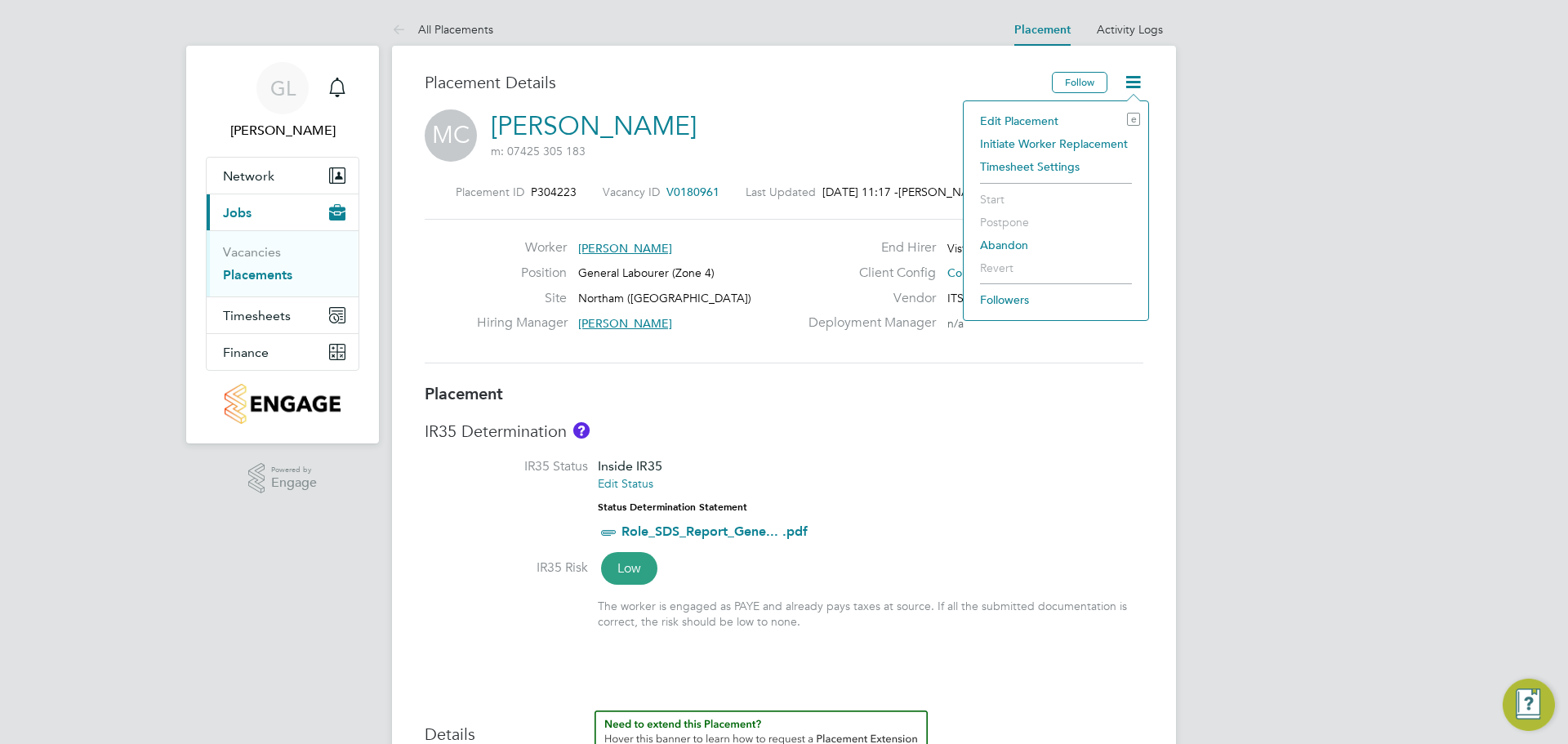
click at [1012, 118] on li "Edit Placement e" at bounding box center [1055, 120] width 168 height 23
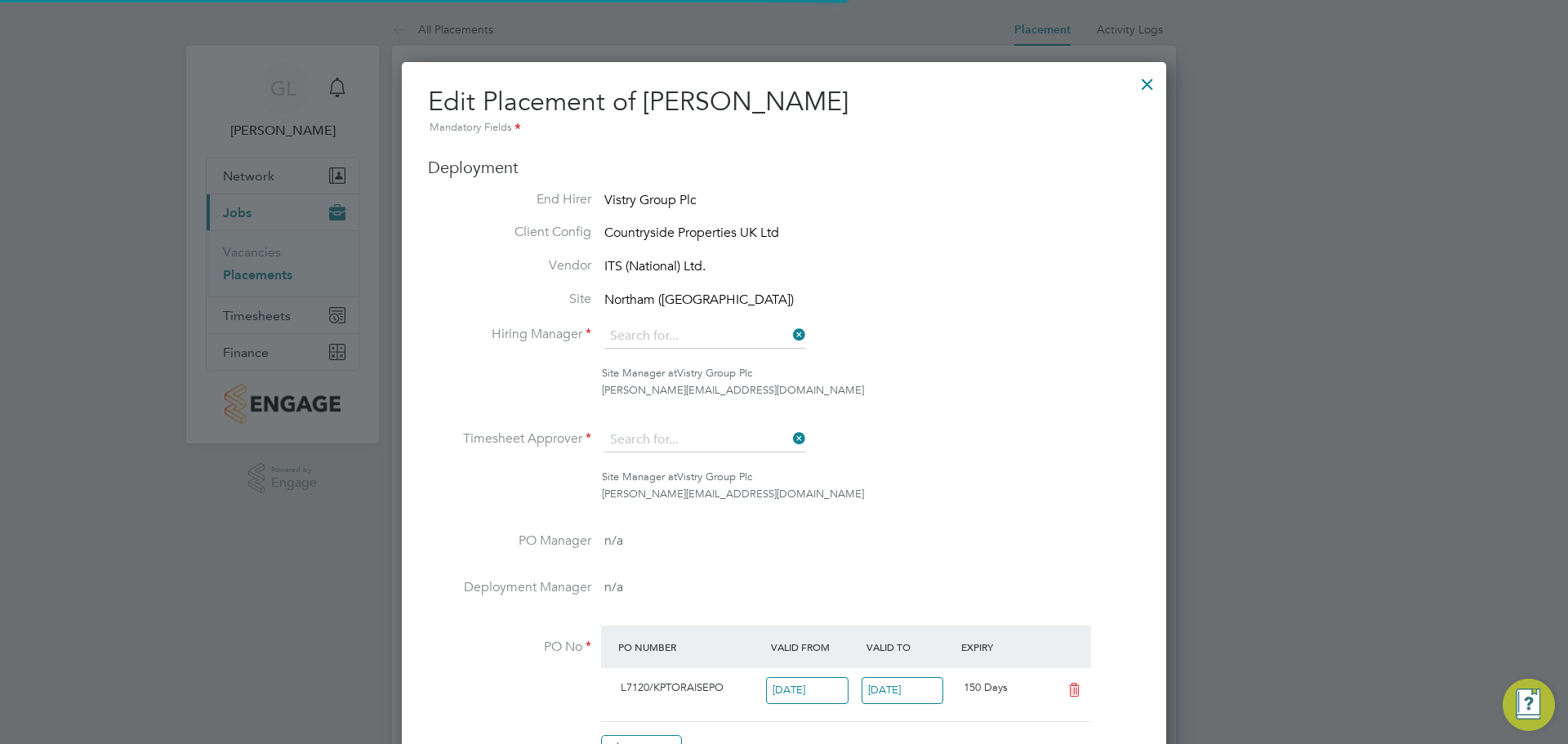
type input "Wayne Orchard"
type input "[DATE]"
type input "22 Dec 2025"
type input "07:30"
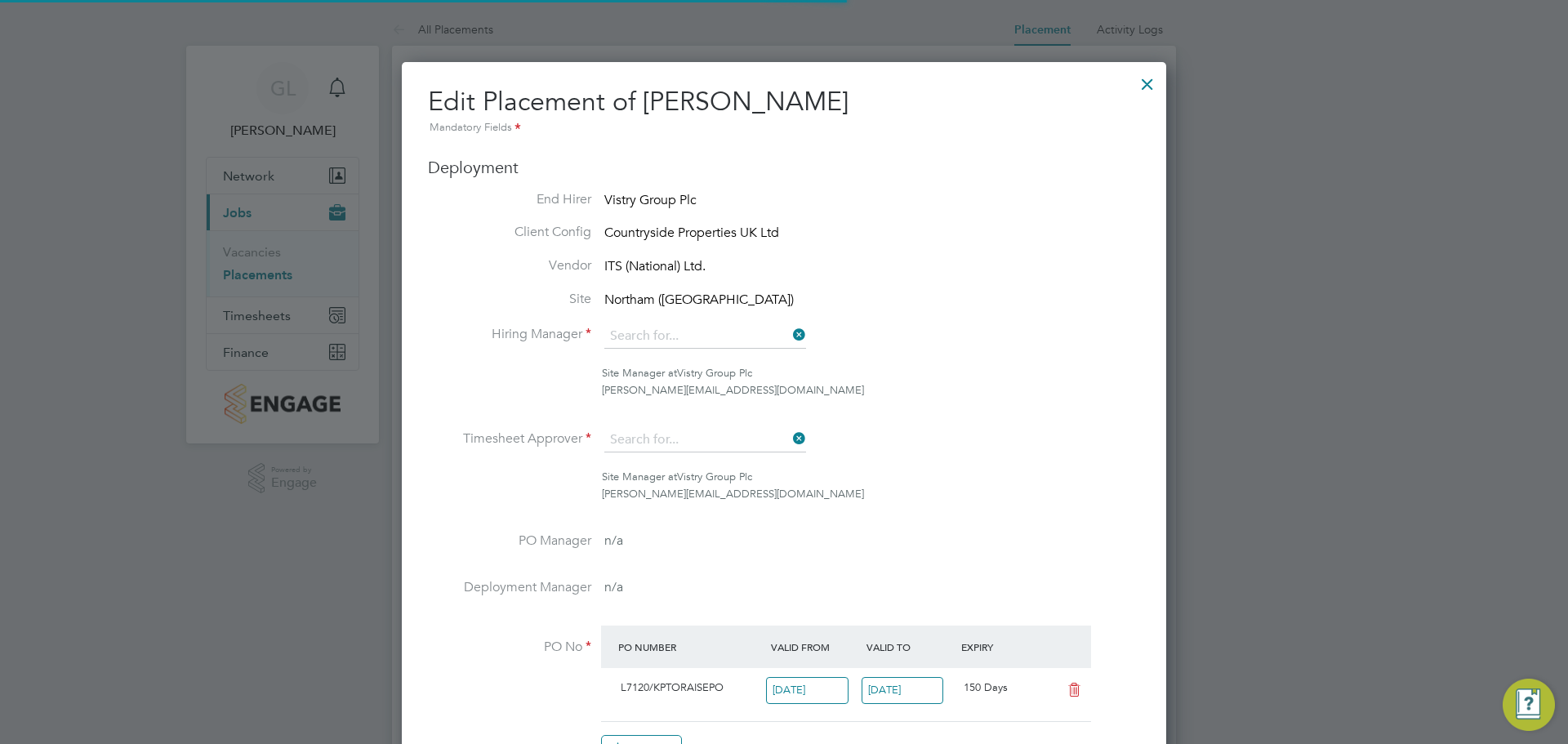
type input "16:30"
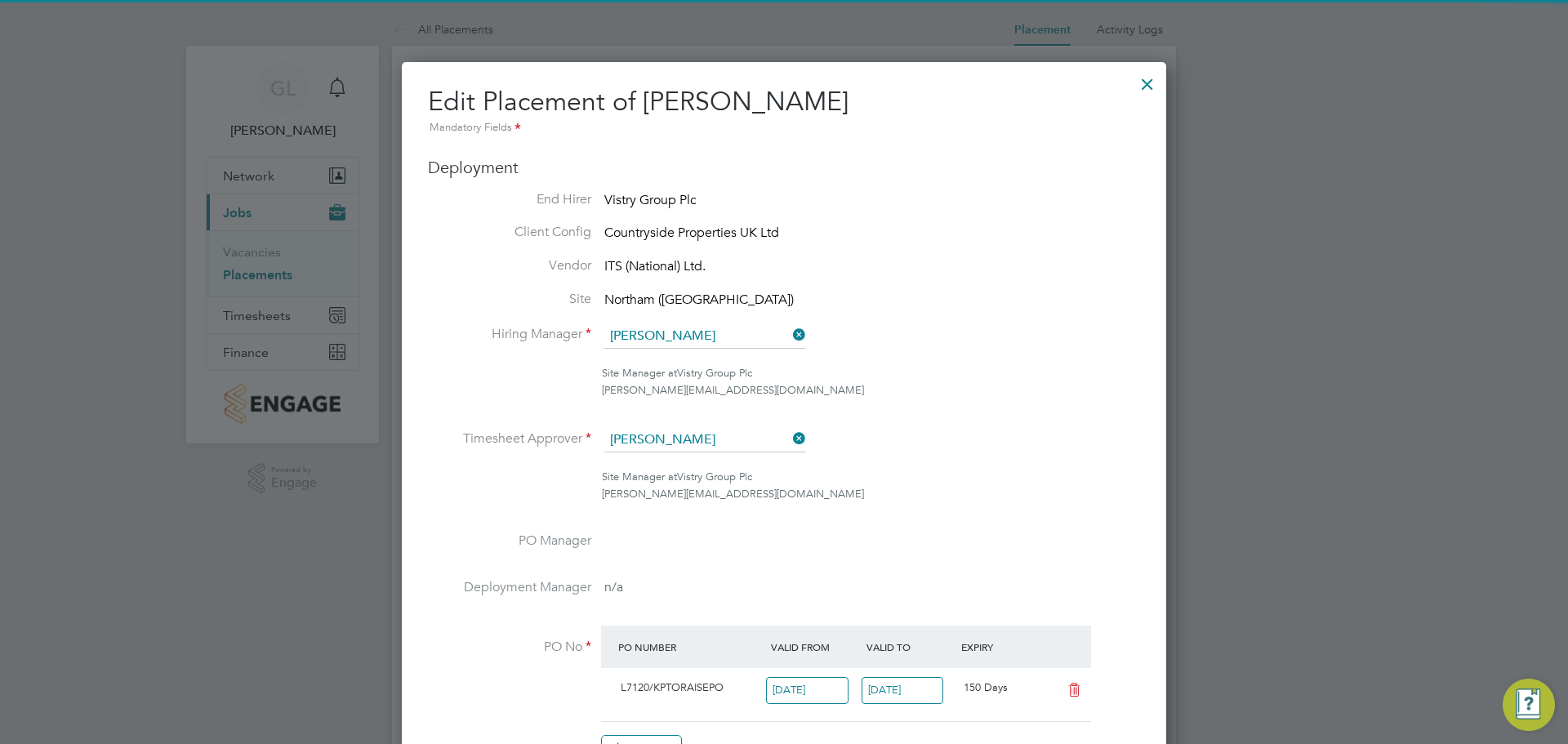
scroll to position [8, 8]
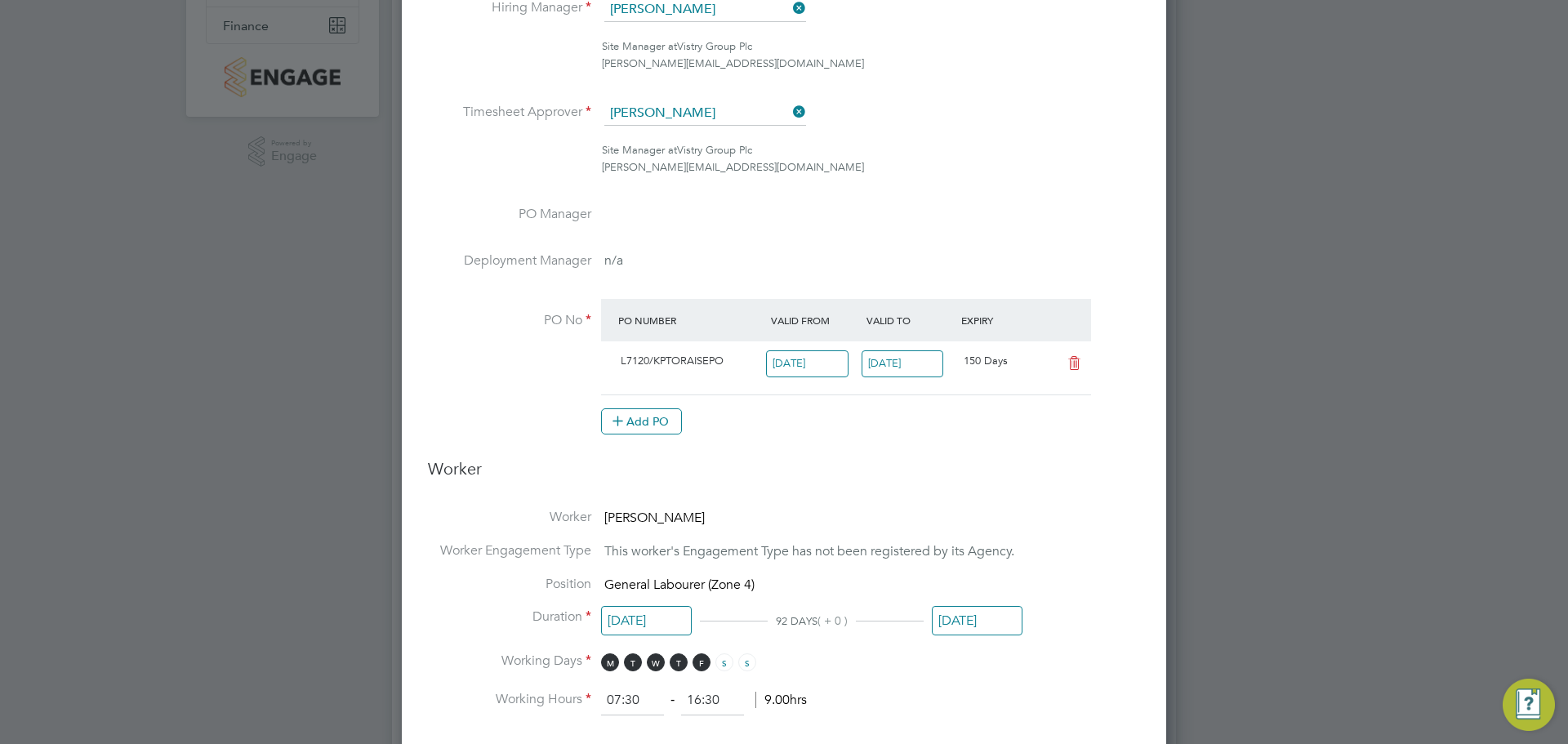
click at [800, 353] on input "29 Sep 2025" at bounding box center [808, 363] width 83 height 27
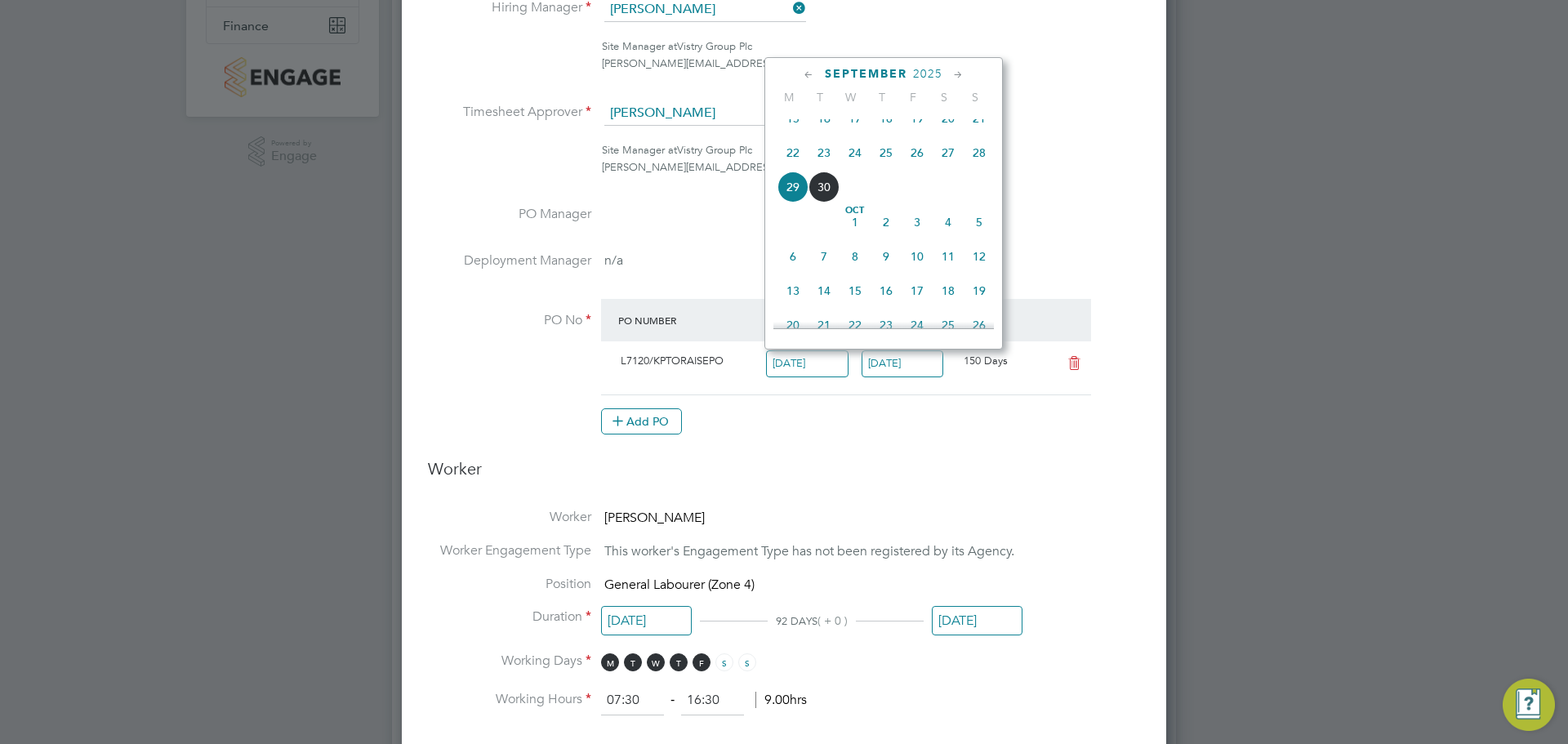
click at [792, 168] on span "22" at bounding box center [793, 153] width 31 height 31
type input "[DATE]"
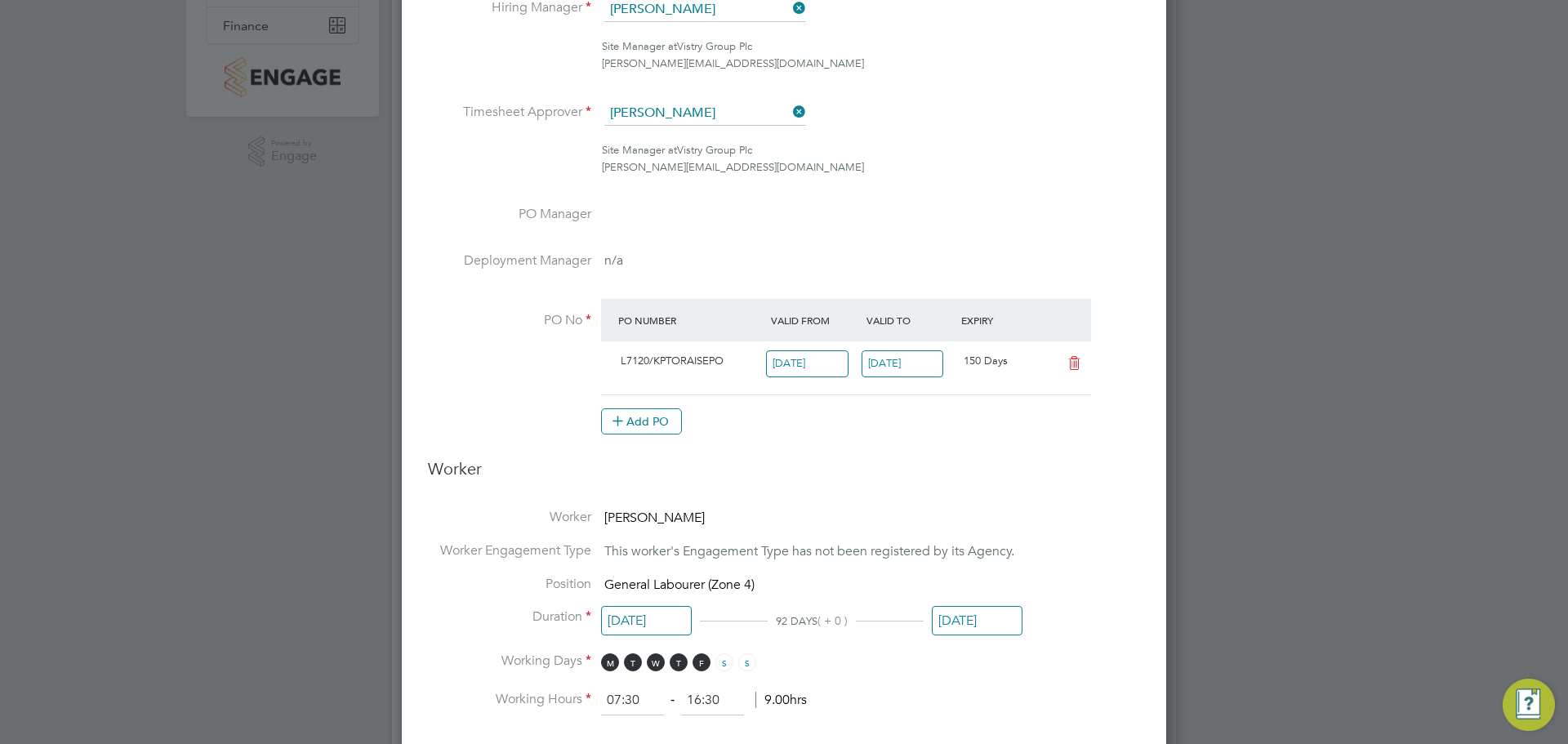
click at [1230, 365] on div at bounding box center [784, 372] width 1568 height 744
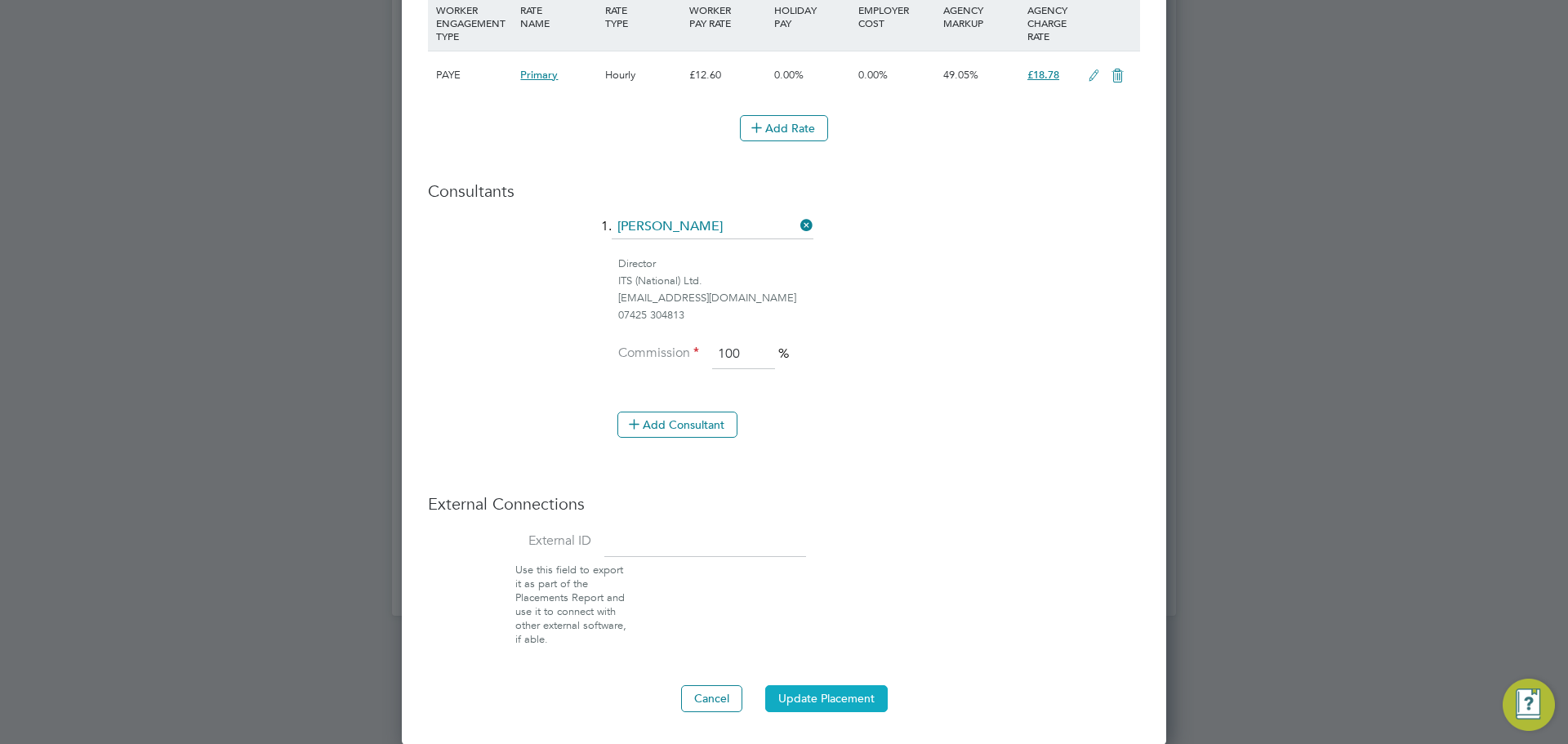
click at [825, 689] on button "Update Placement" at bounding box center [826, 699] width 123 height 27
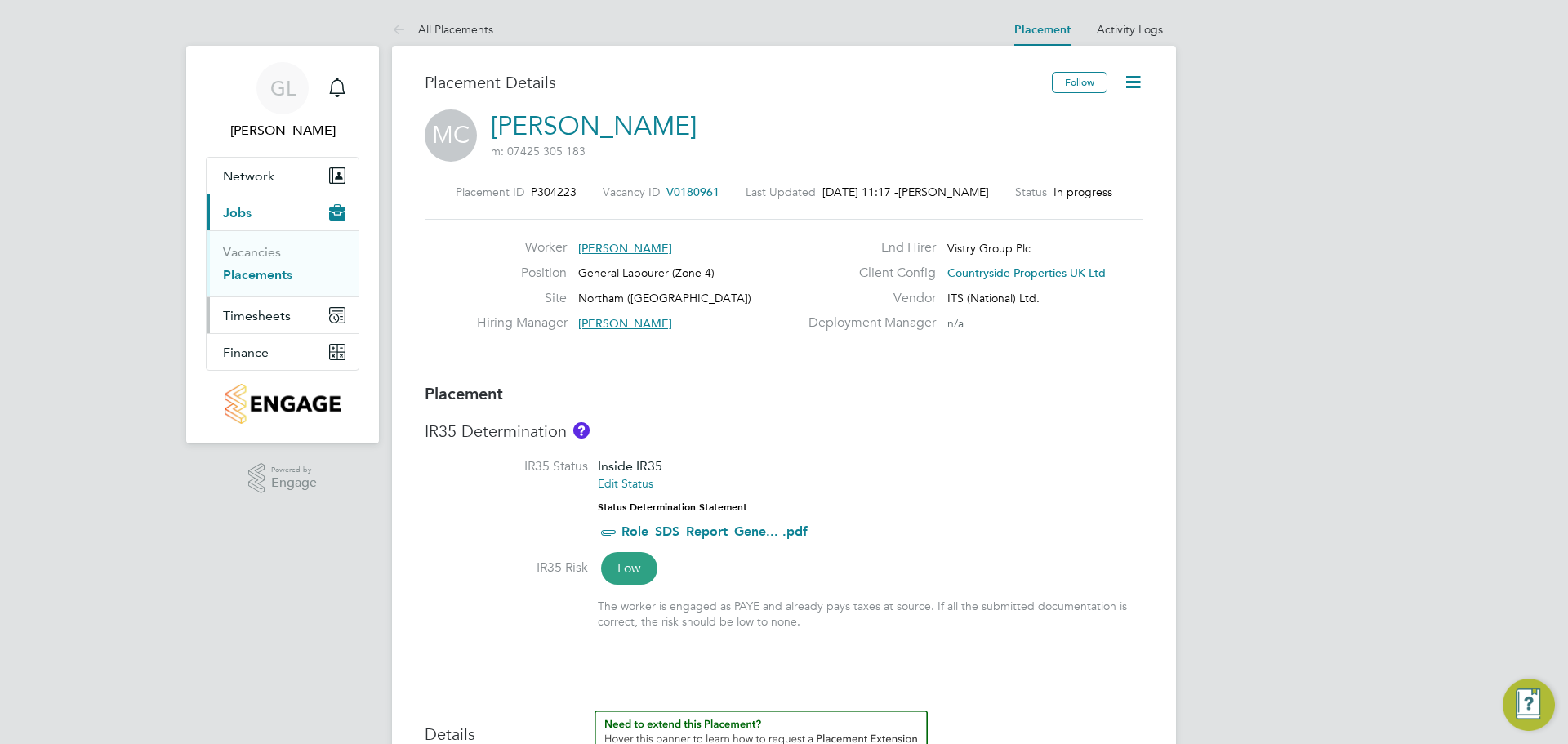
click at [257, 312] on span "Timesheets" at bounding box center [257, 316] width 68 height 16
click at [246, 318] on span "Timesheets" at bounding box center [257, 316] width 68 height 16
click at [252, 319] on span "Timesheets" at bounding box center [257, 316] width 68 height 16
click at [251, 286] on link "Timesheets" at bounding box center [257, 289] width 68 height 16
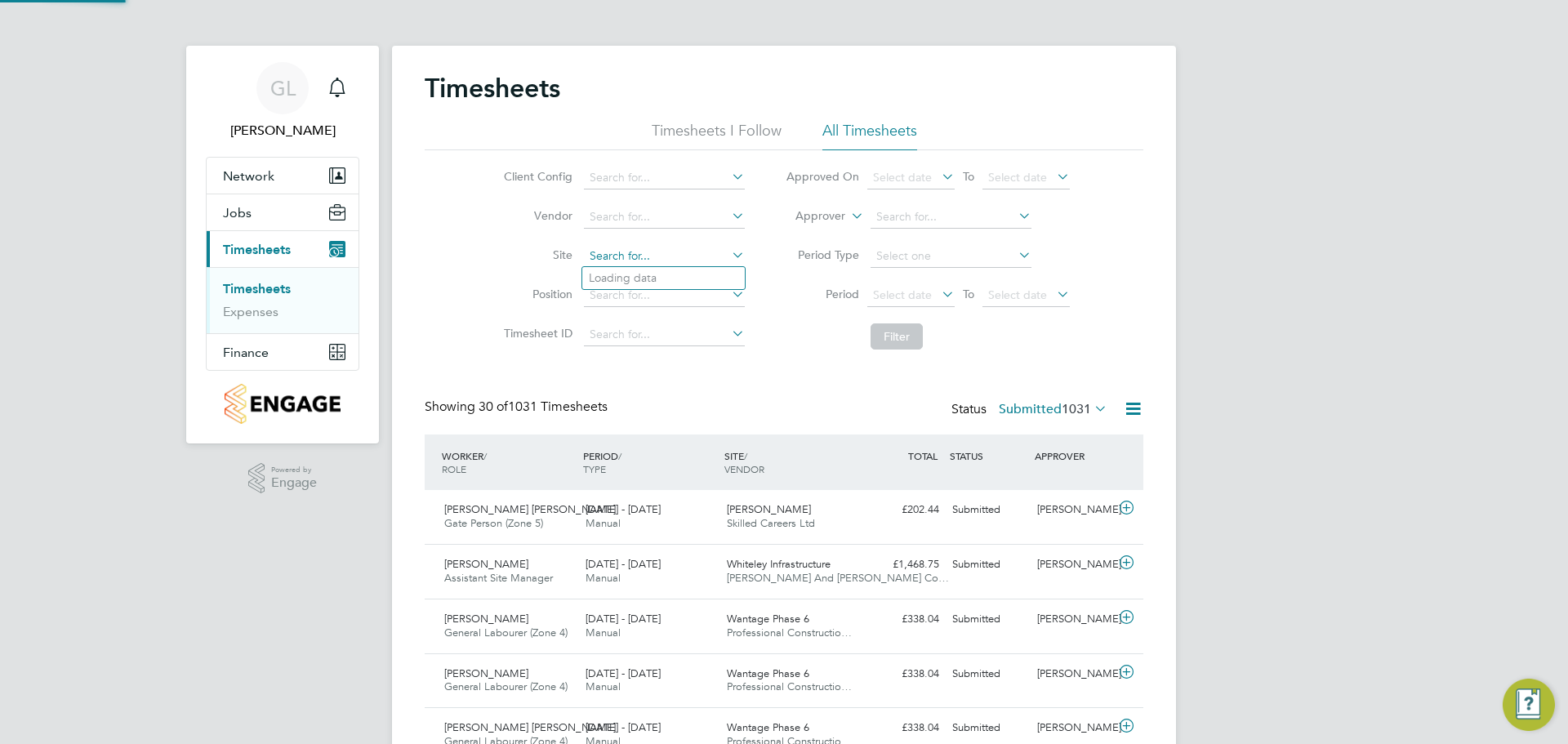
click at [609, 245] on input at bounding box center [665, 256] width 161 height 23
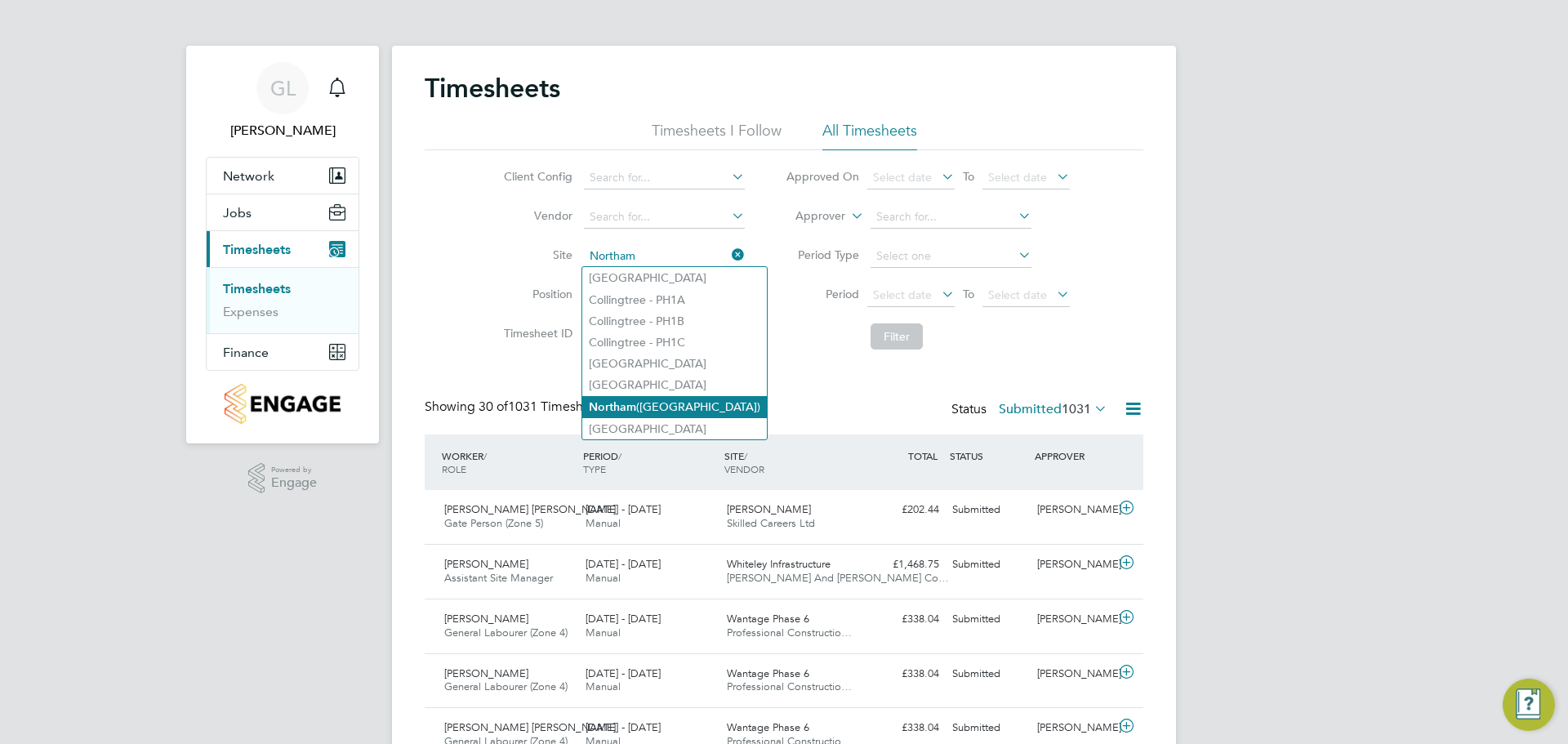
click at [653, 406] on li "Northam (Bay View Road)" at bounding box center [675, 407] width 185 height 22
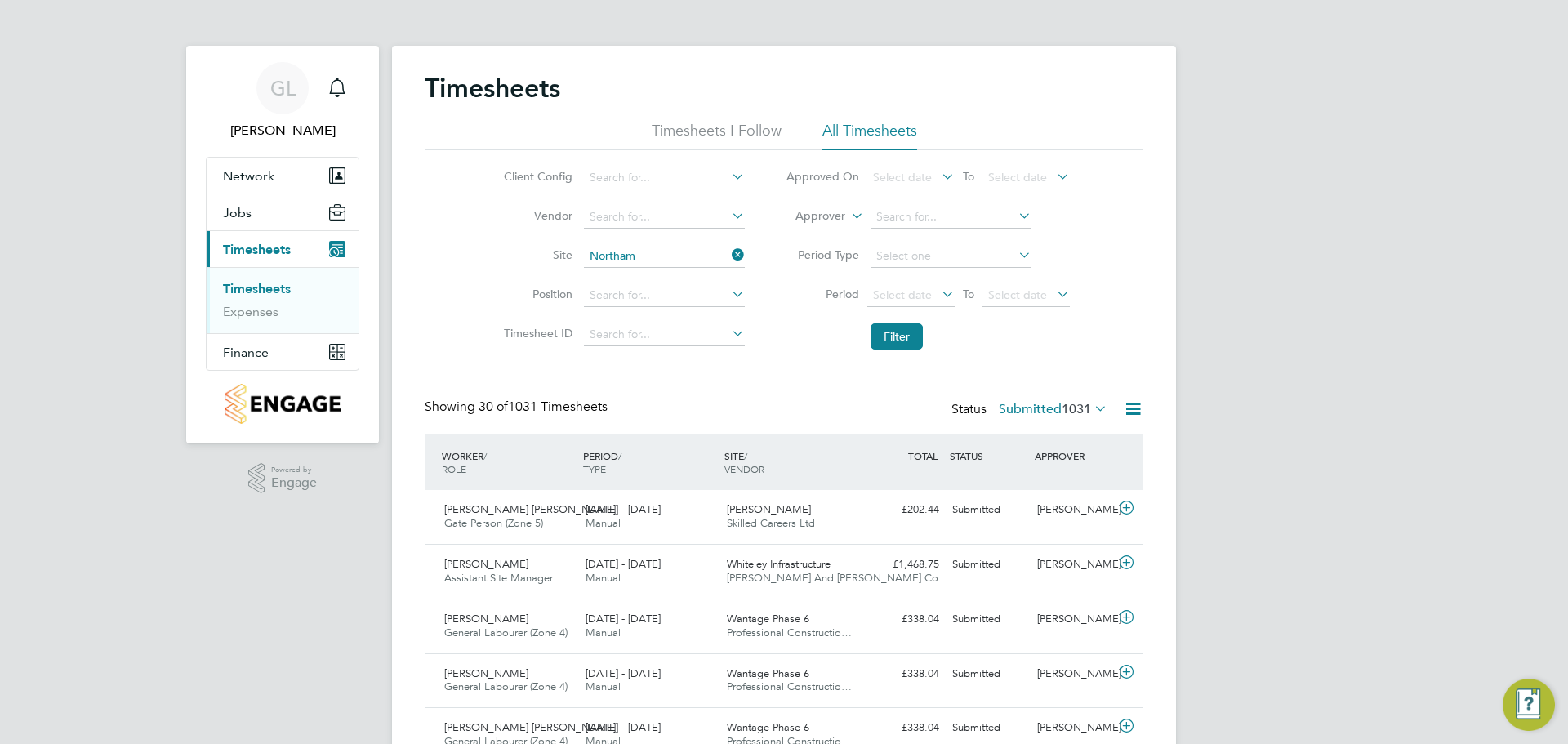
type input "Northam ([GEOGRAPHIC_DATA])"
click at [895, 339] on button "Filter" at bounding box center [896, 337] width 52 height 27
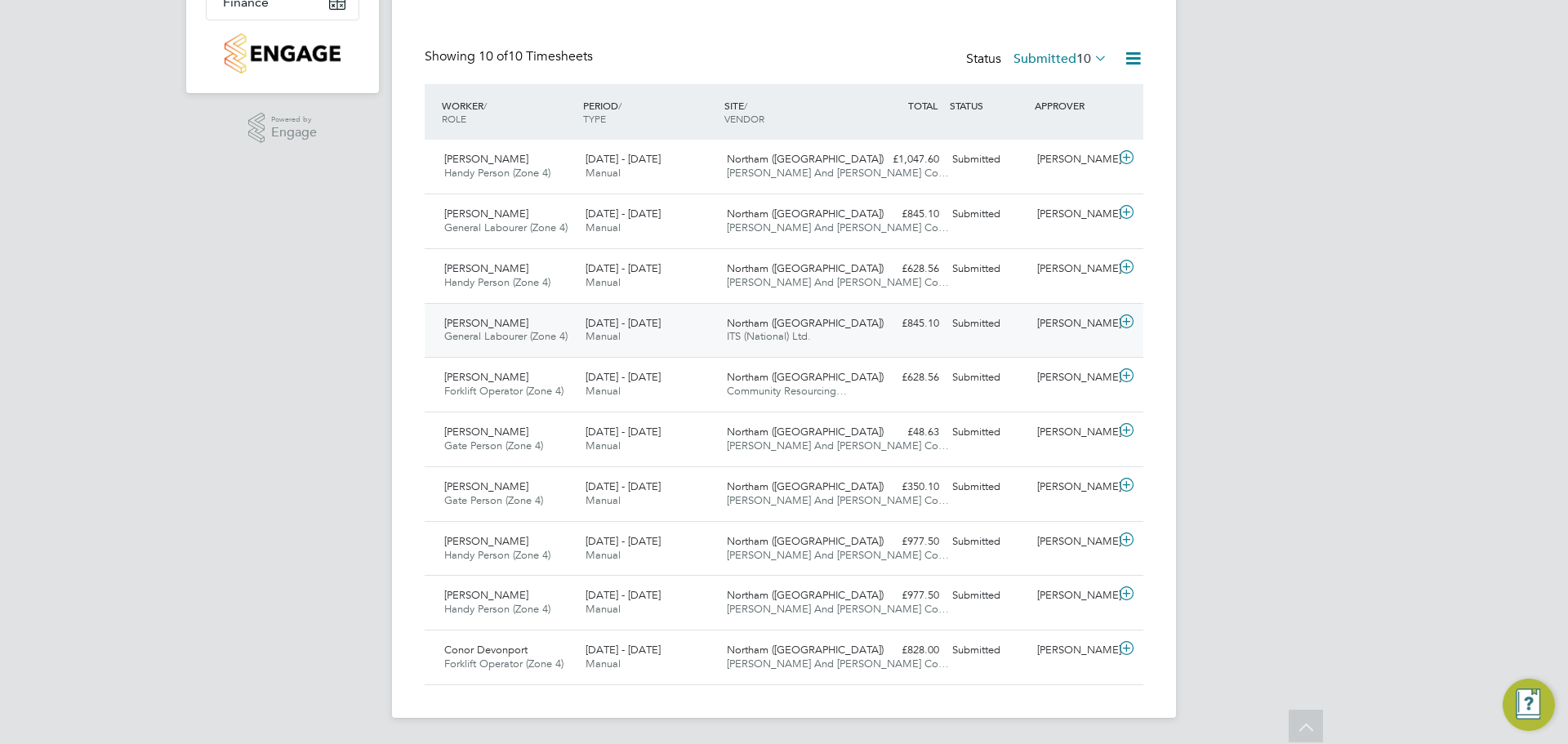
click at [1119, 323] on icon at bounding box center [1126, 322] width 21 height 13
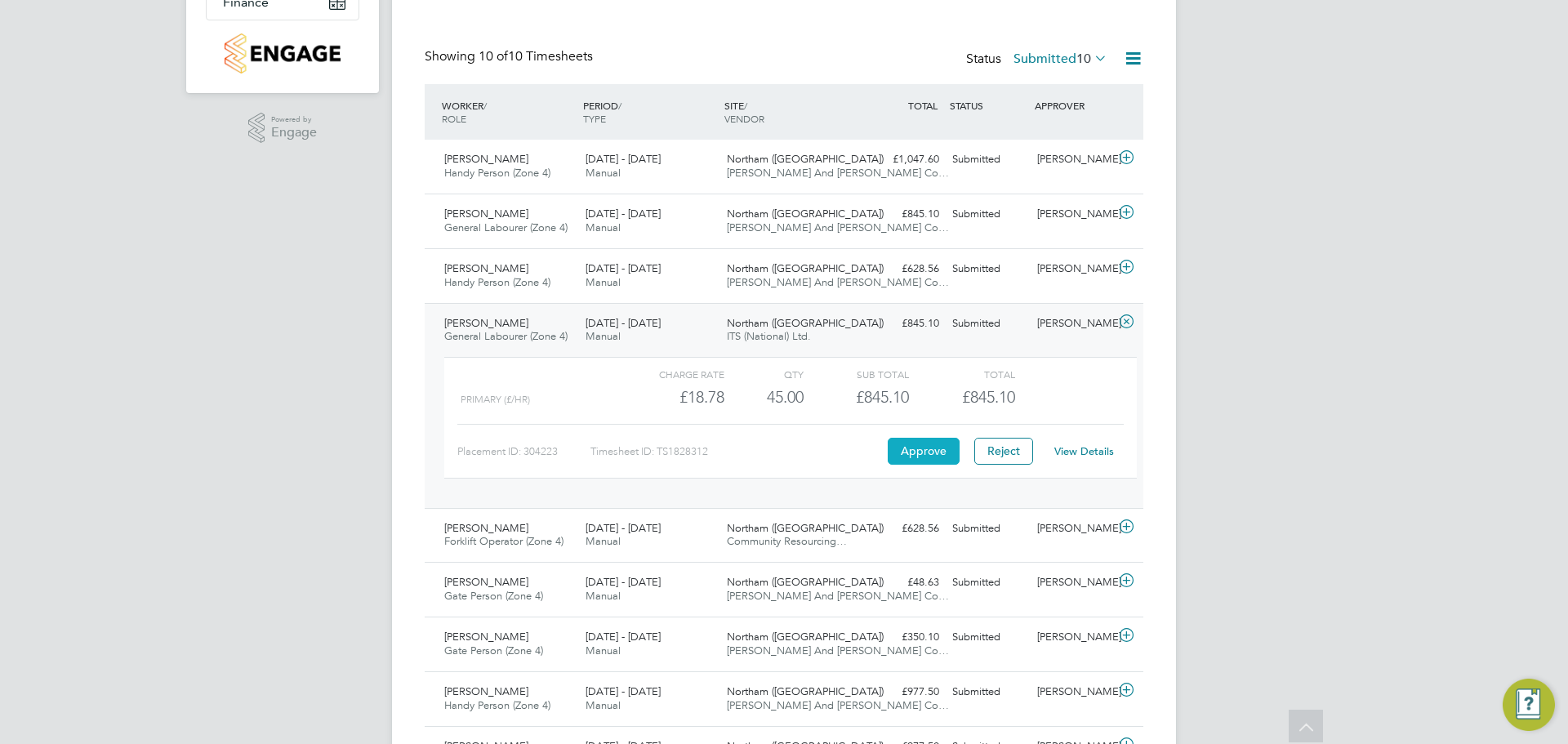
click at [915, 439] on button "Approve" at bounding box center [924, 451] width 72 height 27
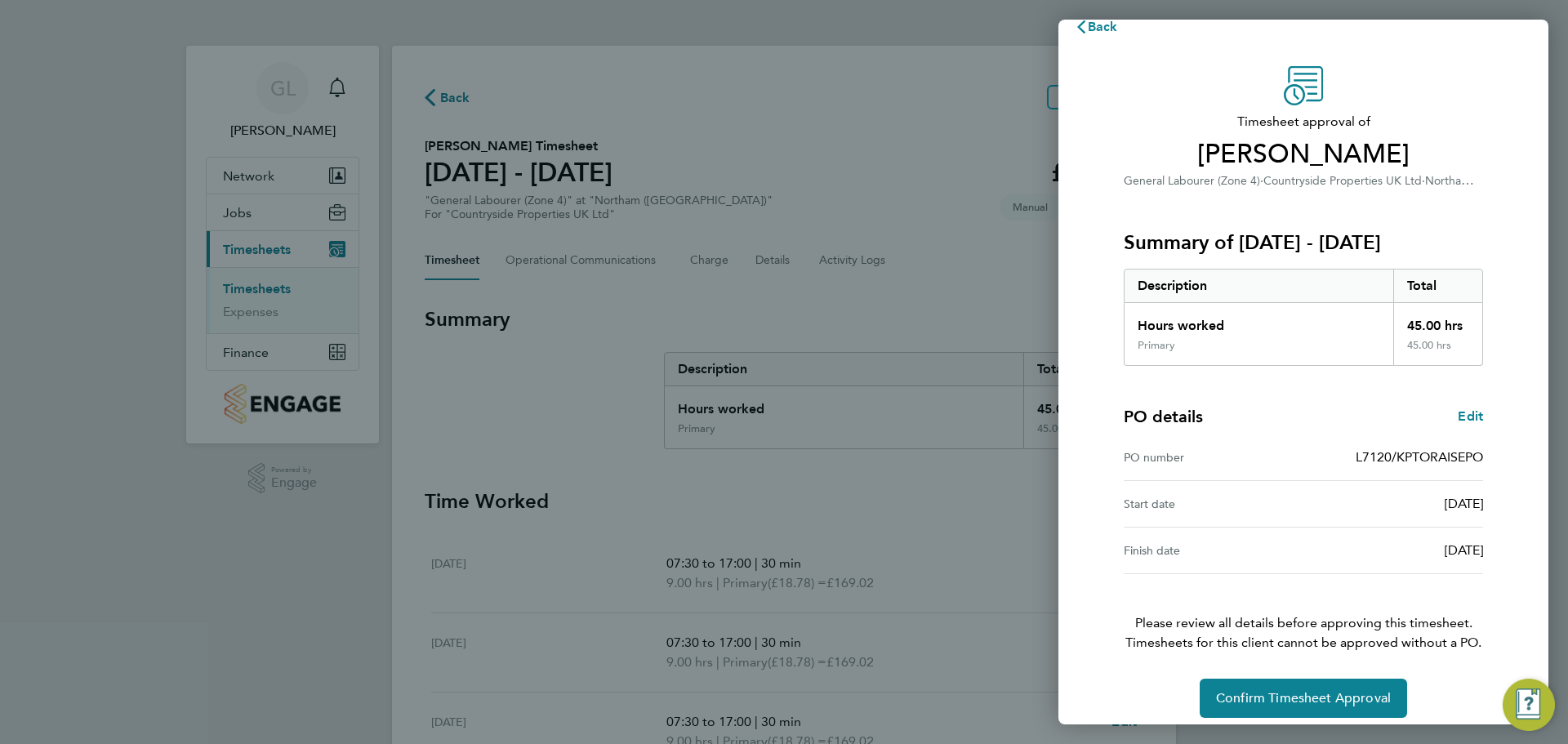
scroll to position [38, 0]
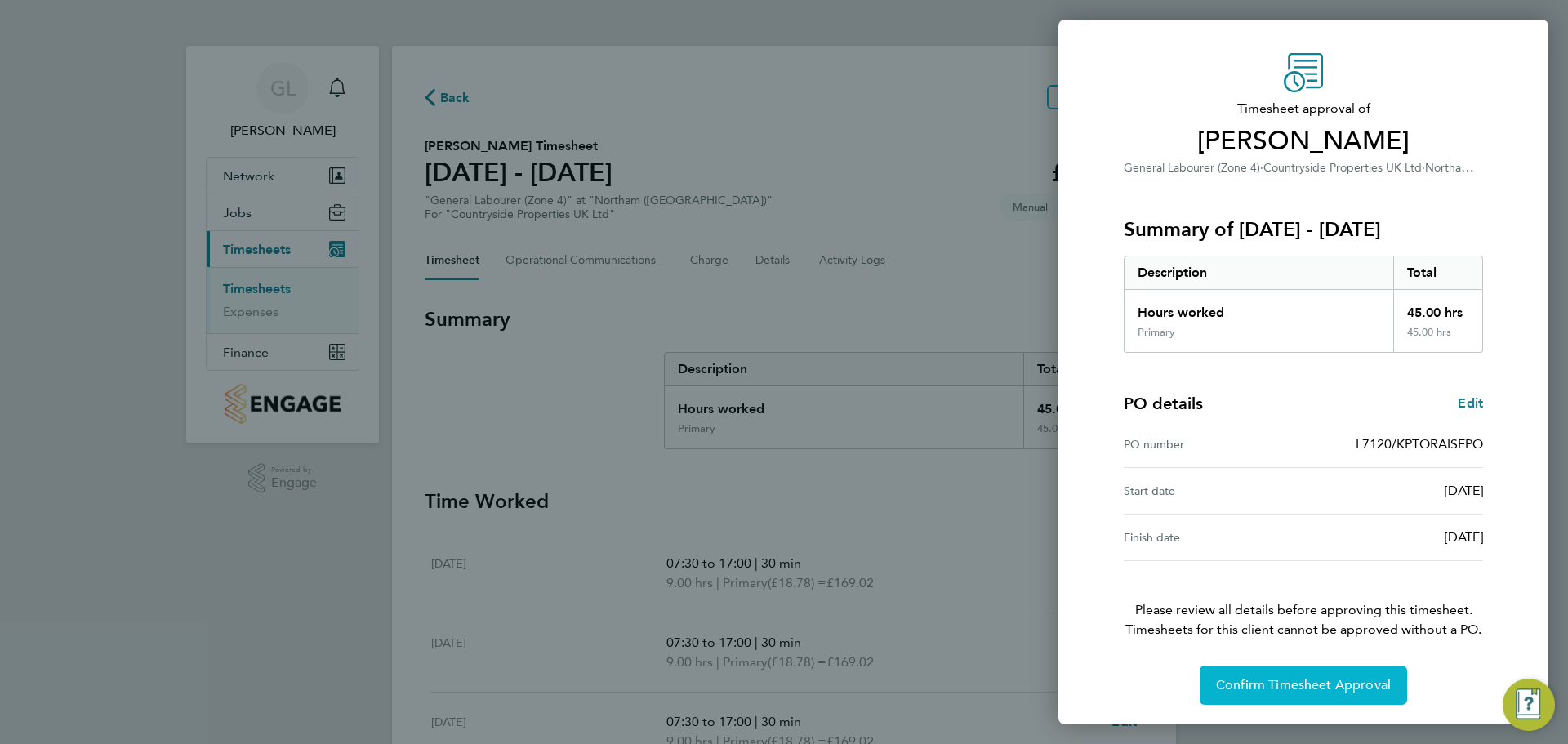
click at [1273, 689] on span "Confirm Timesheet Approval" at bounding box center [1303, 685] width 175 height 17
